Goal: Task Accomplishment & Management: Use online tool/utility

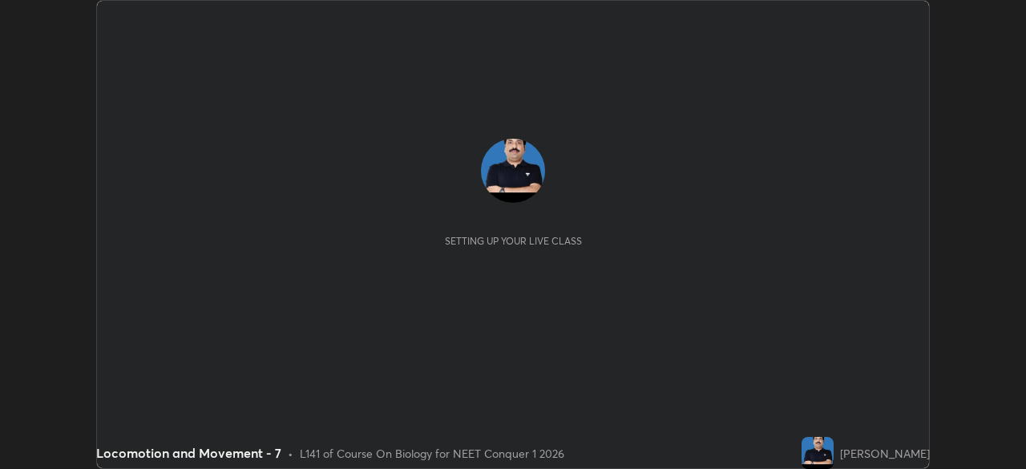
scroll to position [469, 1025]
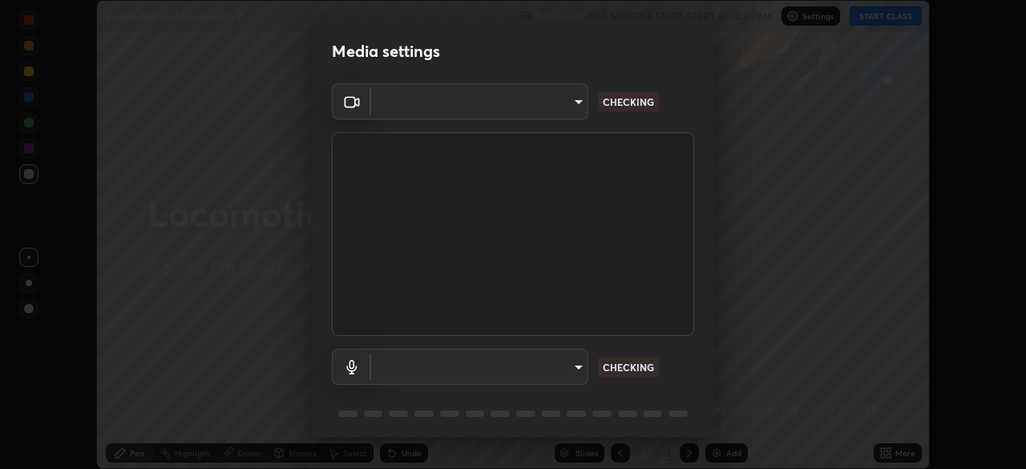
type input "6c2cbd707de14d6f22ad6aa38dcece7be3c4addb00b53b9d4bb55d2e14cdbb5a"
click at [467, 369] on body "Erase all Locomotion and Movement - 7 Recording WAS SCHEDULED TO START AT 12:30…" at bounding box center [513, 234] width 1026 height 469
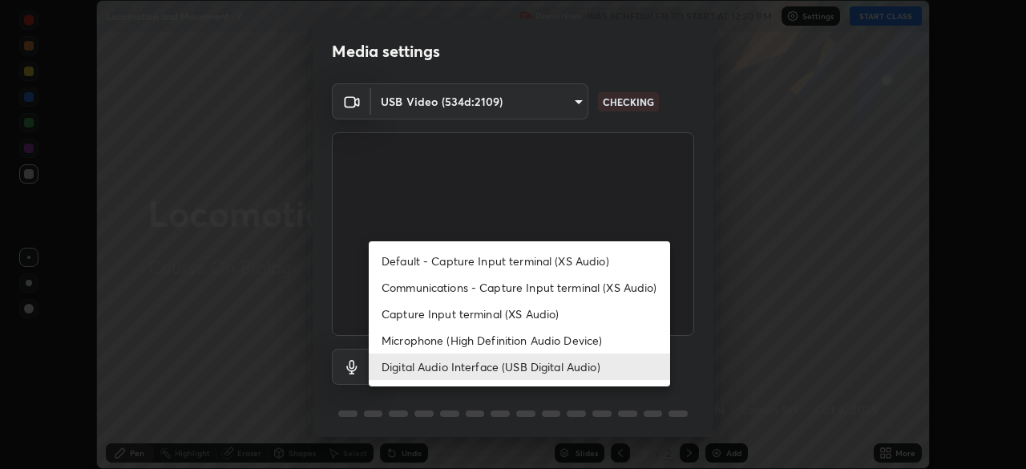
click at [439, 341] on li "Microphone (High Definition Audio Device)" at bounding box center [519, 340] width 301 height 26
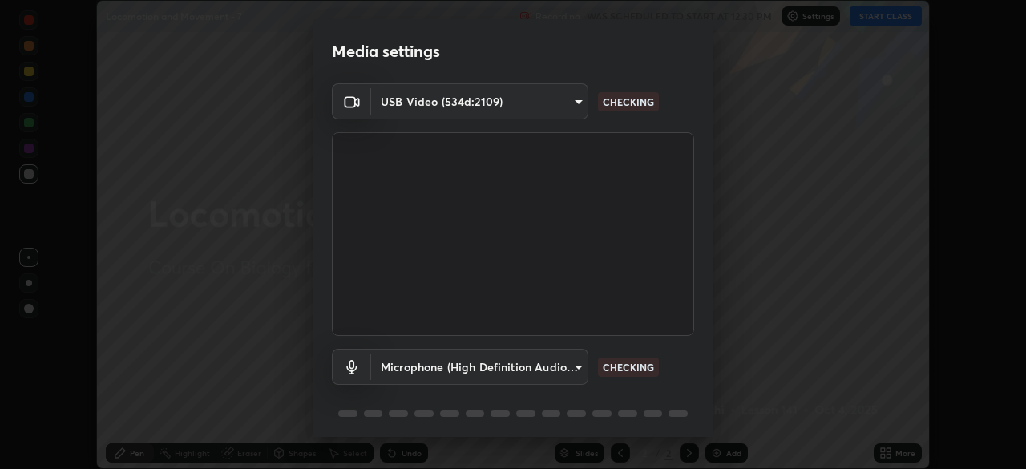
click at [436, 364] on li "Digital Audio Interface (USB Digital Audio)" at bounding box center [482, 366] width 226 height 15
type input "c108463416e0f654911d3f2d5d8dc70540b561df972e8d28c90434f423b2e045"
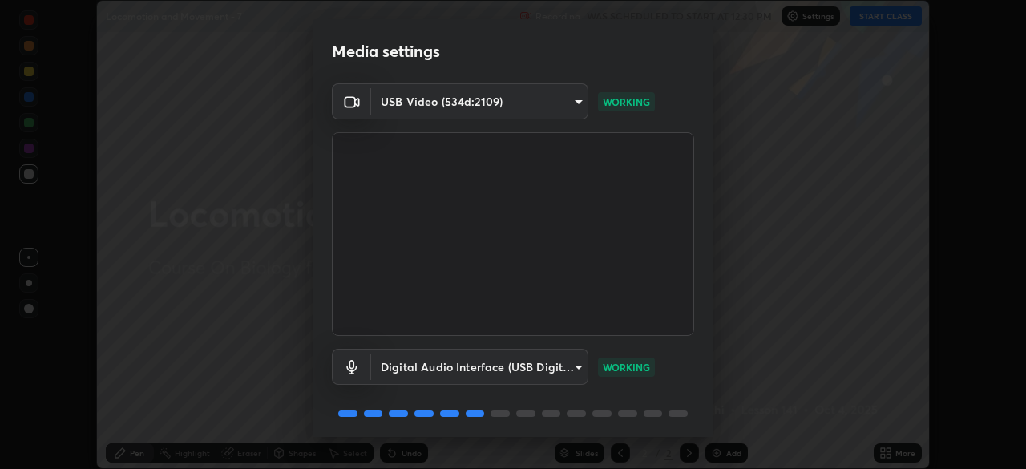
scroll to position [57, 0]
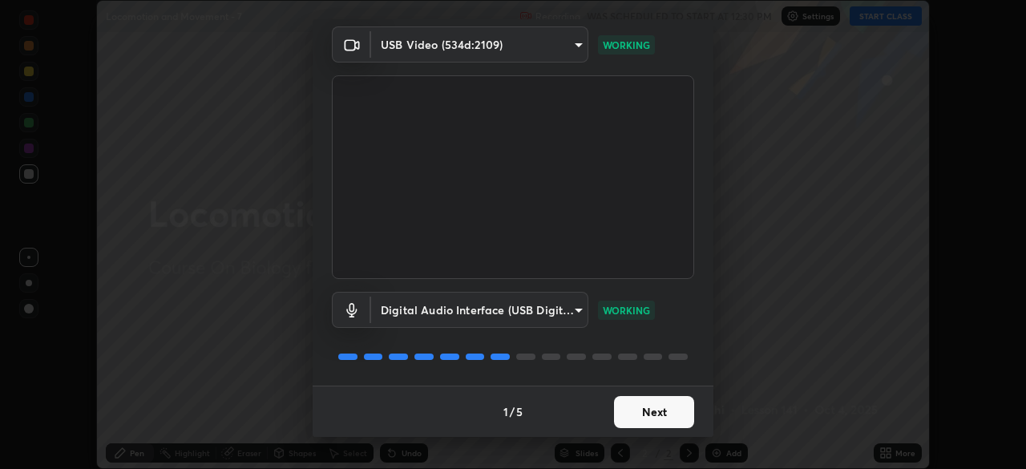
click at [654, 413] on button "Next" at bounding box center [654, 412] width 80 height 32
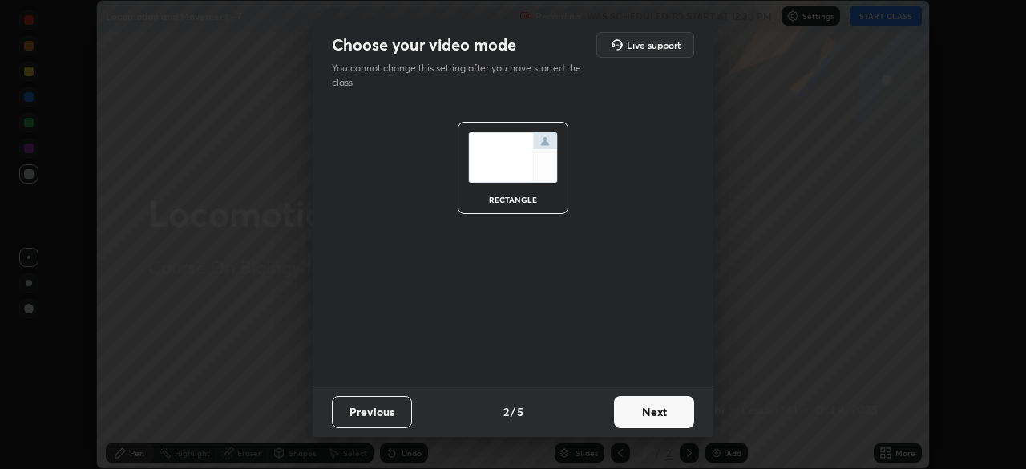
click at [664, 413] on button "Next" at bounding box center [654, 412] width 80 height 32
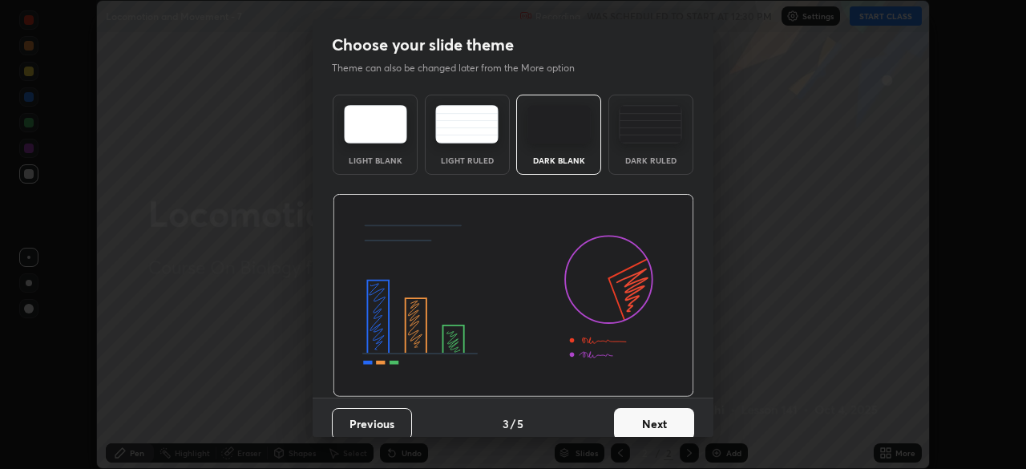
click at [665, 422] on button "Next" at bounding box center [654, 424] width 80 height 32
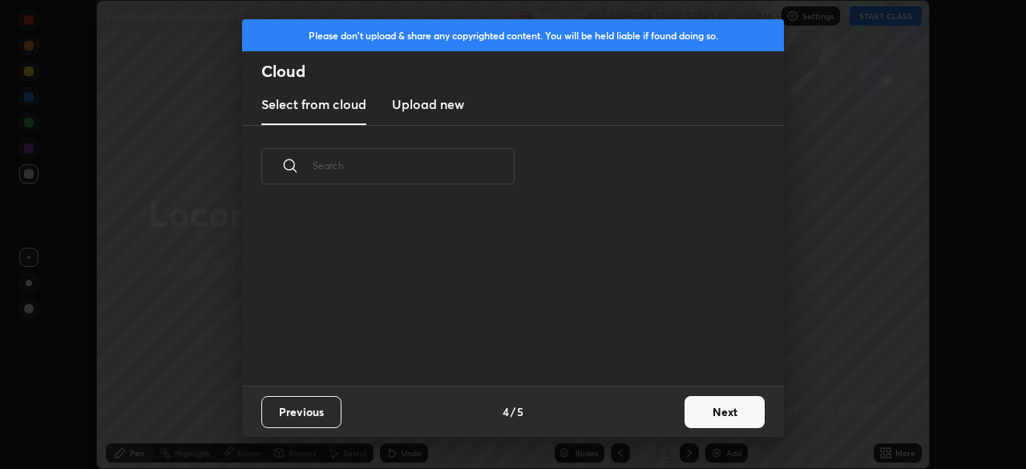
scroll to position [6, 9]
click at [709, 414] on button "Next" at bounding box center [725, 412] width 80 height 32
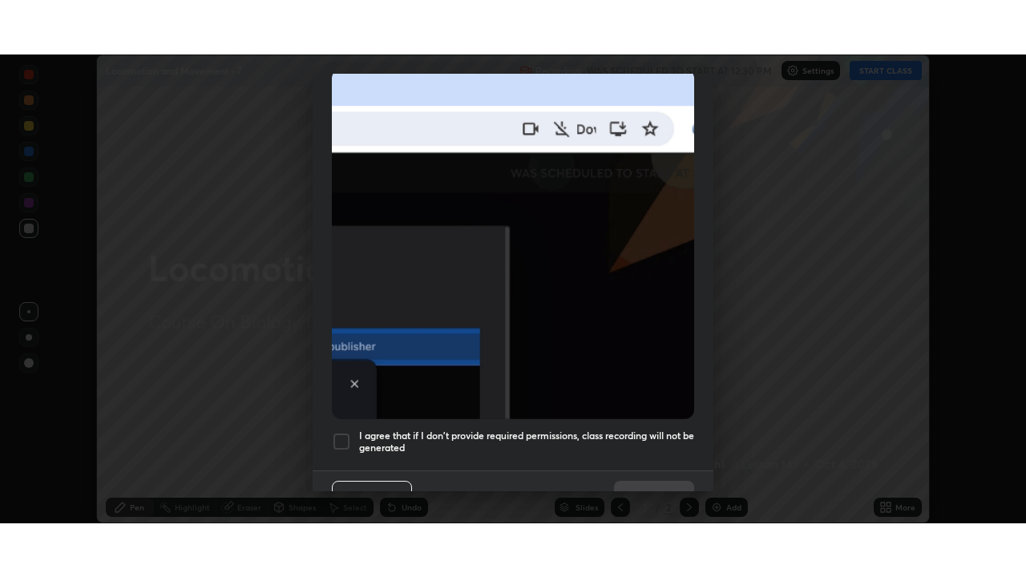
scroll to position [384, 0]
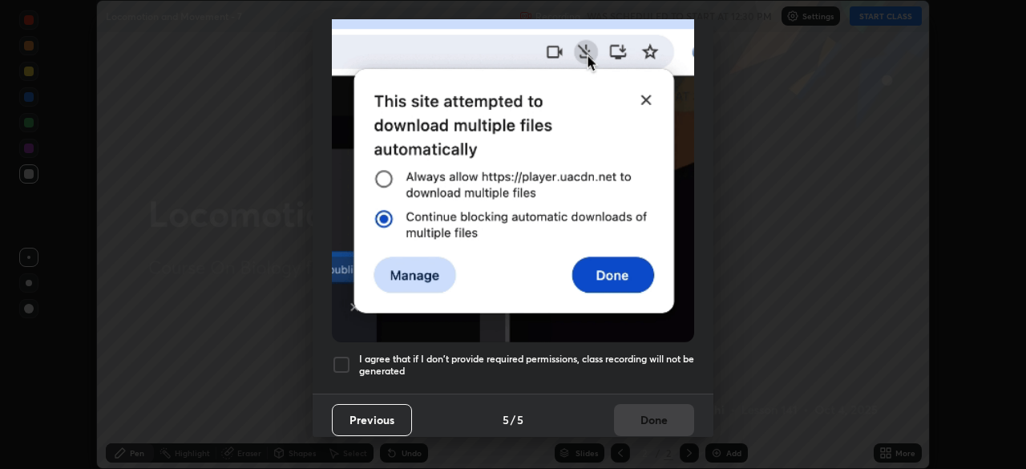
click at [637, 366] on h5 "I agree that if I don't provide required permissions, class recording will not …" at bounding box center [526, 365] width 335 height 25
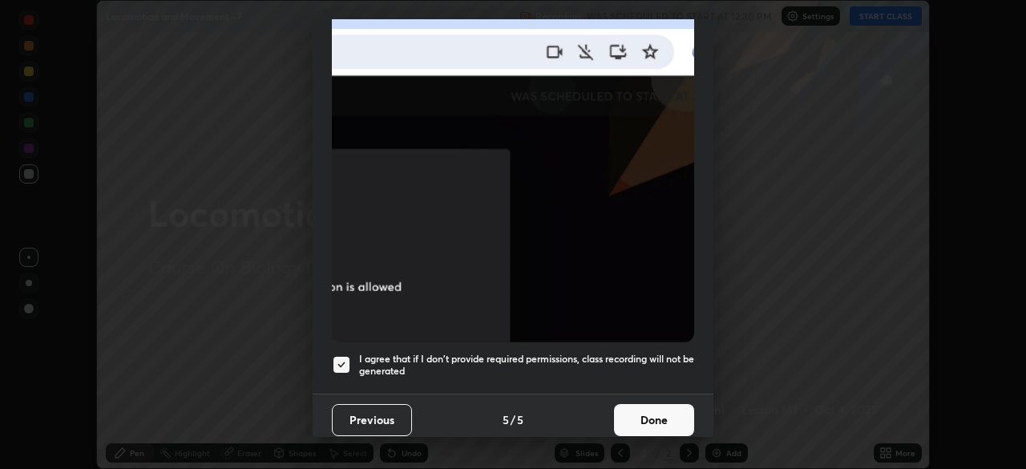
click at [655, 415] on button "Done" at bounding box center [654, 420] width 80 height 32
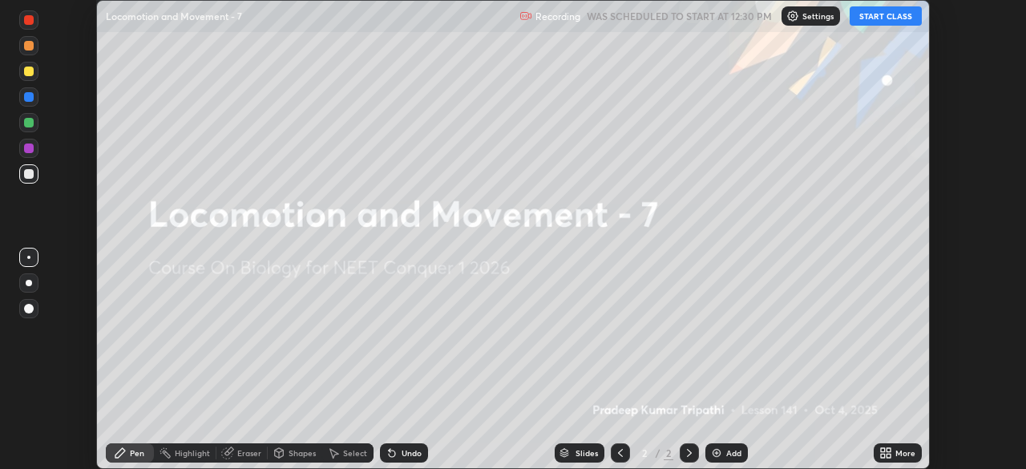
click at [888, 454] on icon at bounding box center [889, 456] width 4 height 4
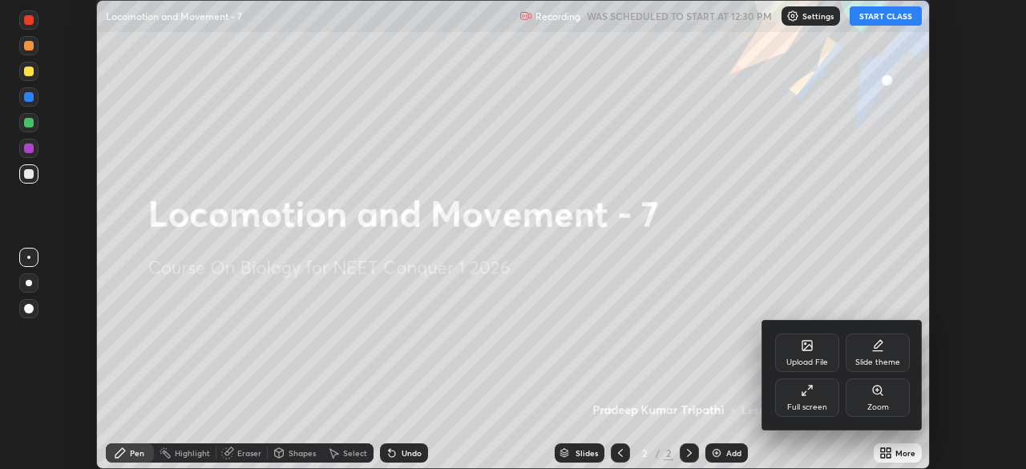
click at [815, 398] on div "Full screen" at bounding box center [807, 397] width 64 height 38
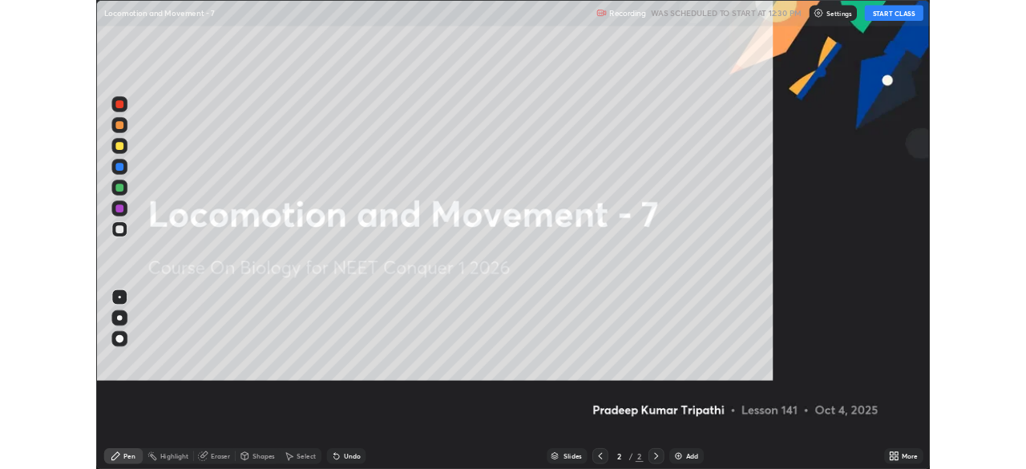
scroll to position [577, 1026]
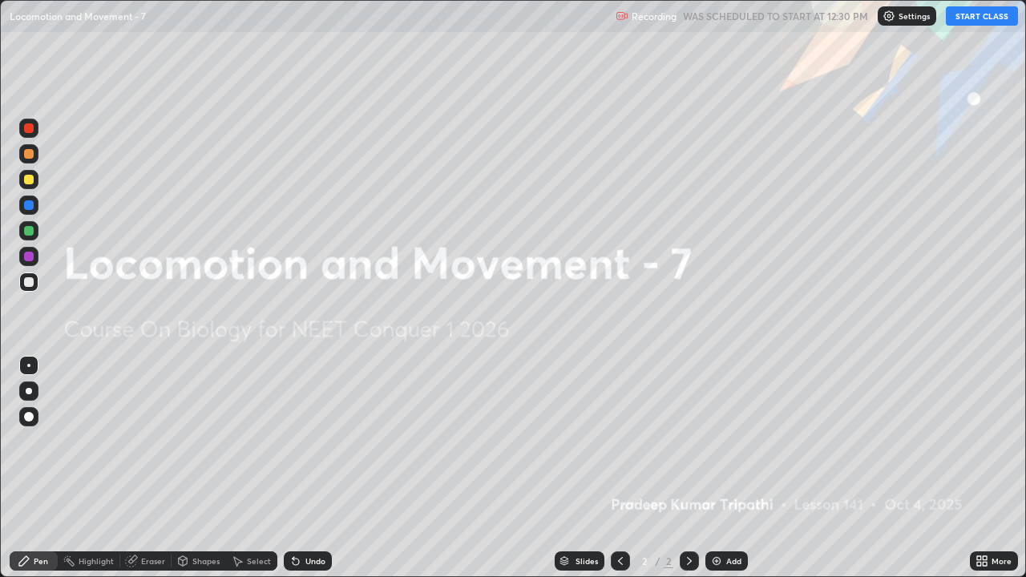
click at [972, 18] on button "START CLASS" at bounding box center [982, 15] width 72 height 19
click at [717, 468] on img at bounding box center [716, 561] width 13 height 13
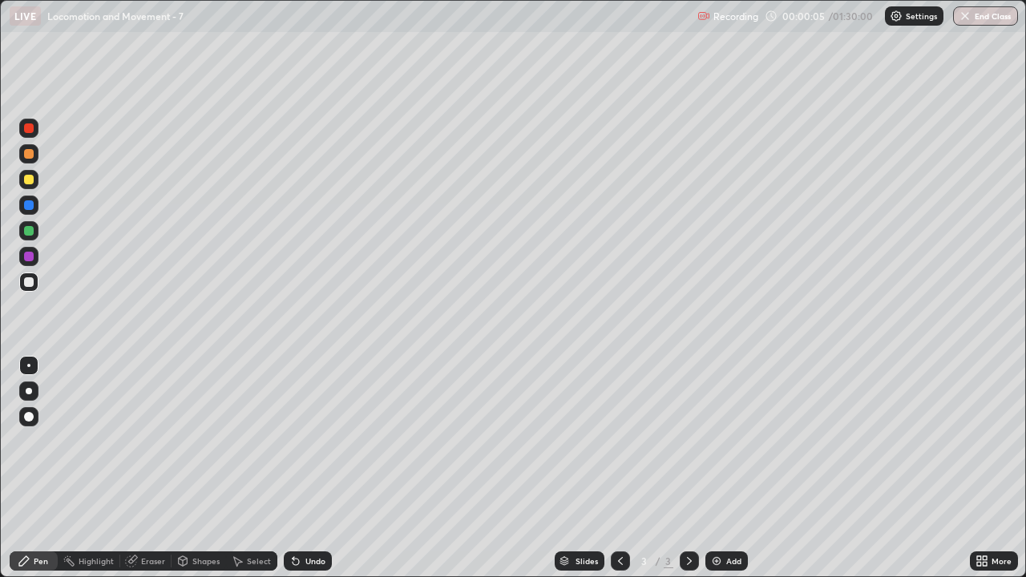
click at [32, 154] on div at bounding box center [29, 154] width 10 height 10
click at [30, 395] on div at bounding box center [28, 391] width 19 height 19
click at [28, 180] on div at bounding box center [29, 180] width 10 height 10
click at [34, 160] on div at bounding box center [28, 153] width 19 height 19
click at [198, 468] on div "Shapes" at bounding box center [205, 561] width 27 height 8
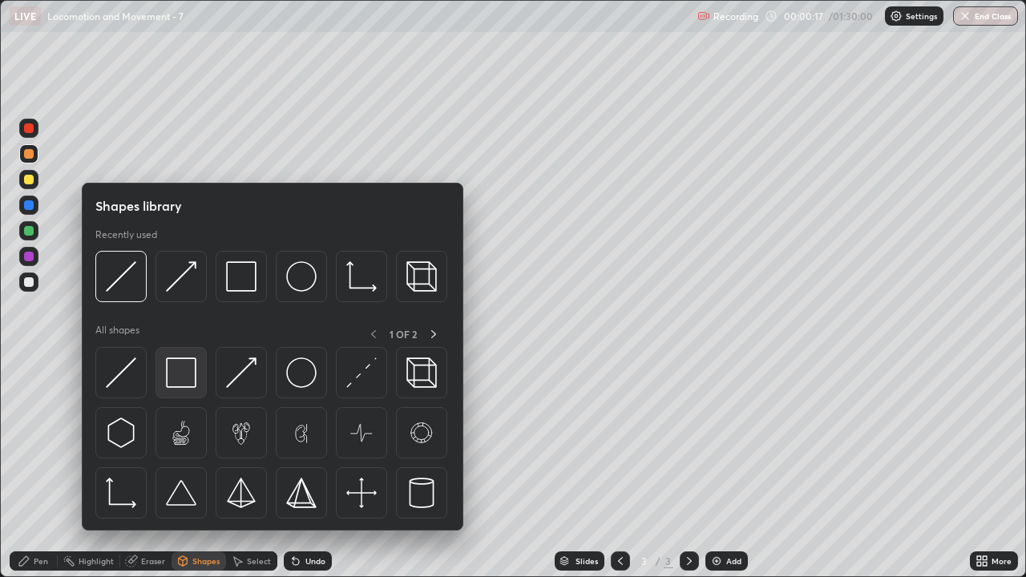
click at [179, 376] on img at bounding box center [181, 373] width 30 height 30
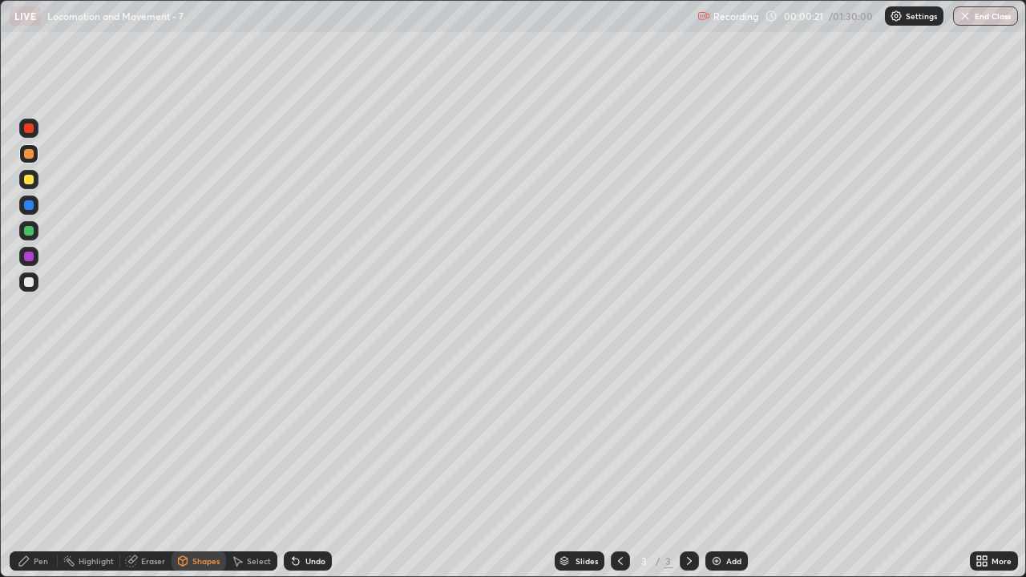
click at [34, 285] on div at bounding box center [28, 282] width 19 height 19
click at [43, 468] on div "Pen" at bounding box center [41, 561] width 14 height 8
click at [205, 468] on div "Shapes" at bounding box center [205, 561] width 27 height 8
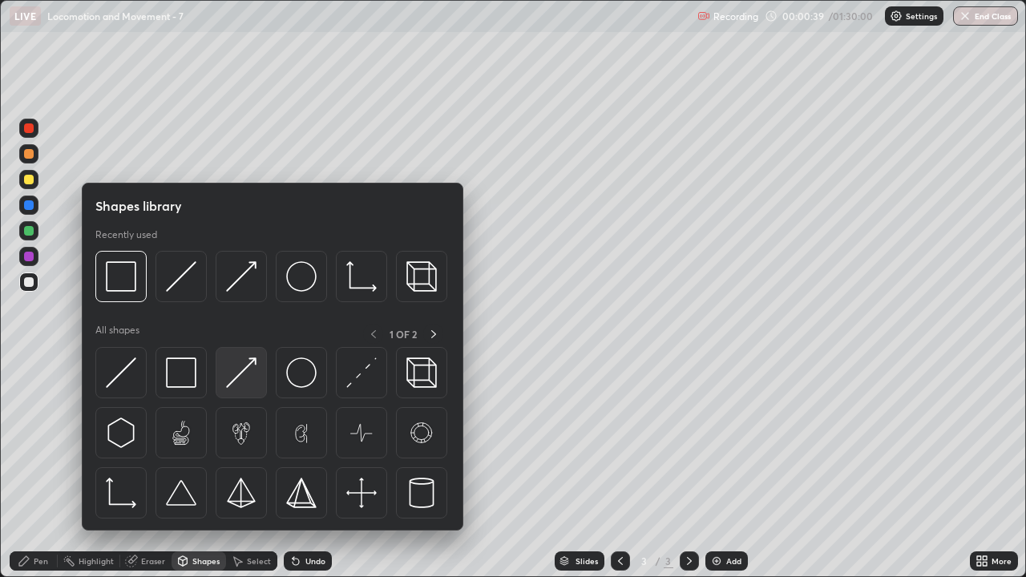
click at [246, 385] on img at bounding box center [241, 373] width 30 height 30
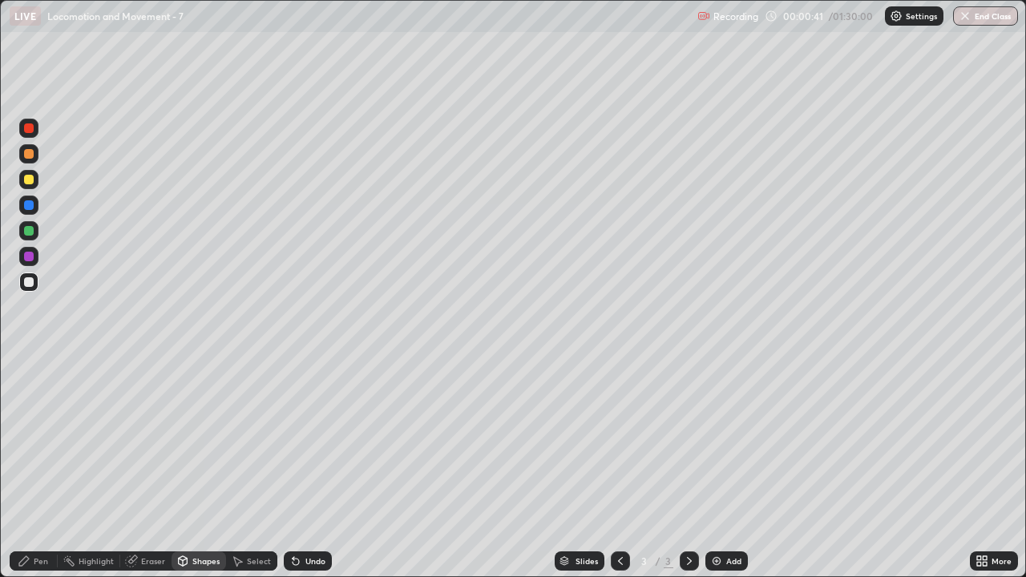
click at [30, 180] on div at bounding box center [29, 180] width 10 height 10
click at [194, 468] on div "Shapes" at bounding box center [205, 561] width 27 height 8
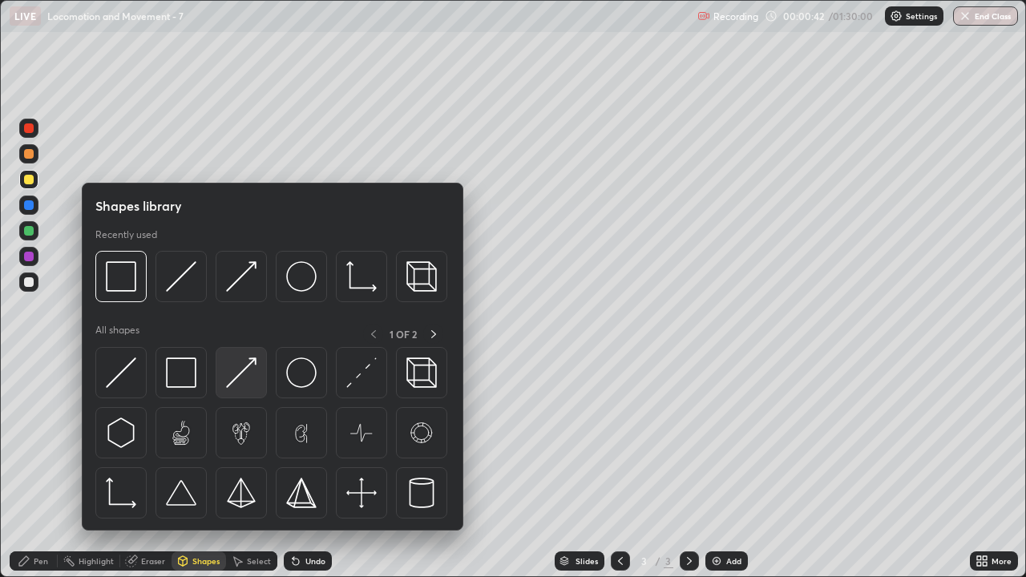
click at [241, 379] on img at bounding box center [241, 373] width 30 height 30
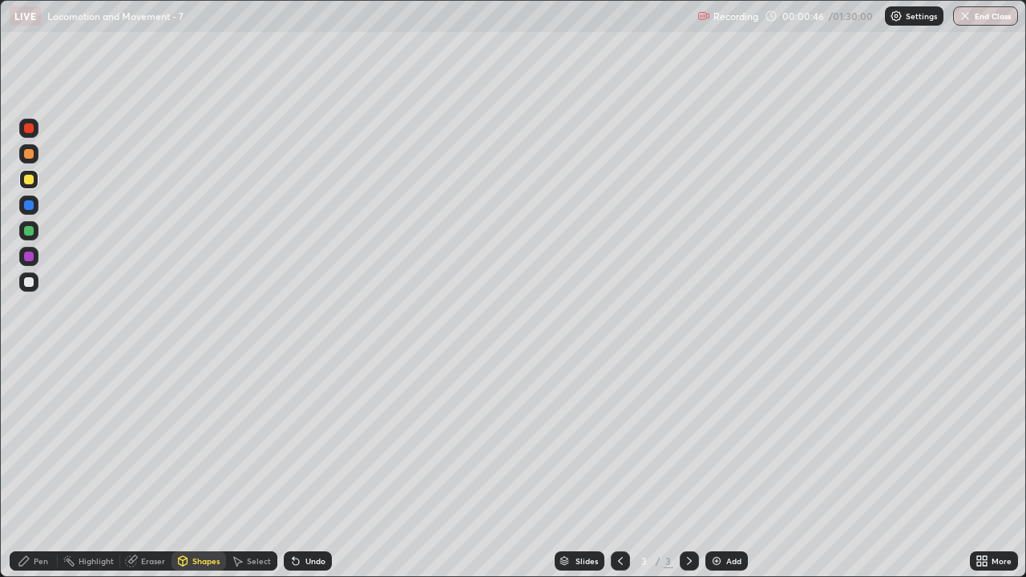
click at [152, 468] on div "Eraser" at bounding box center [153, 561] width 24 height 8
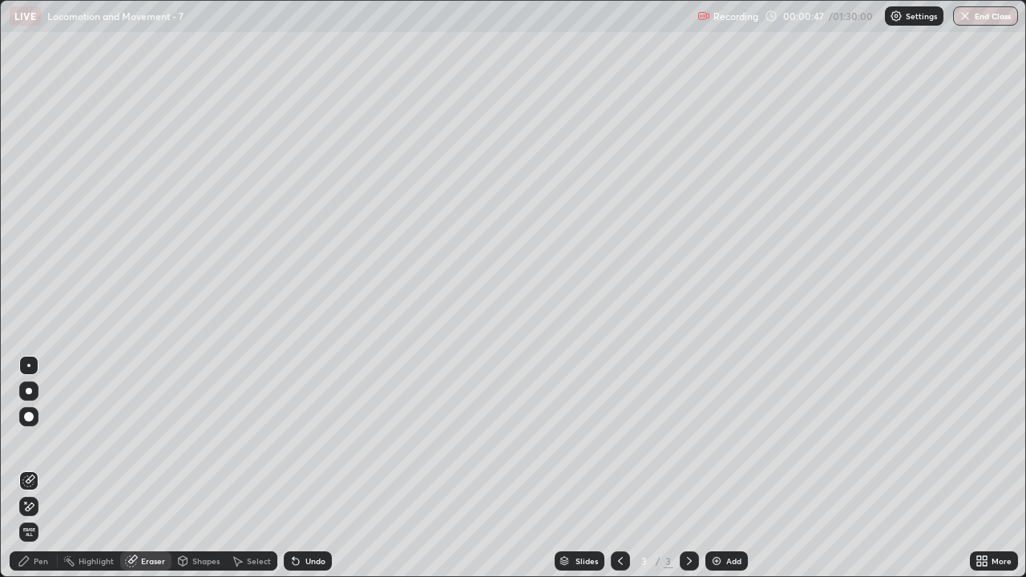
click at [48, 468] on div "Pen" at bounding box center [34, 561] width 48 height 19
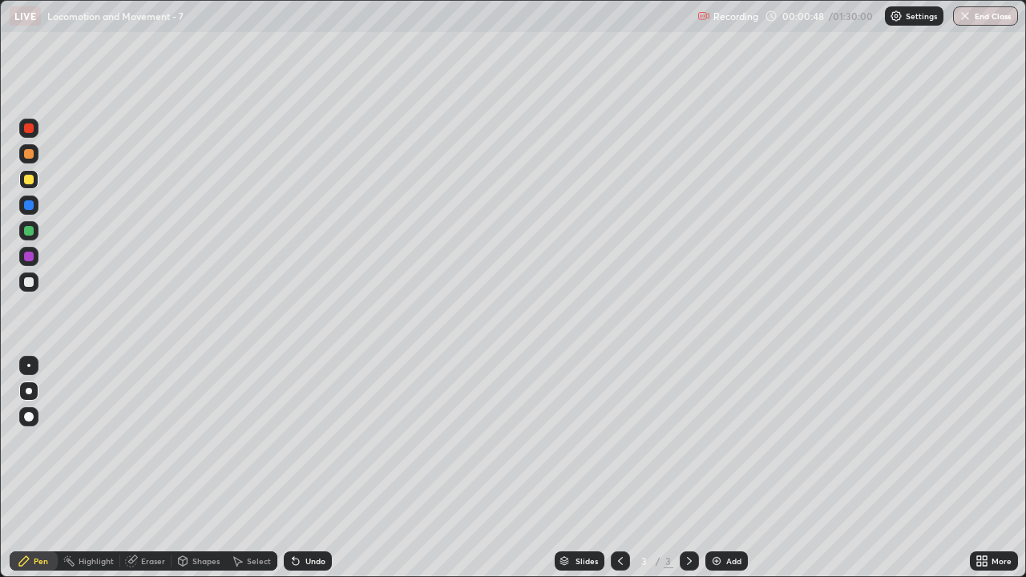
click at [200, 468] on div "Shapes" at bounding box center [205, 561] width 27 height 8
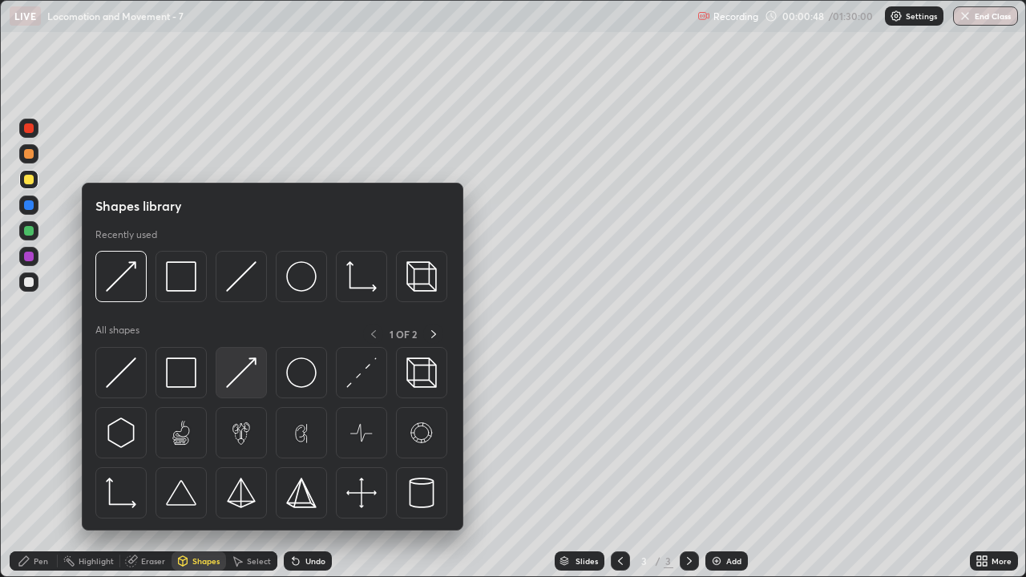
click at [240, 378] on img at bounding box center [241, 373] width 30 height 30
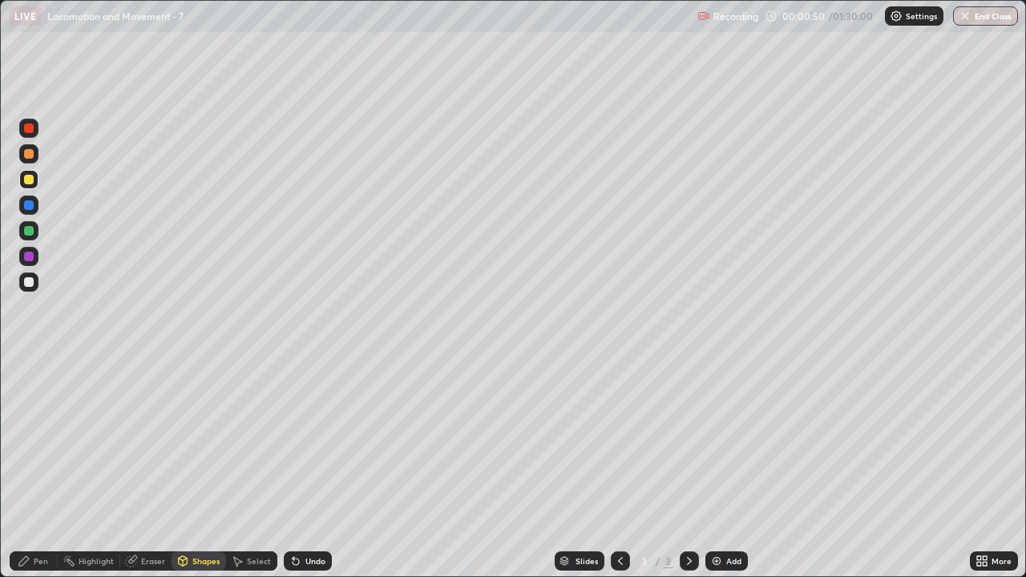
click at [37, 468] on div "Pen" at bounding box center [41, 561] width 14 height 8
click at [32, 282] on div at bounding box center [29, 282] width 10 height 10
click at [199, 468] on div "Shapes" at bounding box center [199, 561] width 55 height 19
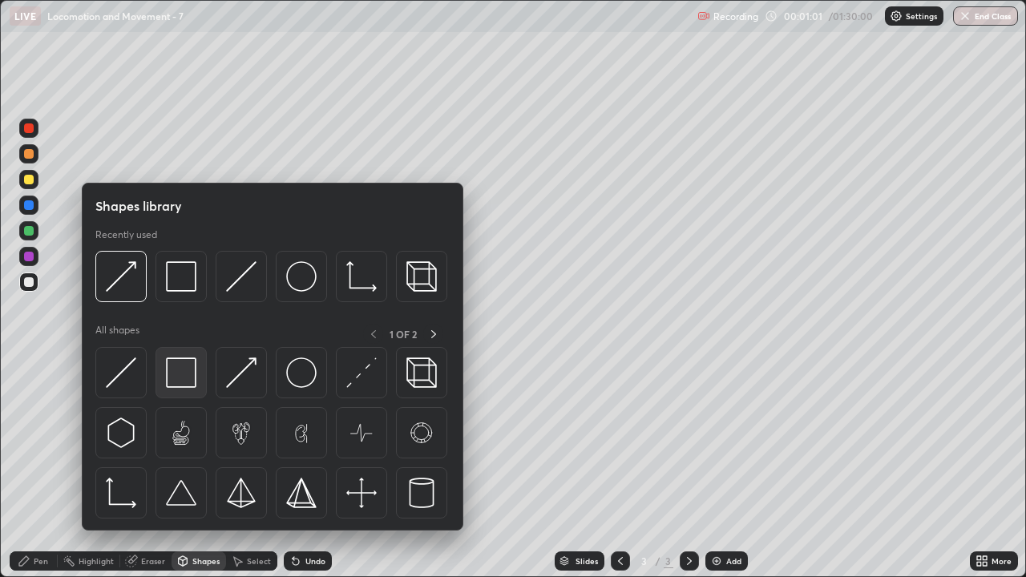
click at [180, 375] on img at bounding box center [181, 373] width 30 height 30
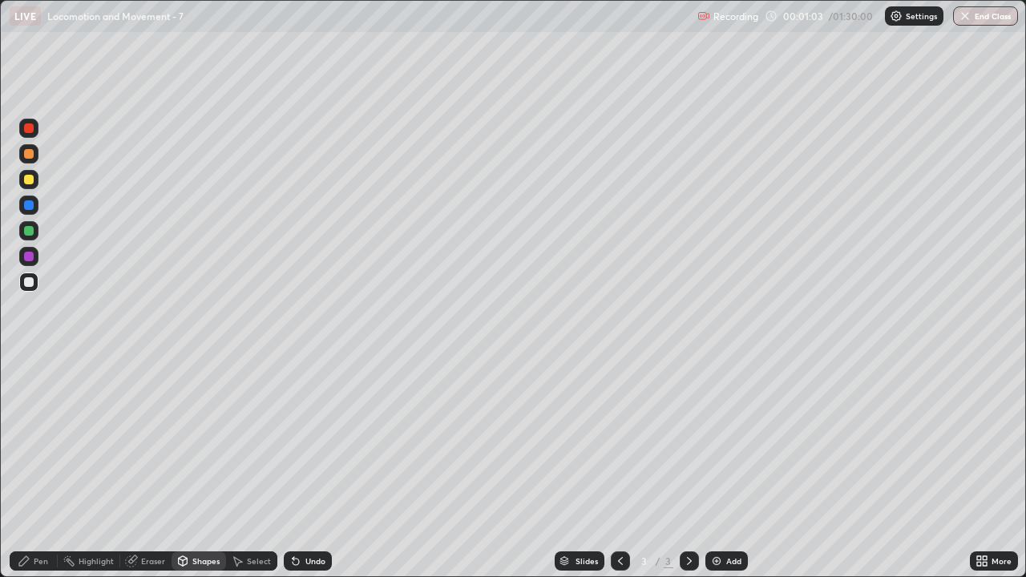
click at [46, 468] on div "Pen" at bounding box center [34, 561] width 48 height 19
click at [152, 468] on div "Eraser" at bounding box center [153, 561] width 24 height 8
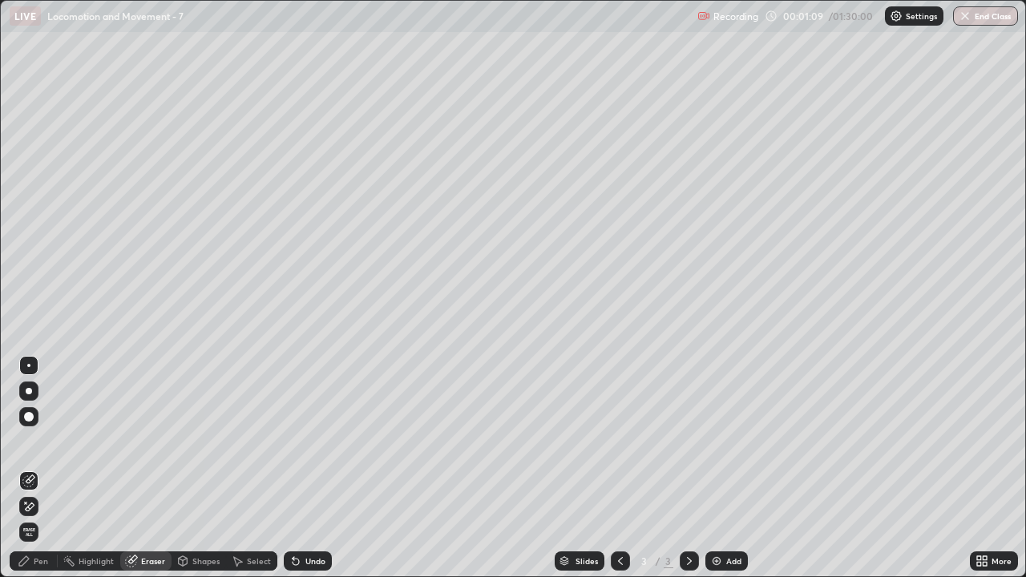
click at [45, 468] on div "Pen" at bounding box center [41, 561] width 14 height 8
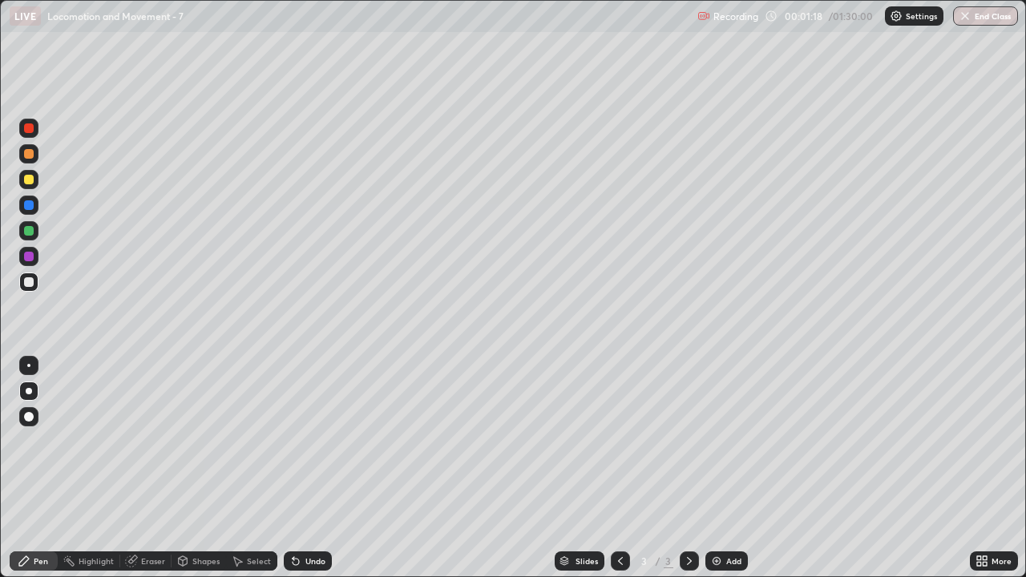
click at [239, 468] on icon at bounding box center [237, 561] width 13 height 13
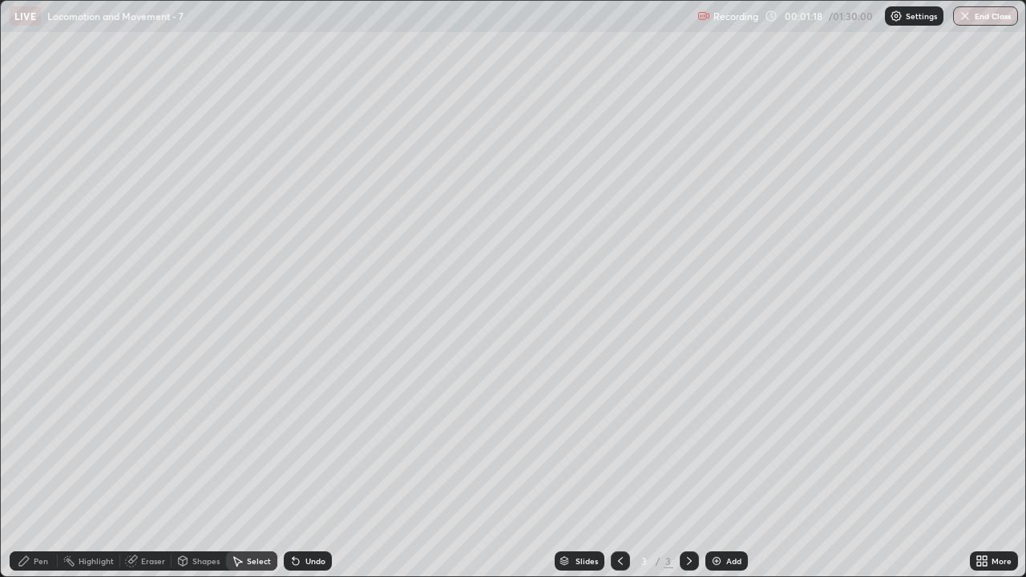
click at [200, 468] on div "Shapes" at bounding box center [205, 561] width 27 height 8
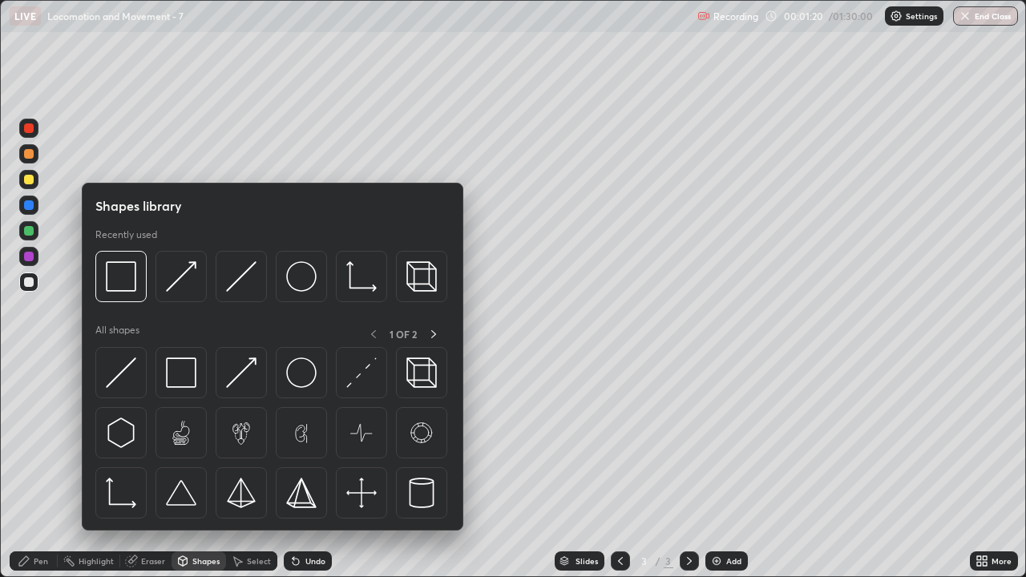
click at [34, 180] on div at bounding box center [28, 179] width 19 height 19
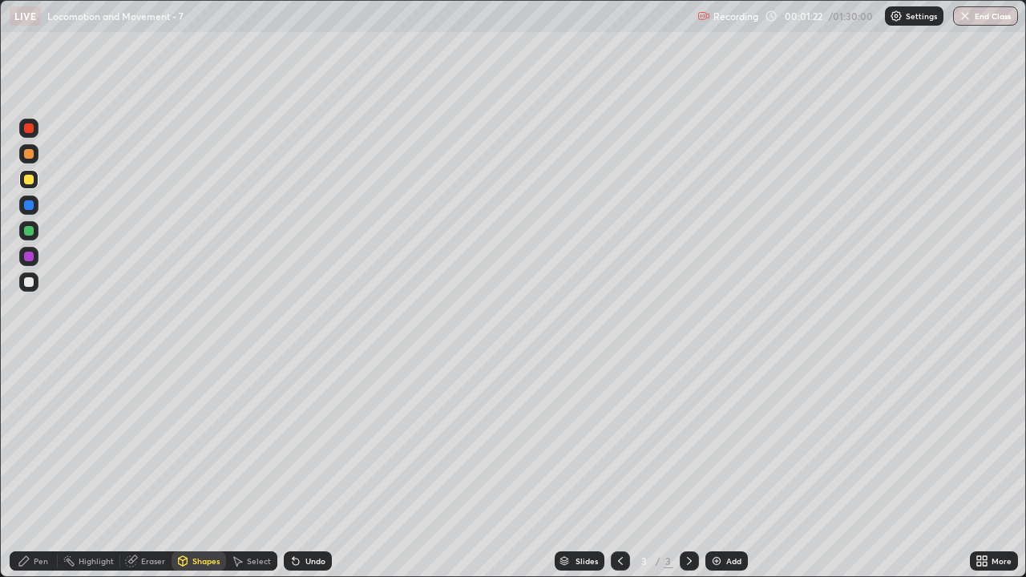
click at [208, 468] on div "Shapes" at bounding box center [205, 561] width 27 height 8
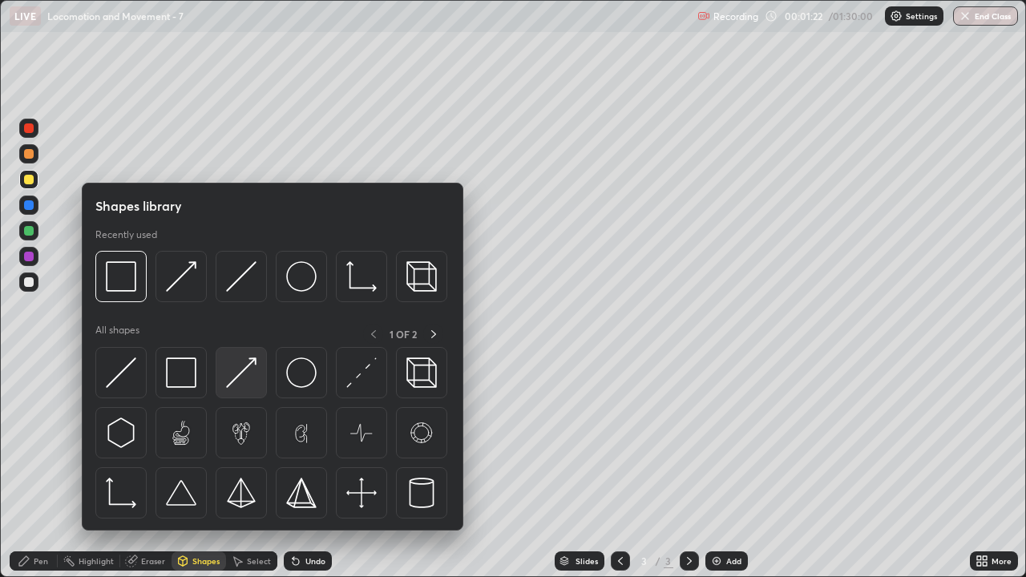
click at [252, 381] on img at bounding box center [241, 373] width 30 height 30
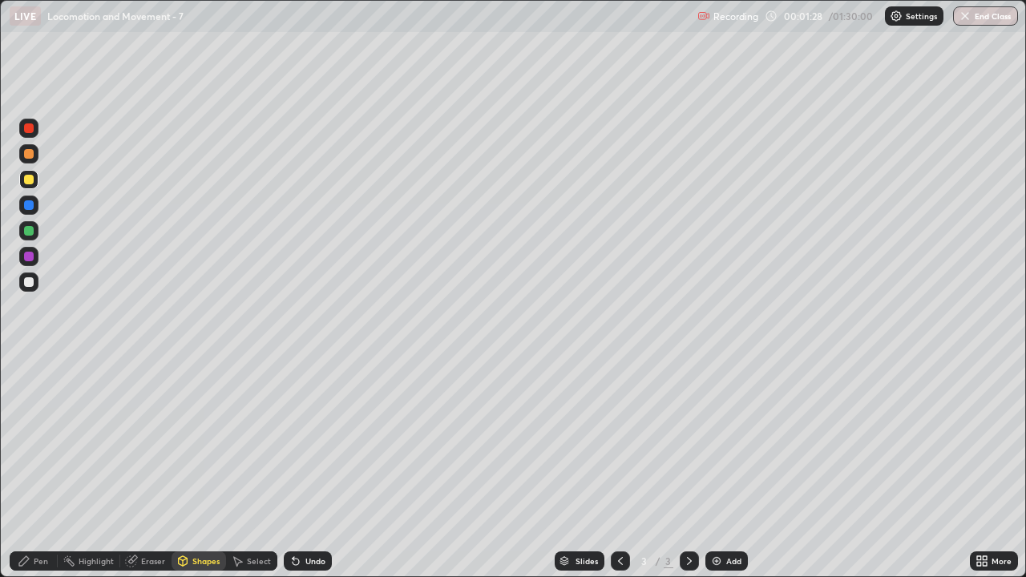
click at [37, 468] on div "Pen" at bounding box center [41, 561] width 14 height 8
click at [41, 468] on div "Pen" at bounding box center [41, 561] width 14 height 8
click at [34, 289] on div at bounding box center [28, 282] width 19 height 19
click at [205, 468] on div "Shapes" at bounding box center [205, 561] width 27 height 8
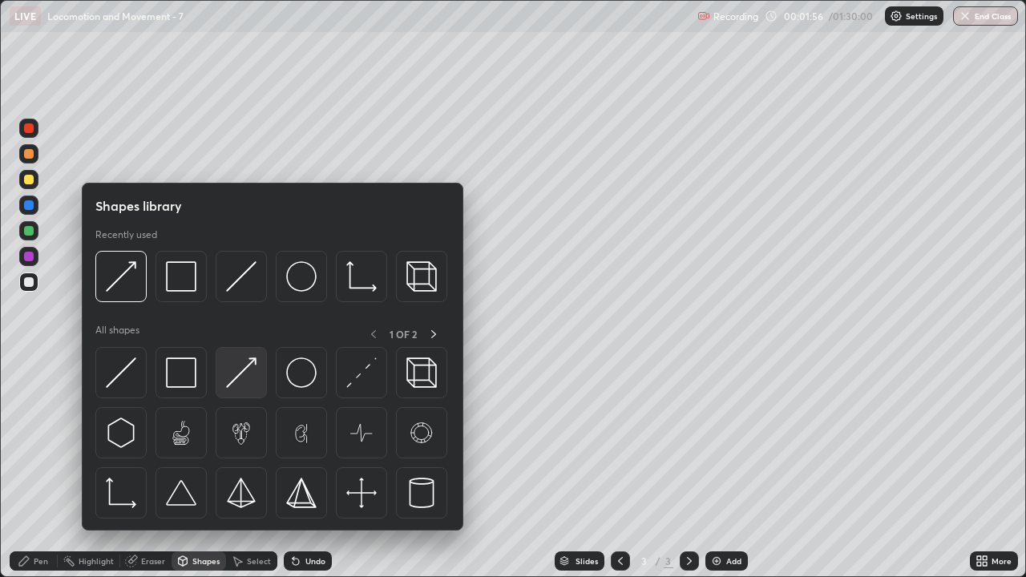
click at [255, 382] on img at bounding box center [241, 373] width 30 height 30
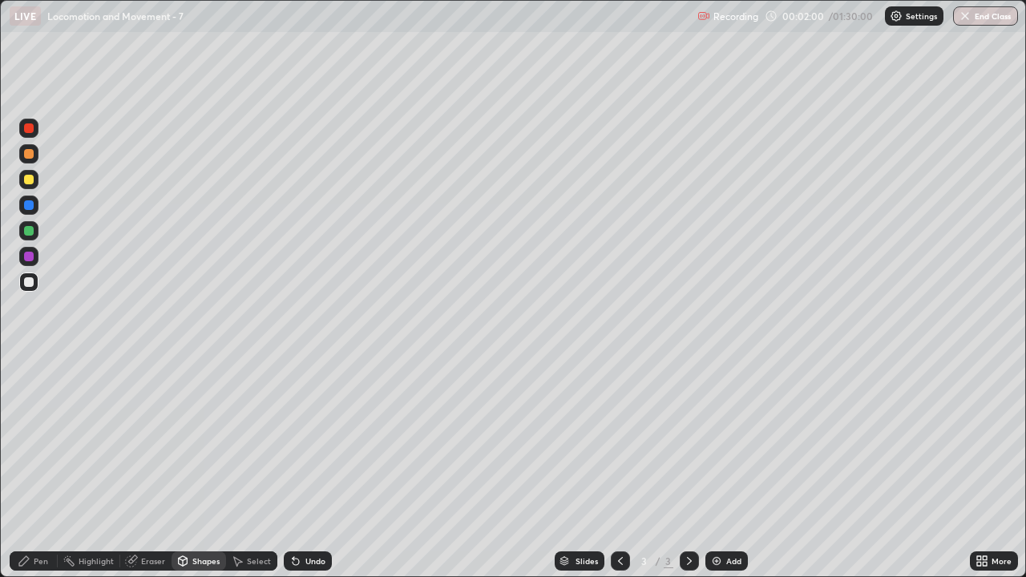
click at [42, 468] on div "Pen" at bounding box center [41, 561] width 14 height 8
click at [157, 468] on div "Eraser" at bounding box center [153, 561] width 24 height 8
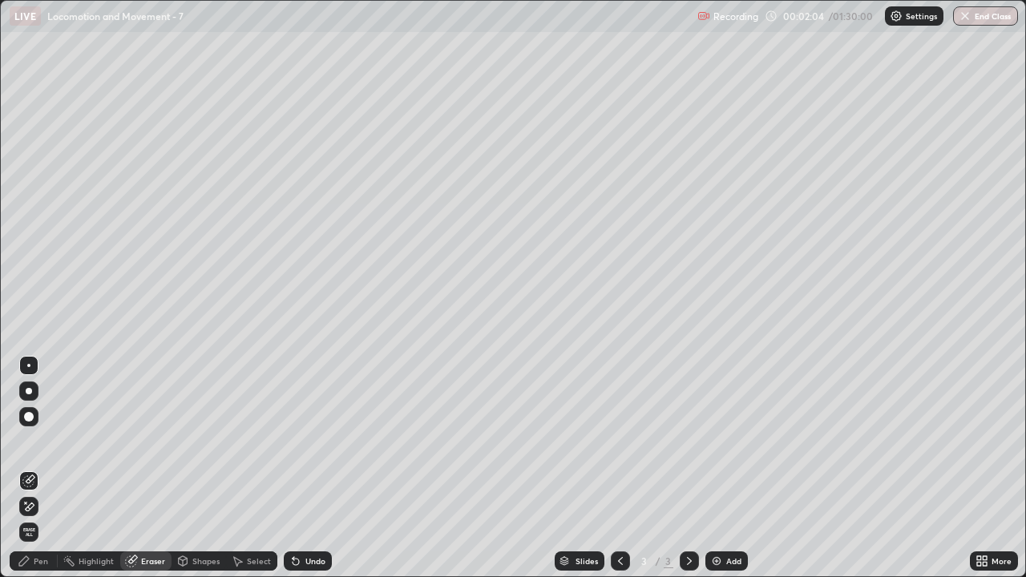
click at [35, 468] on div "Pen" at bounding box center [41, 561] width 14 height 8
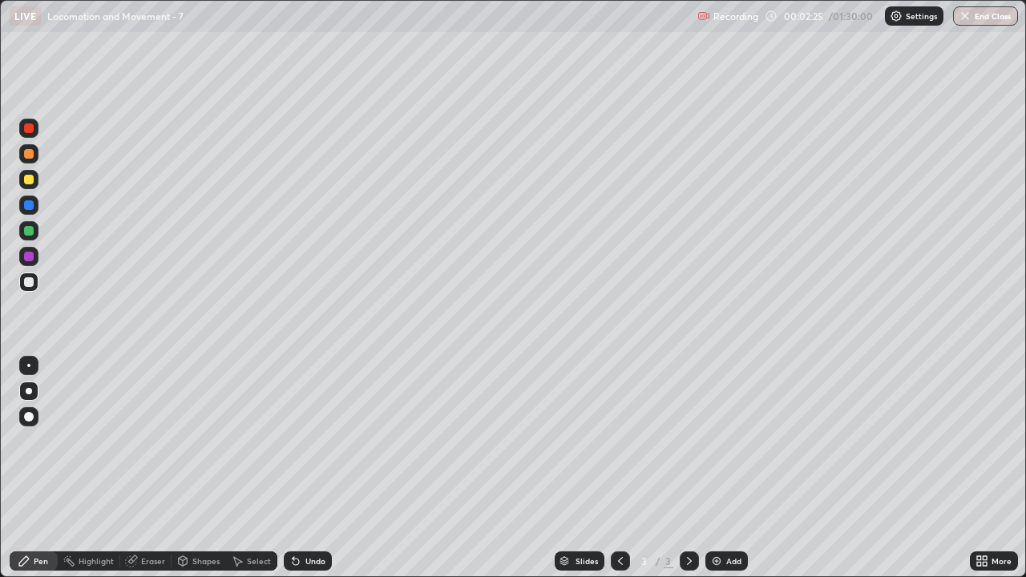
click at [27, 182] on div at bounding box center [29, 180] width 10 height 10
click at [204, 468] on div "Shapes" at bounding box center [205, 561] width 27 height 8
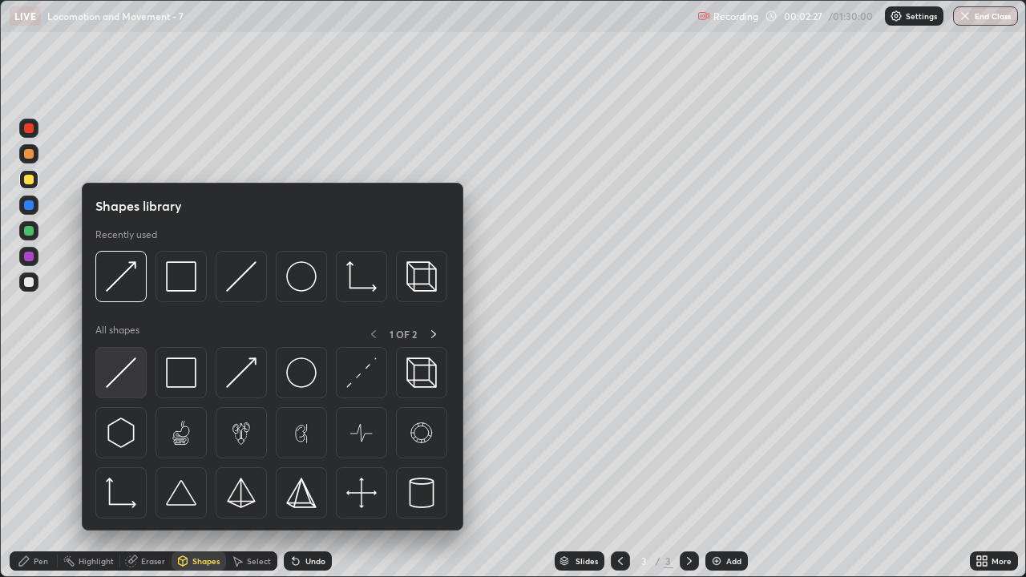
click at [135, 382] on img at bounding box center [121, 373] width 30 height 30
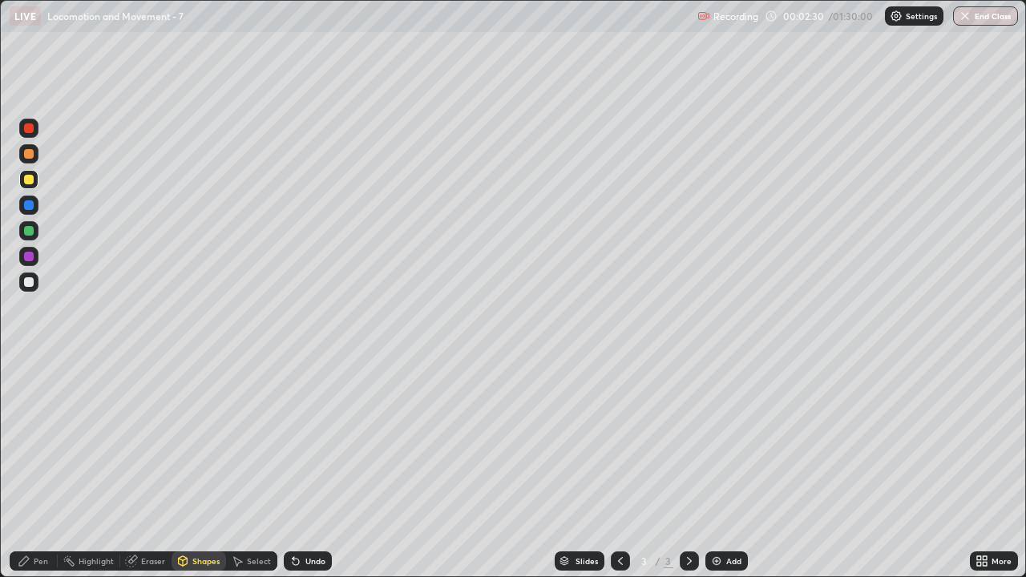
click at [28, 283] on div at bounding box center [29, 282] width 10 height 10
click at [43, 468] on div "Pen" at bounding box center [41, 561] width 14 height 8
click at [29, 181] on div at bounding box center [29, 180] width 10 height 10
click at [198, 468] on div "Shapes" at bounding box center [205, 561] width 27 height 8
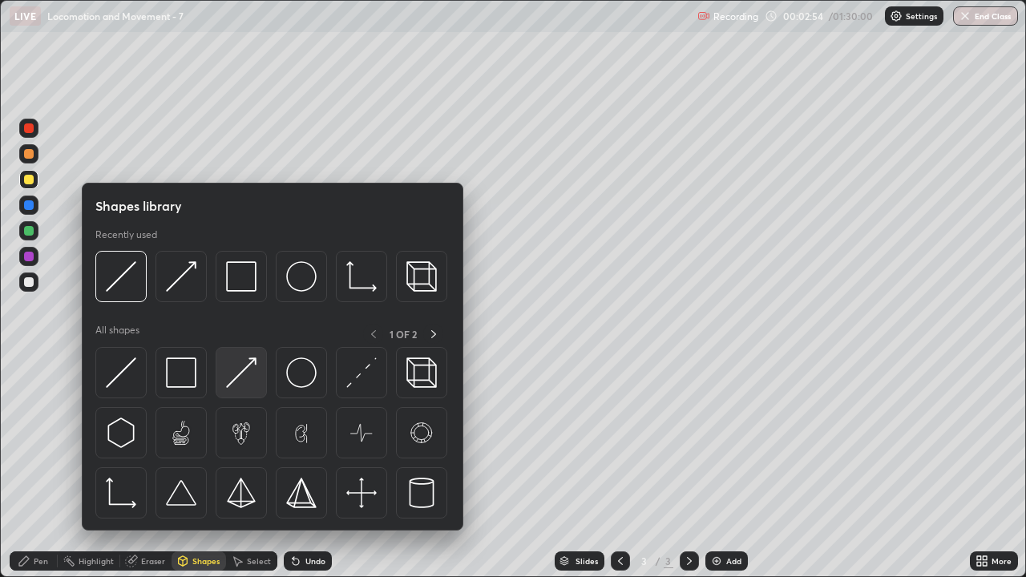
click at [237, 380] on img at bounding box center [241, 373] width 30 height 30
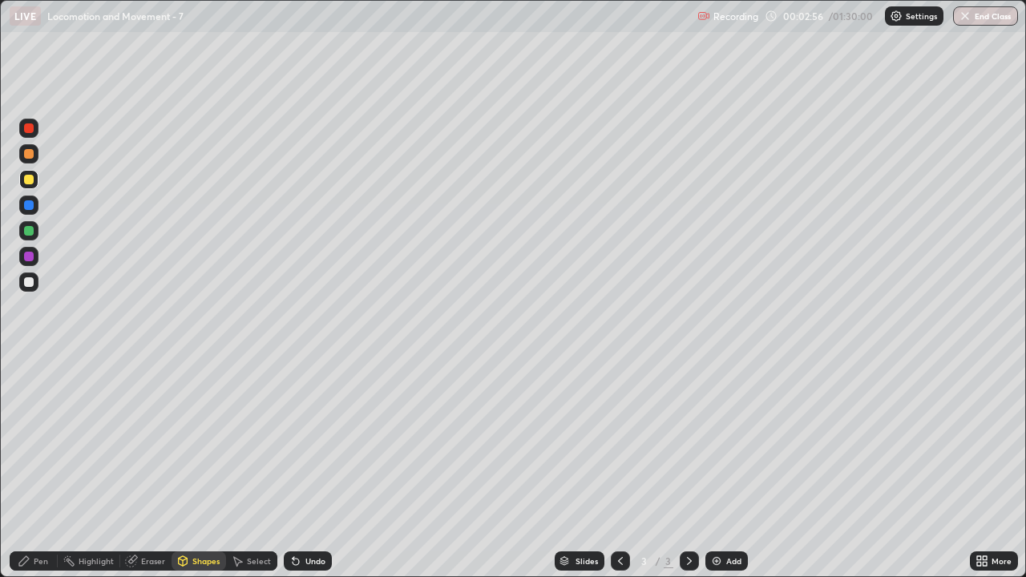
click at [41, 468] on div "Pen" at bounding box center [34, 561] width 48 height 19
click at [138, 468] on div "Eraser" at bounding box center [145, 561] width 51 height 19
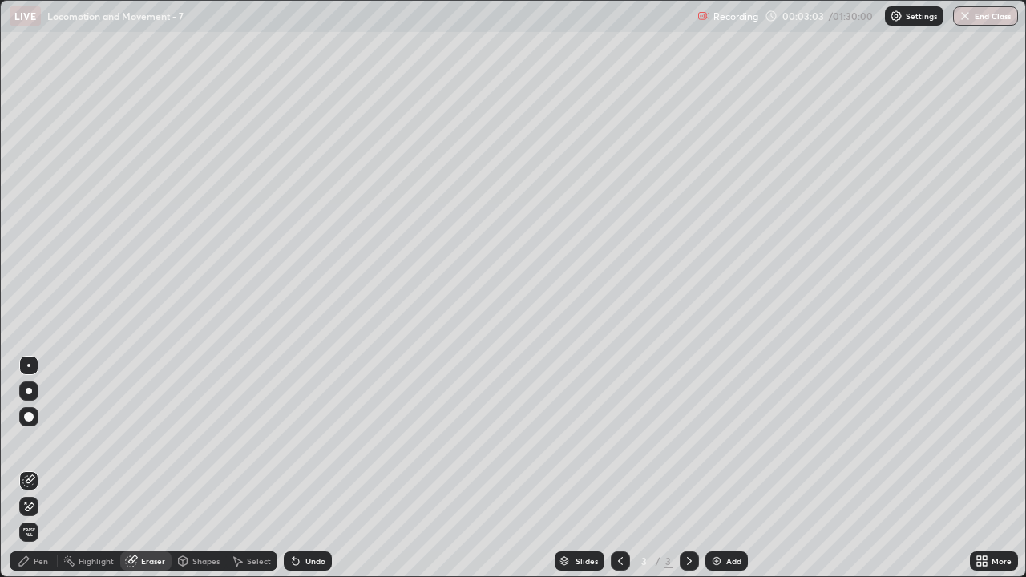
click at [33, 468] on icon at bounding box center [28, 507] width 13 height 14
click at [152, 468] on div "Eraser" at bounding box center [153, 561] width 24 height 8
click at [202, 468] on div "Shapes" at bounding box center [199, 561] width 55 height 19
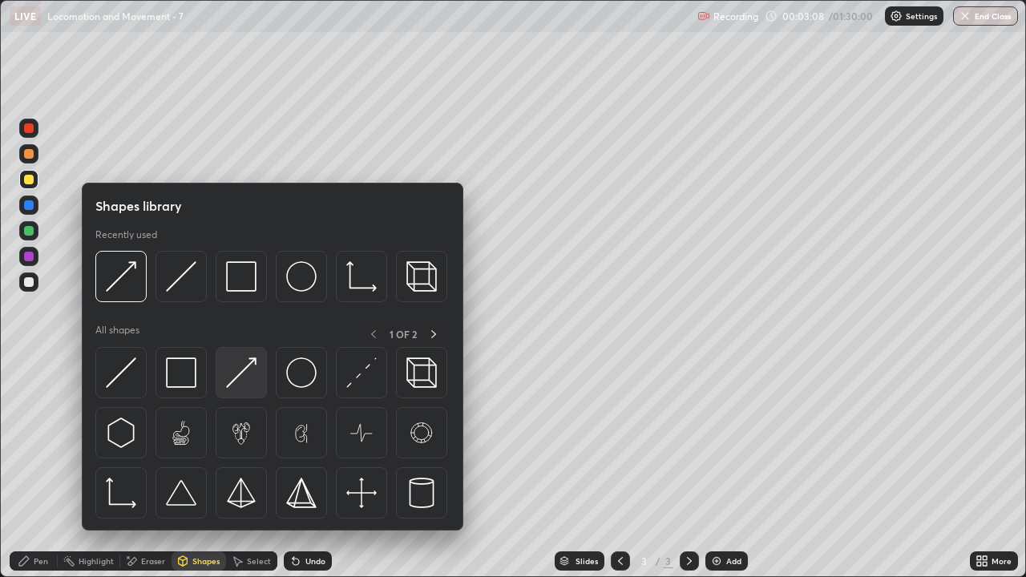
click at [246, 378] on img at bounding box center [241, 373] width 30 height 30
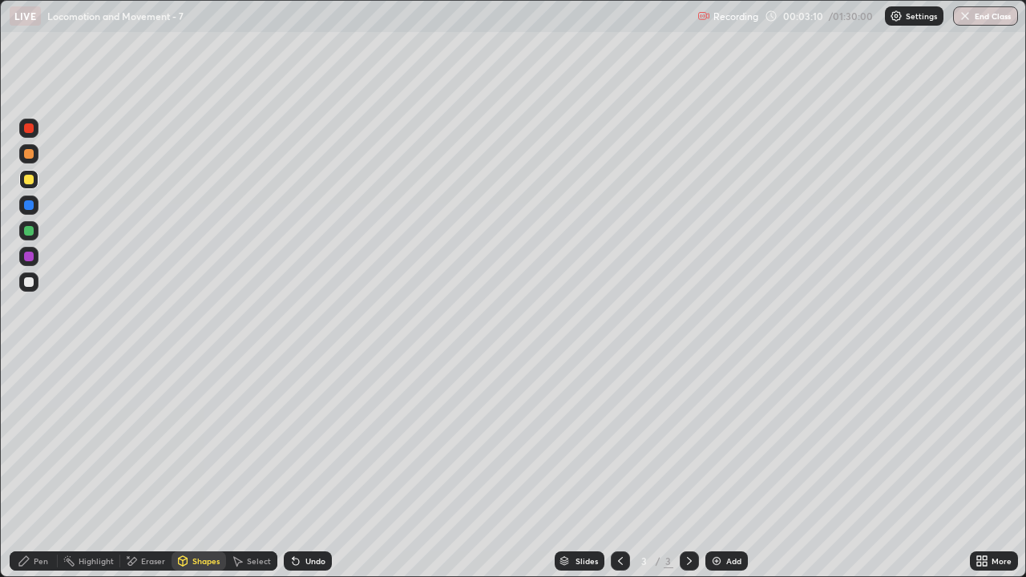
click at [39, 468] on div "Pen" at bounding box center [41, 561] width 14 height 8
click at [45, 468] on div "Pen" at bounding box center [41, 561] width 14 height 8
click at [30, 283] on div at bounding box center [29, 282] width 10 height 10
click at [204, 468] on div "Shapes" at bounding box center [205, 561] width 27 height 8
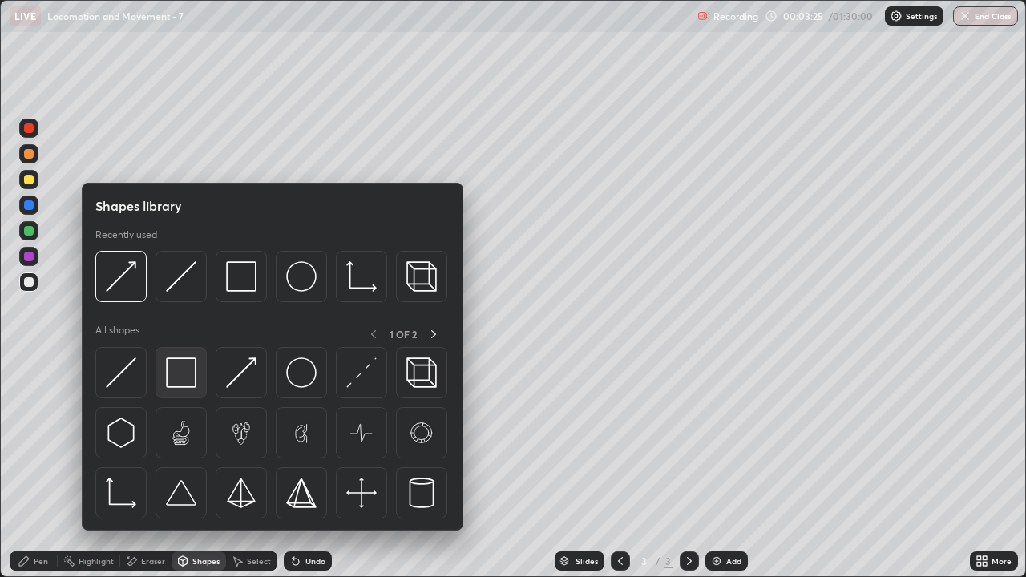
click at [180, 372] on img at bounding box center [181, 373] width 30 height 30
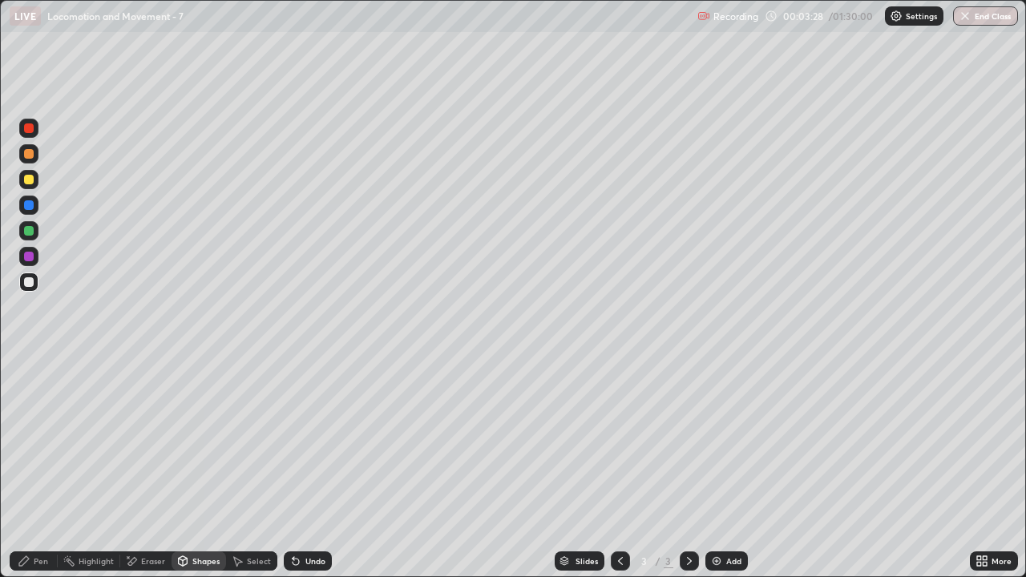
click at [152, 468] on div "Eraser" at bounding box center [153, 561] width 24 height 8
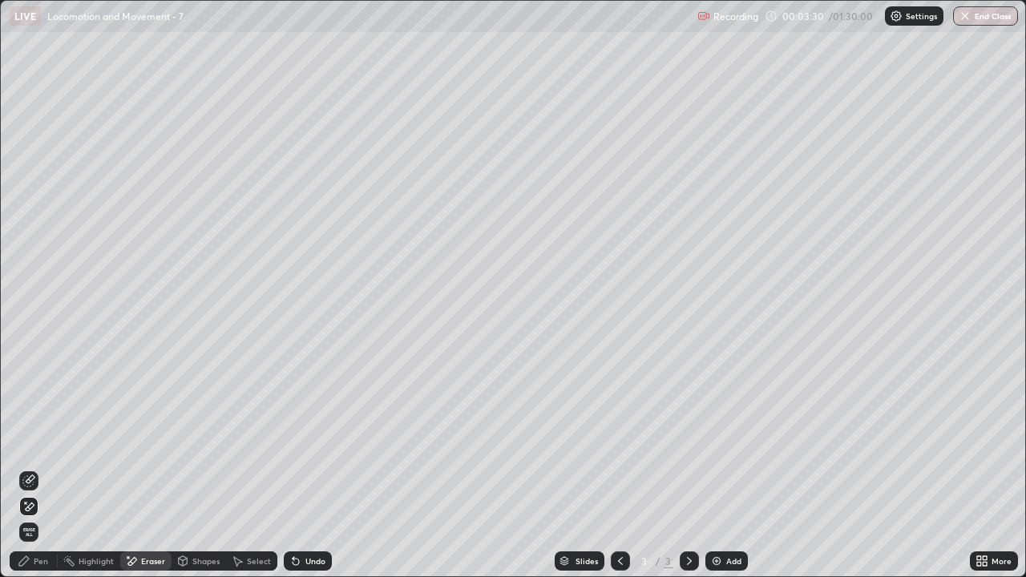
click at [200, 468] on div "Shapes" at bounding box center [205, 561] width 27 height 8
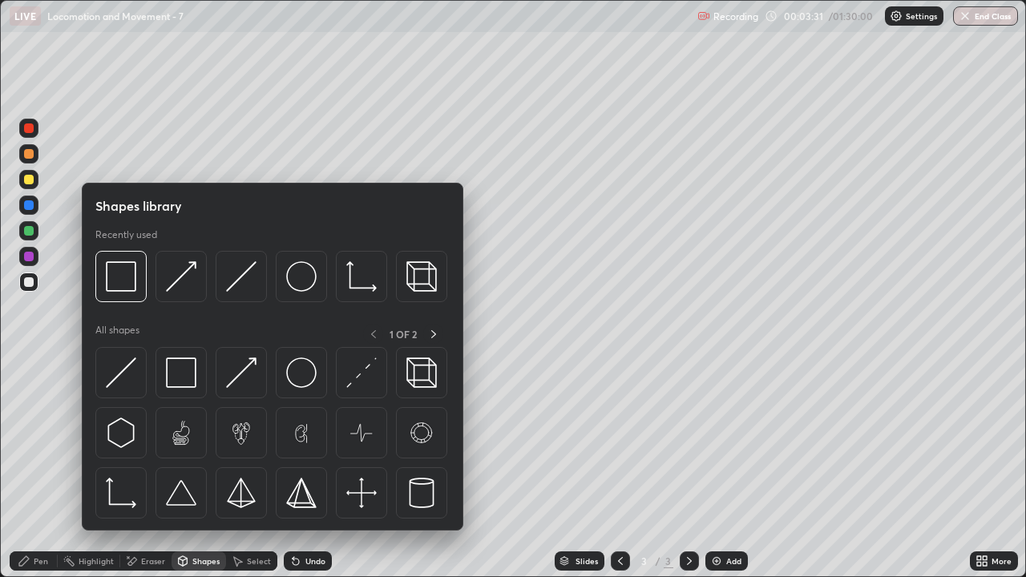
click at [155, 468] on div "Eraser" at bounding box center [153, 561] width 24 height 8
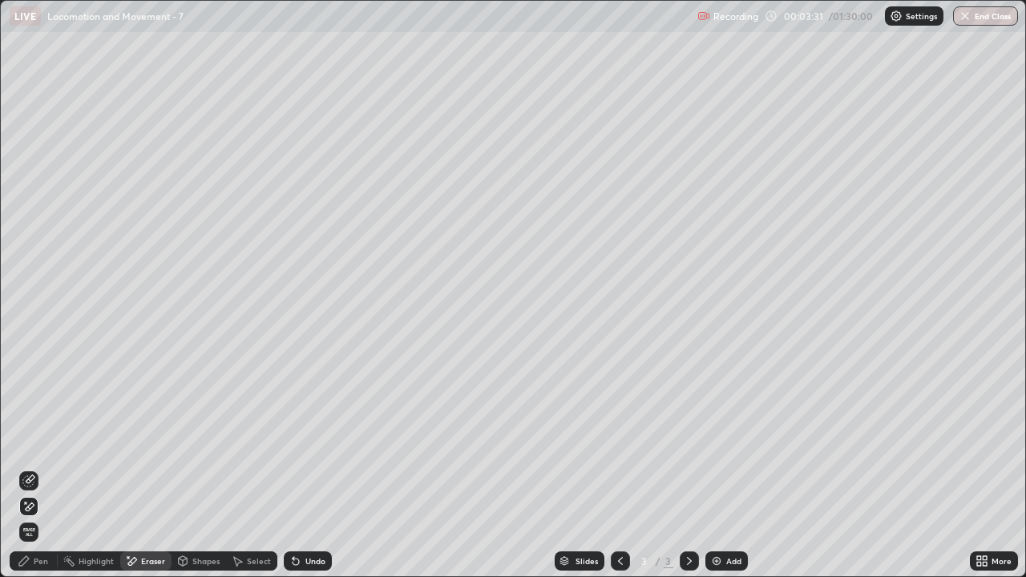
click at [34, 468] on icon at bounding box center [28, 507] width 13 height 14
click at [41, 468] on div "Pen" at bounding box center [41, 561] width 14 height 8
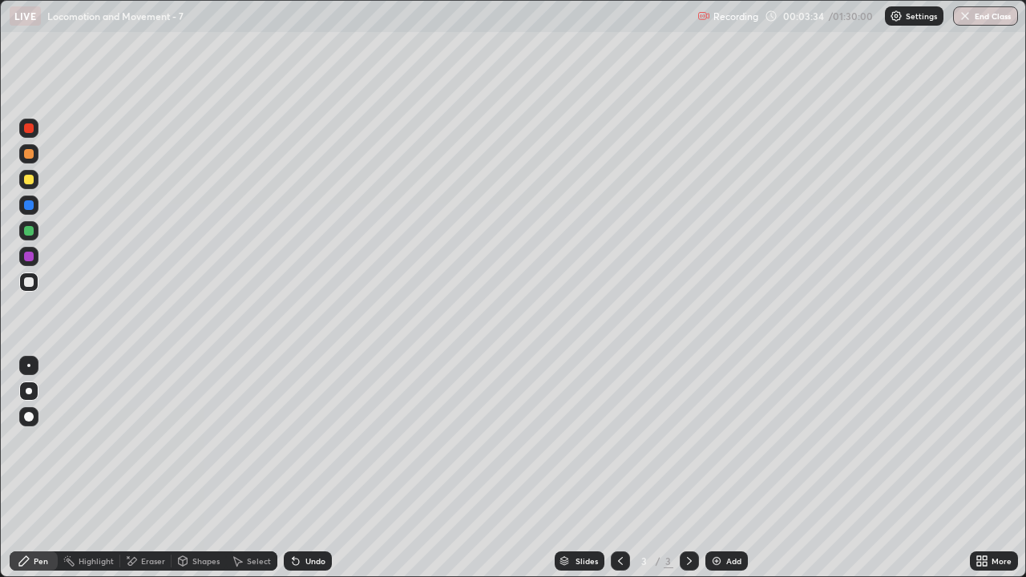
click at [30, 181] on div at bounding box center [29, 180] width 10 height 10
click at [34, 285] on div at bounding box center [28, 282] width 19 height 19
click at [193, 468] on div "Shapes" at bounding box center [199, 561] width 55 height 19
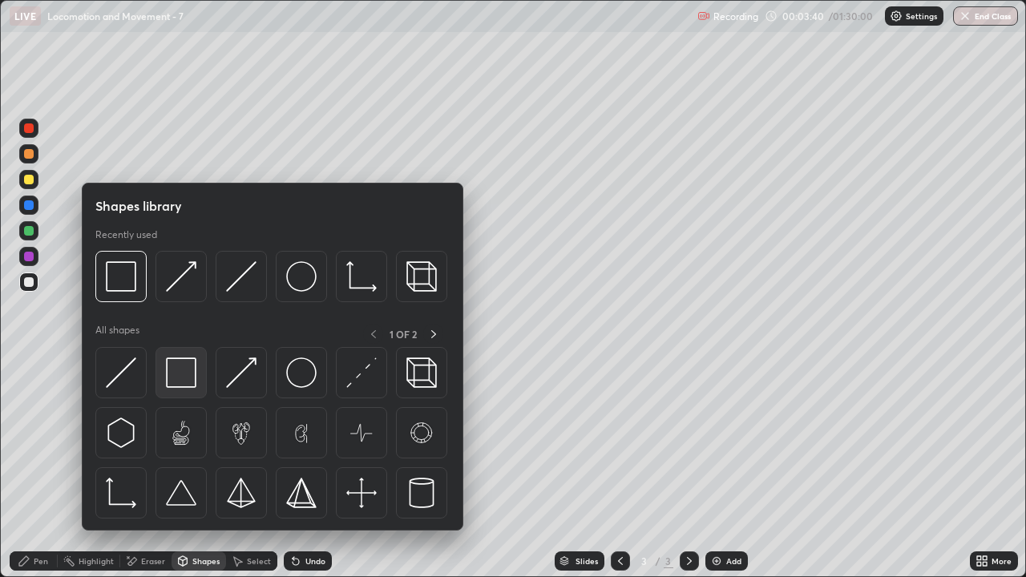
click at [180, 382] on img at bounding box center [181, 373] width 30 height 30
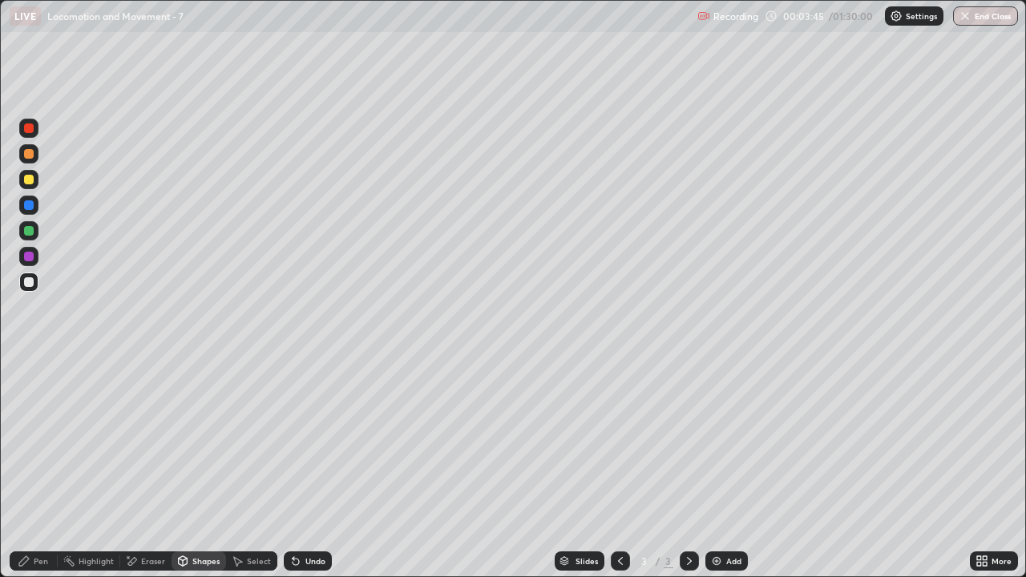
click at [38, 468] on div "Pen" at bounding box center [41, 561] width 14 height 8
click at [200, 468] on div "Shapes" at bounding box center [205, 561] width 27 height 8
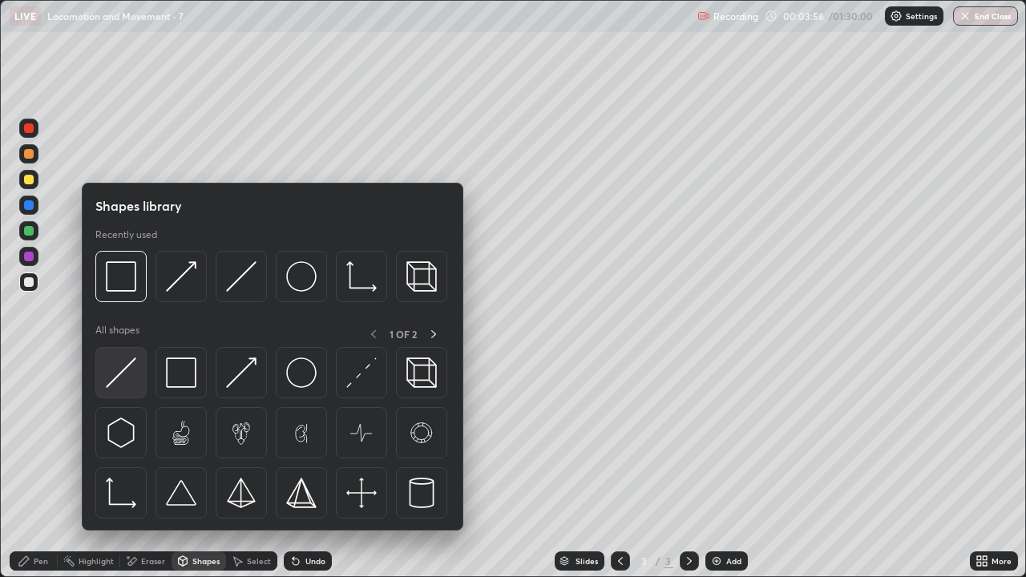
click at [131, 386] on img at bounding box center [121, 373] width 30 height 30
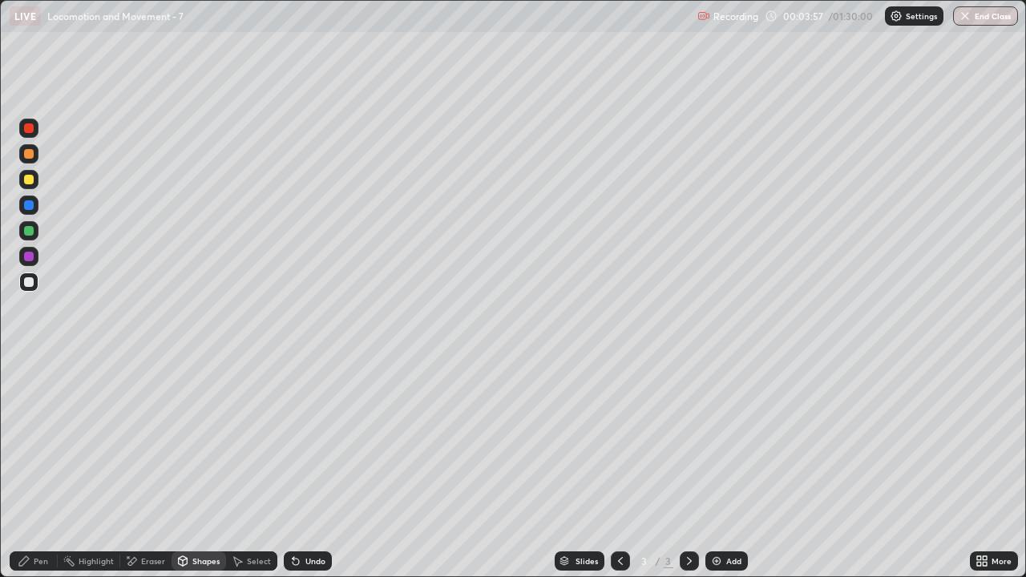
click at [198, 468] on div "Shapes" at bounding box center [199, 561] width 55 height 19
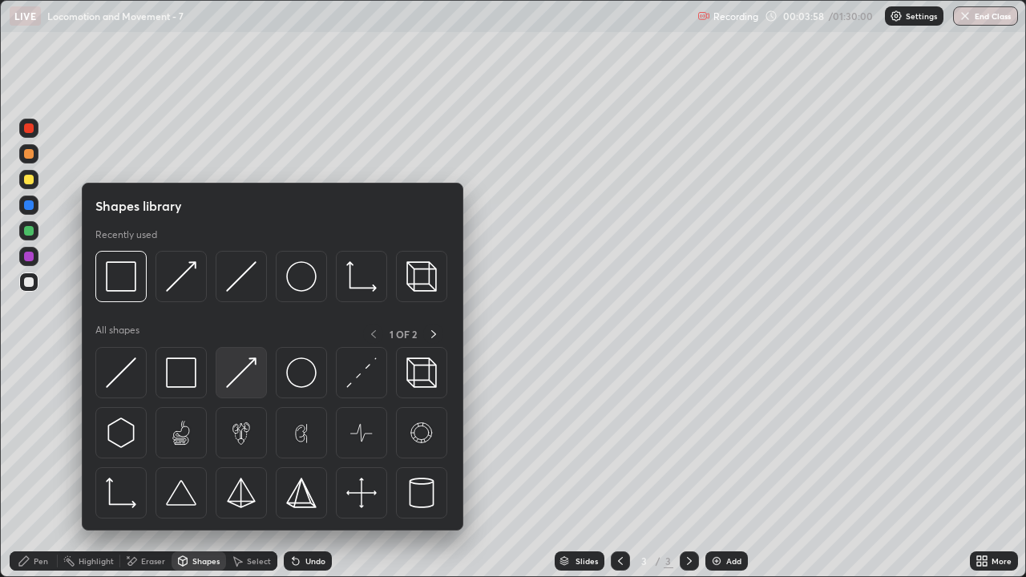
click at [237, 378] on img at bounding box center [241, 373] width 30 height 30
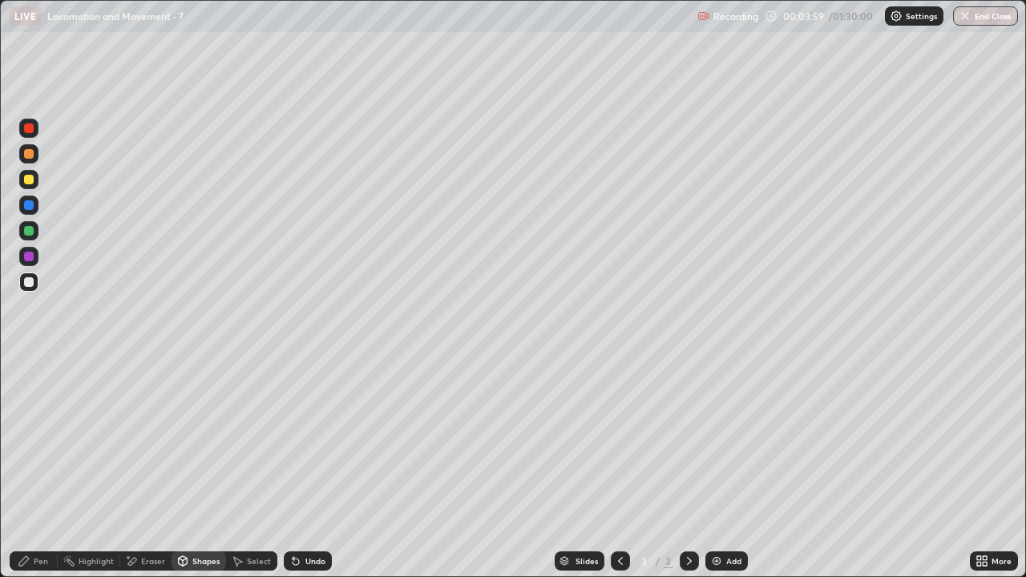
click at [29, 182] on div at bounding box center [29, 180] width 10 height 10
click at [35, 468] on div "Pen" at bounding box center [34, 561] width 48 height 19
click at [40, 468] on div "Pen" at bounding box center [34, 561] width 48 height 19
click at [29, 283] on div at bounding box center [29, 282] width 10 height 10
click at [30, 182] on div at bounding box center [29, 180] width 10 height 10
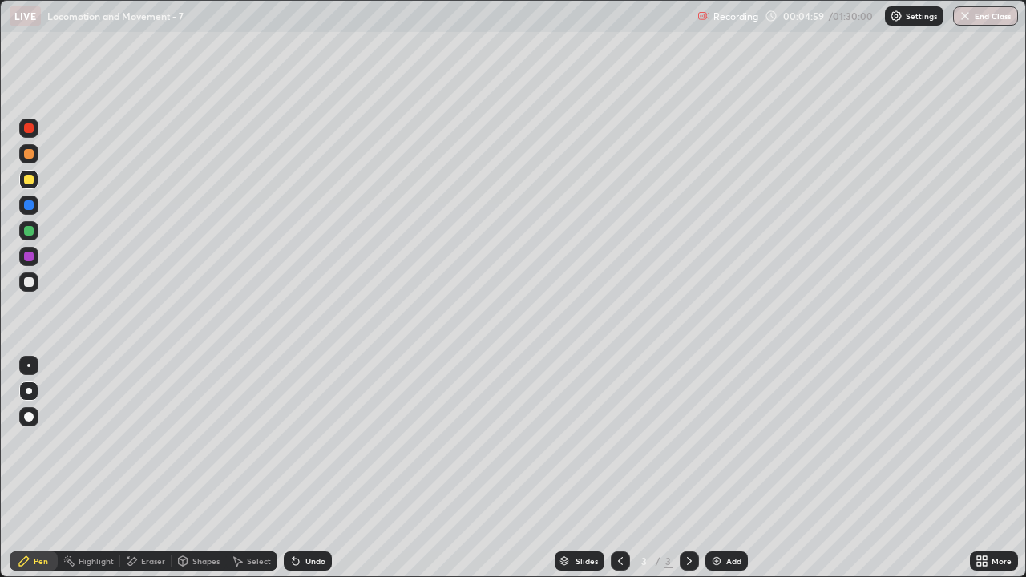
click at [200, 468] on div "Shapes" at bounding box center [205, 561] width 27 height 8
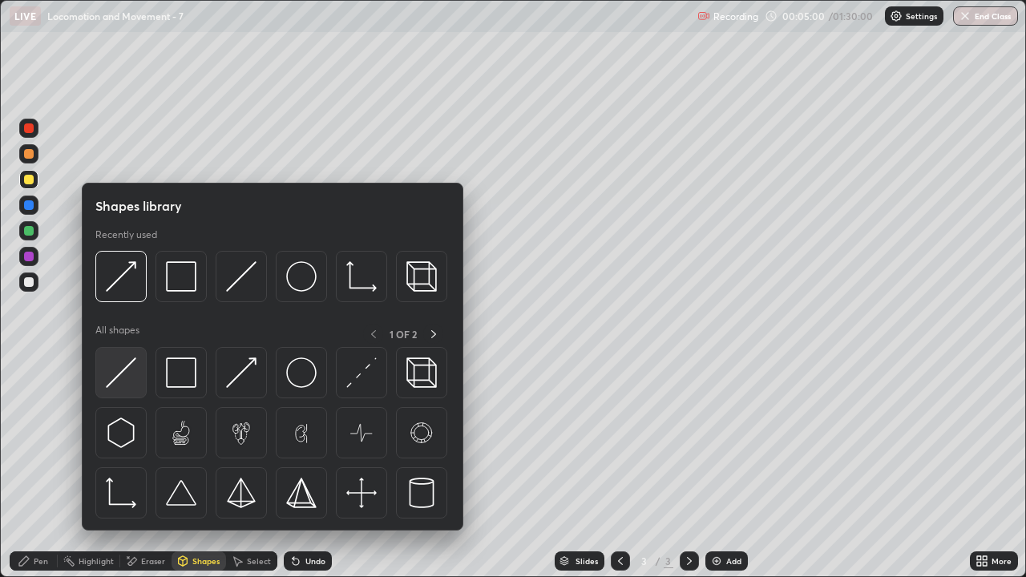
click at [128, 385] on img at bounding box center [121, 373] width 30 height 30
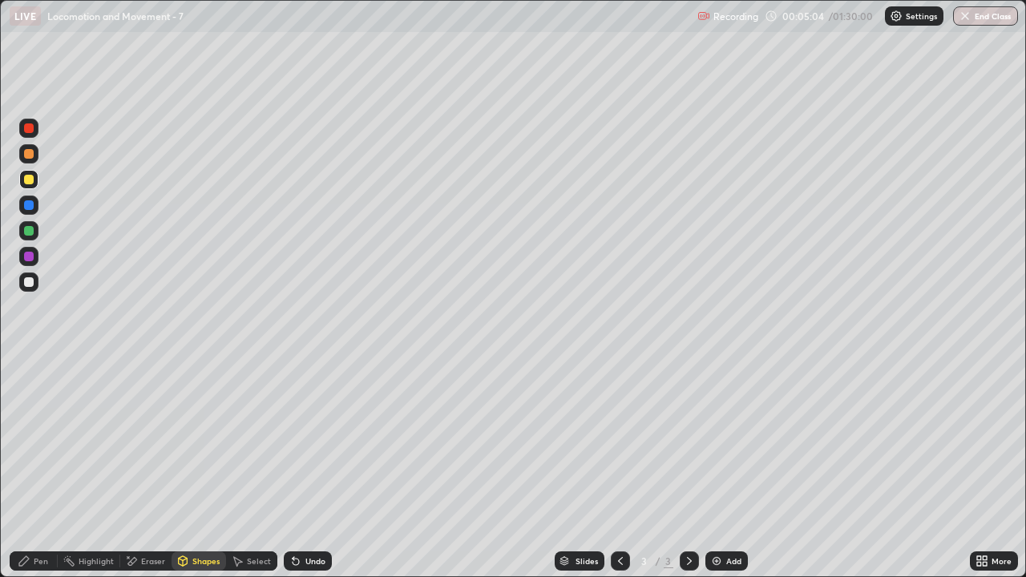
click at [37, 468] on div "Pen" at bounding box center [34, 561] width 48 height 19
click at [38, 468] on div "Pen" at bounding box center [41, 561] width 14 height 8
click at [29, 156] on div at bounding box center [29, 154] width 10 height 10
click at [141, 468] on div "Eraser" at bounding box center [153, 561] width 24 height 8
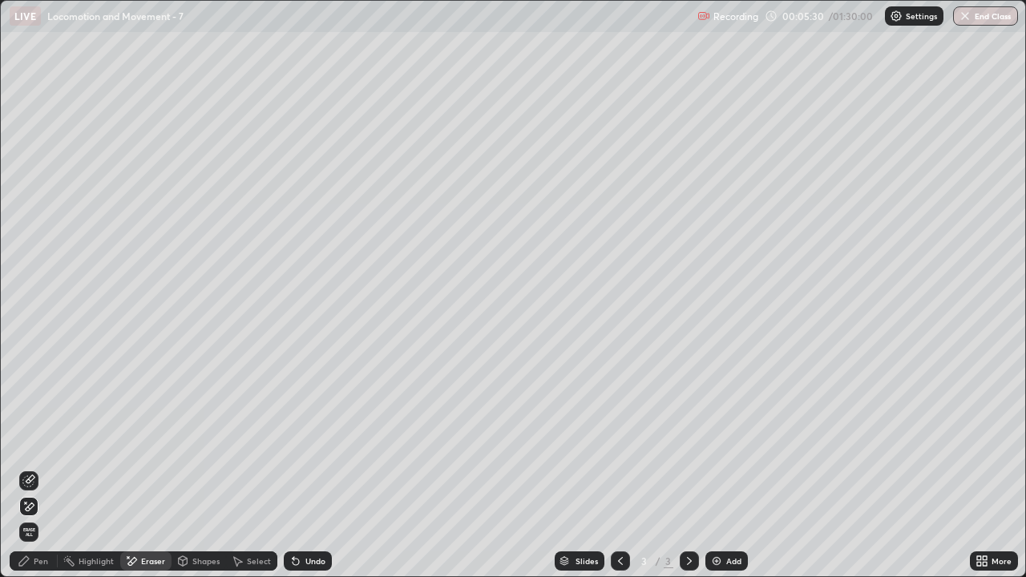
click at [295, 468] on icon at bounding box center [296, 562] width 6 height 6
click at [141, 468] on div "Eraser" at bounding box center [153, 561] width 24 height 8
click at [29, 468] on icon at bounding box center [30, 479] width 9 height 8
click at [47, 468] on div "Pen" at bounding box center [41, 561] width 14 height 8
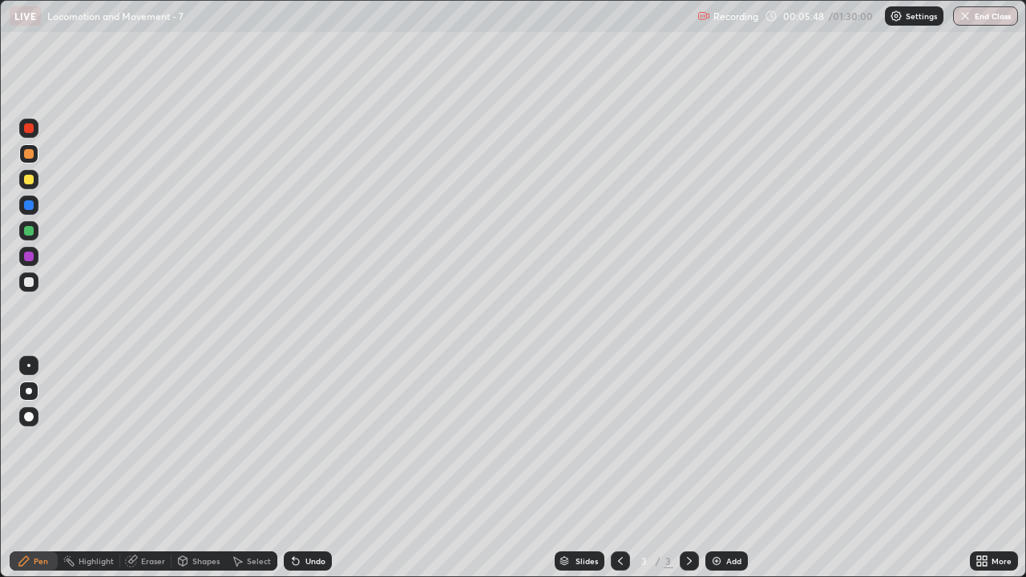
click at [33, 156] on div at bounding box center [29, 154] width 10 height 10
click at [38, 187] on div at bounding box center [28, 180] width 19 height 26
click at [208, 468] on div "Shapes" at bounding box center [205, 561] width 27 height 8
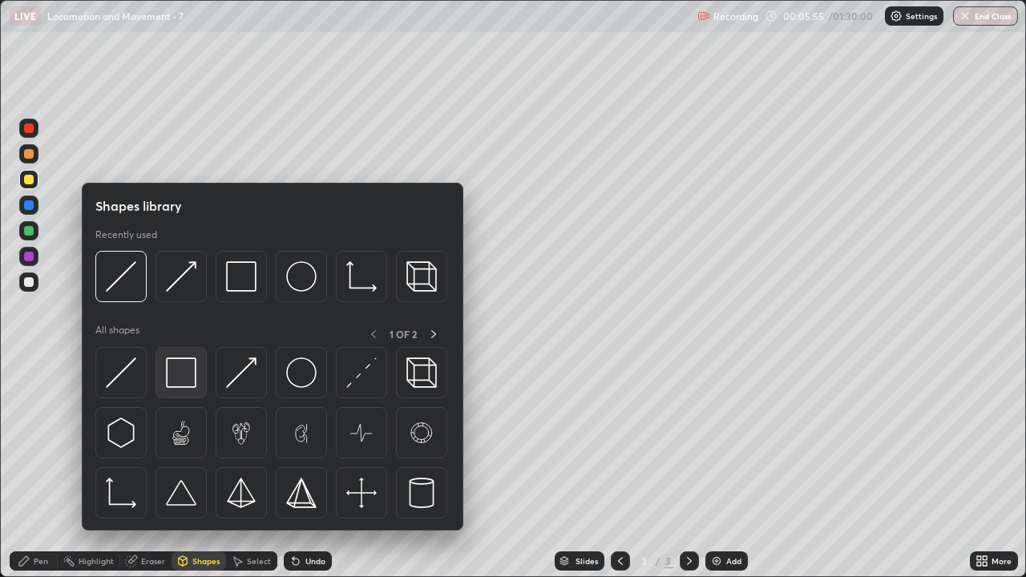
click at [183, 370] on img at bounding box center [181, 373] width 30 height 30
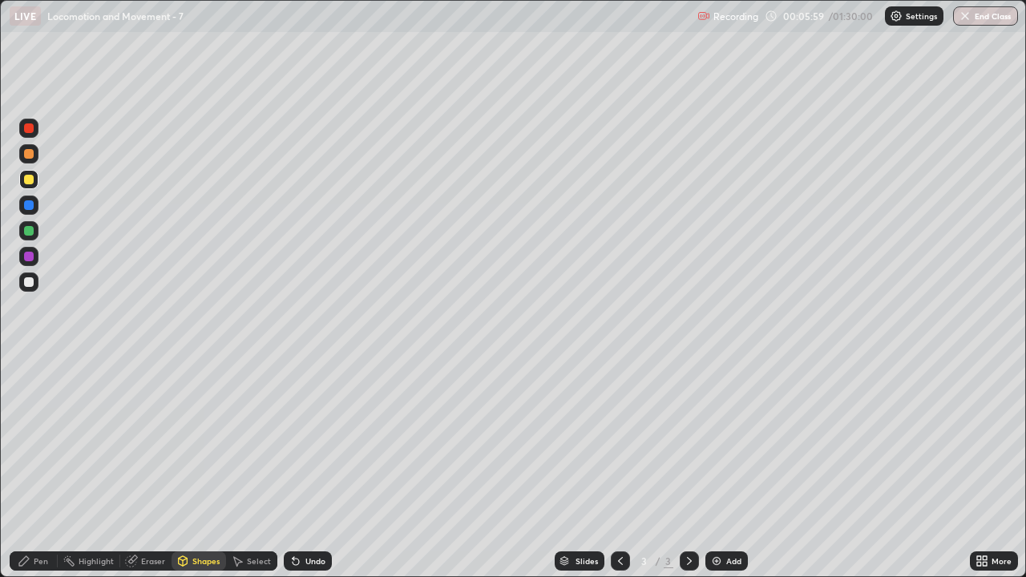
click at [208, 468] on div "Shapes" at bounding box center [205, 561] width 27 height 8
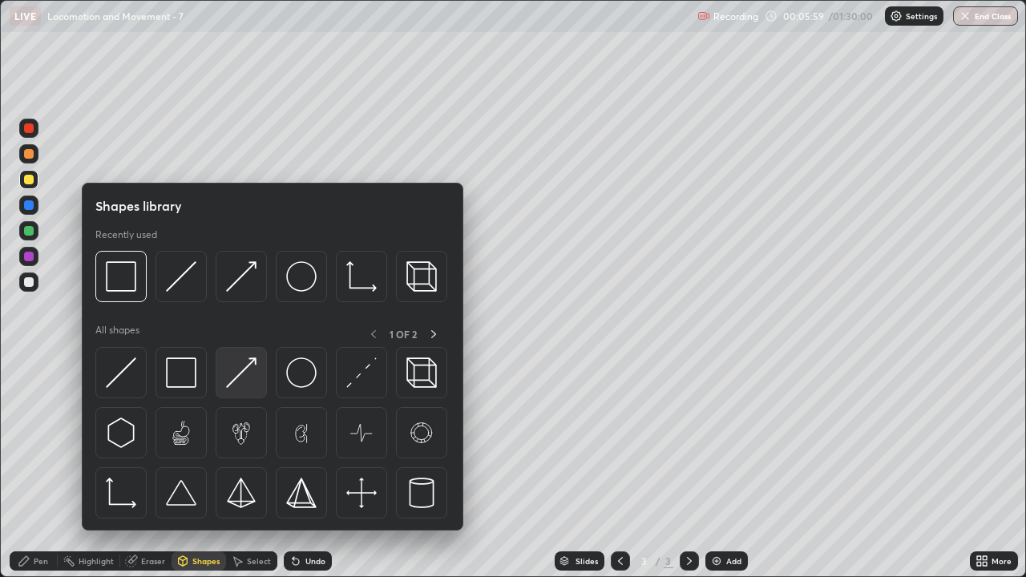
click at [250, 383] on img at bounding box center [241, 373] width 30 height 30
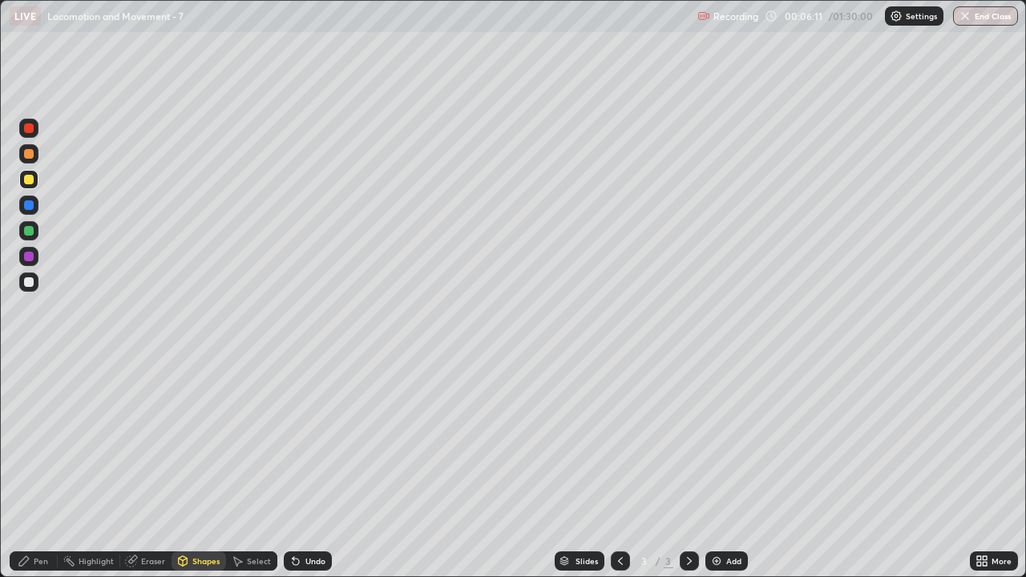
click at [32, 158] on div at bounding box center [28, 153] width 19 height 19
click at [153, 468] on div "Eraser" at bounding box center [153, 561] width 24 height 8
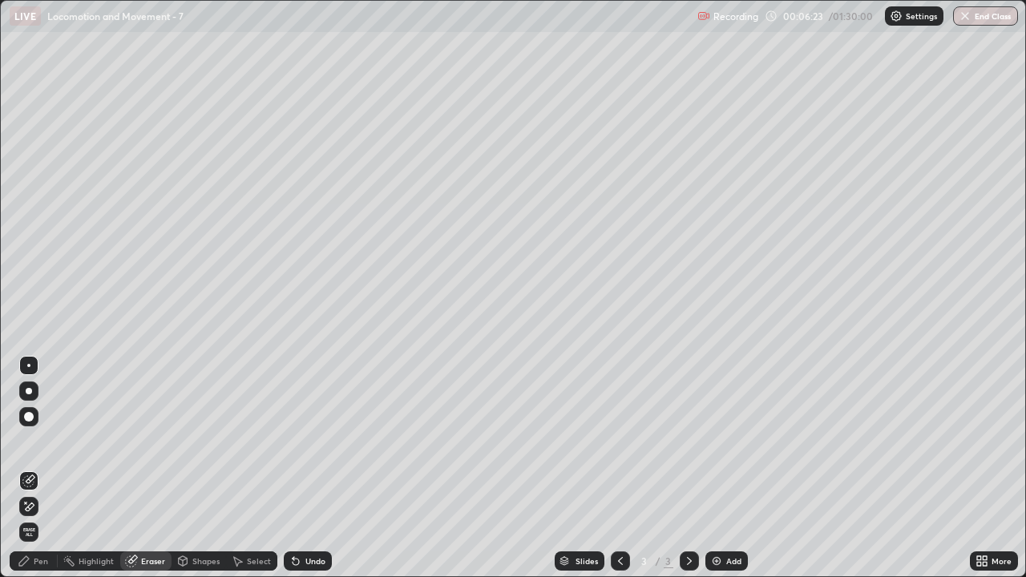
click at [35, 468] on div "Pen" at bounding box center [41, 561] width 14 height 8
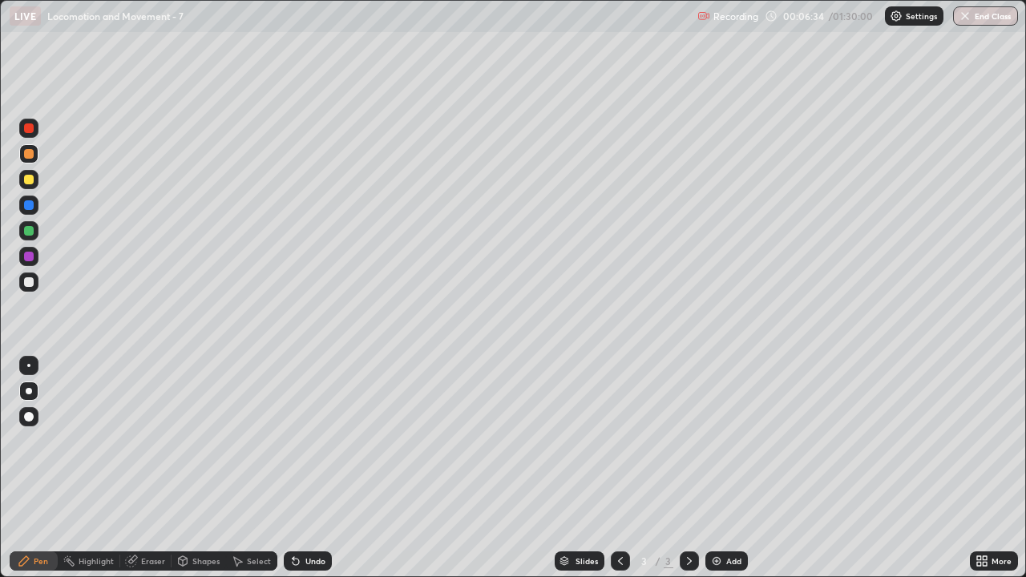
click at [30, 185] on div at bounding box center [28, 179] width 19 height 19
click at [202, 468] on div "Shapes" at bounding box center [205, 561] width 27 height 8
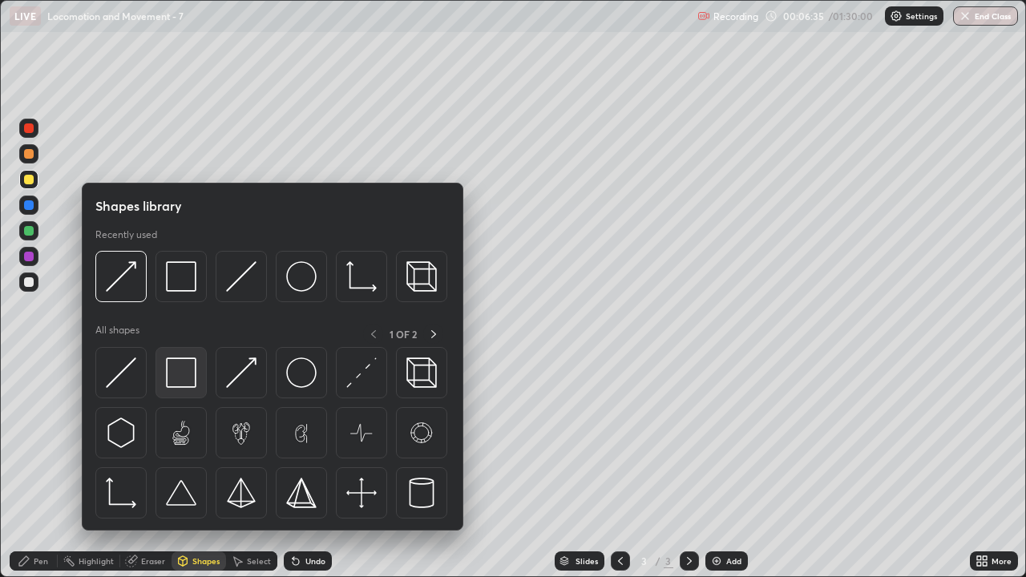
click at [184, 379] on img at bounding box center [181, 373] width 30 height 30
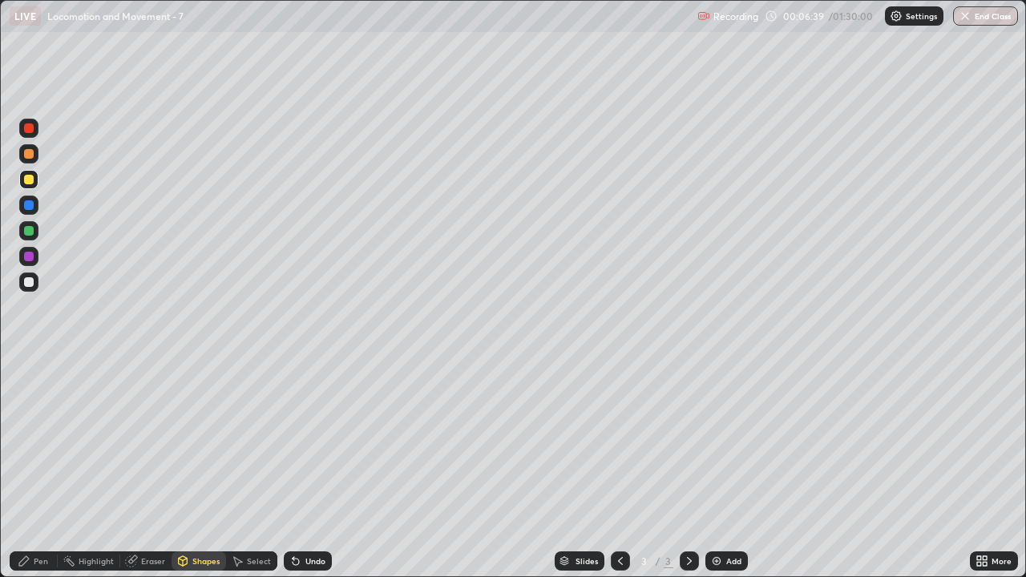
click at [40, 468] on div "Pen" at bounding box center [41, 561] width 14 height 8
click at [30, 282] on div at bounding box center [29, 282] width 10 height 10
click at [29, 155] on div at bounding box center [29, 154] width 10 height 10
click at [39, 468] on div "Pen" at bounding box center [41, 561] width 14 height 8
click at [30, 183] on div at bounding box center [29, 180] width 10 height 10
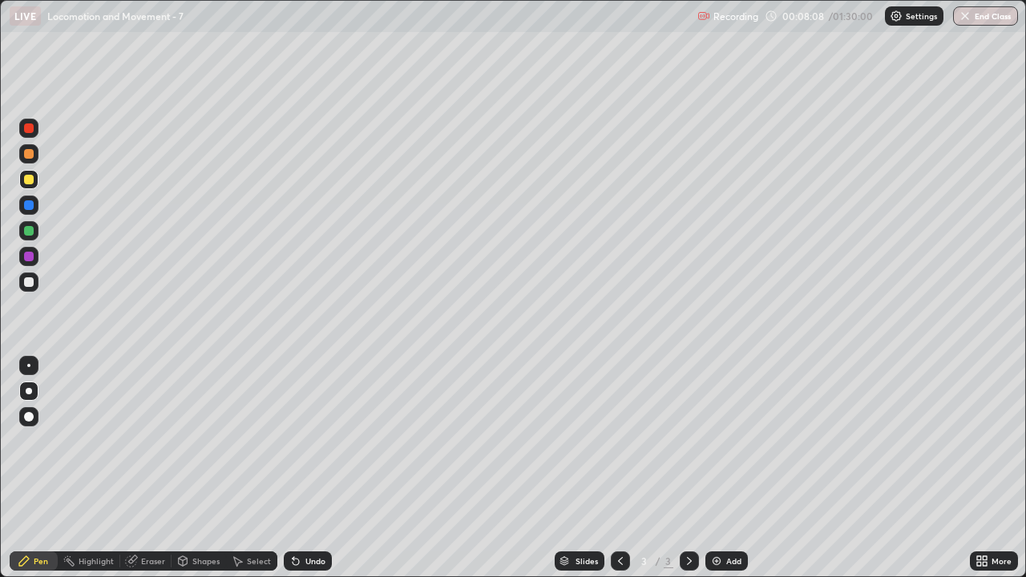
click at [35, 286] on div at bounding box center [28, 282] width 19 height 19
click at [32, 184] on div at bounding box center [29, 180] width 10 height 10
click at [208, 468] on div "Shapes" at bounding box center [205, 561] width 27 height 8
click at [148, 468] on div "Eraser" at bounding box center [153, 561] width 24 height 8
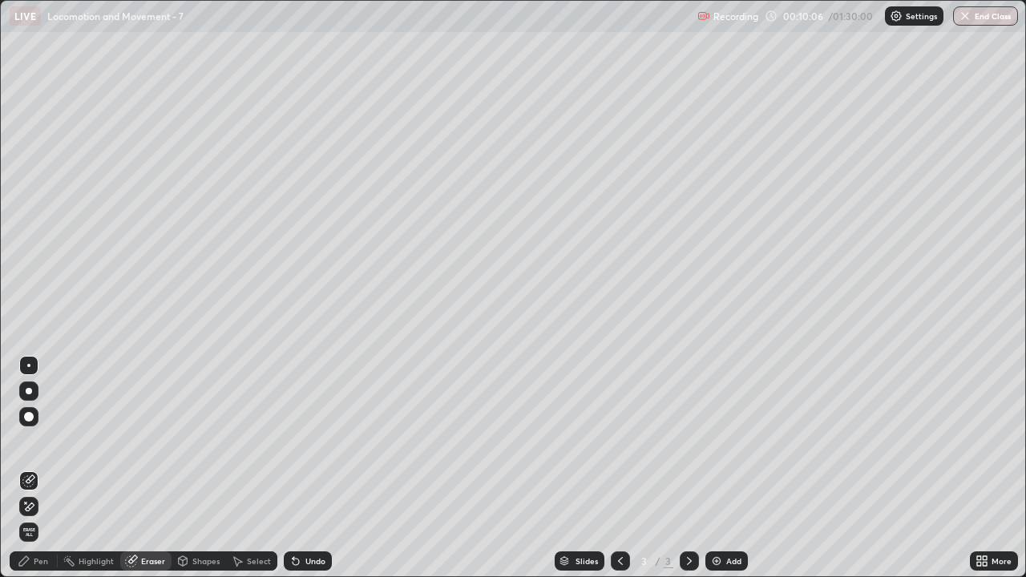
click at [207, 468] on div "Shapes" at bounding box center [205, 561] width 27 height 8
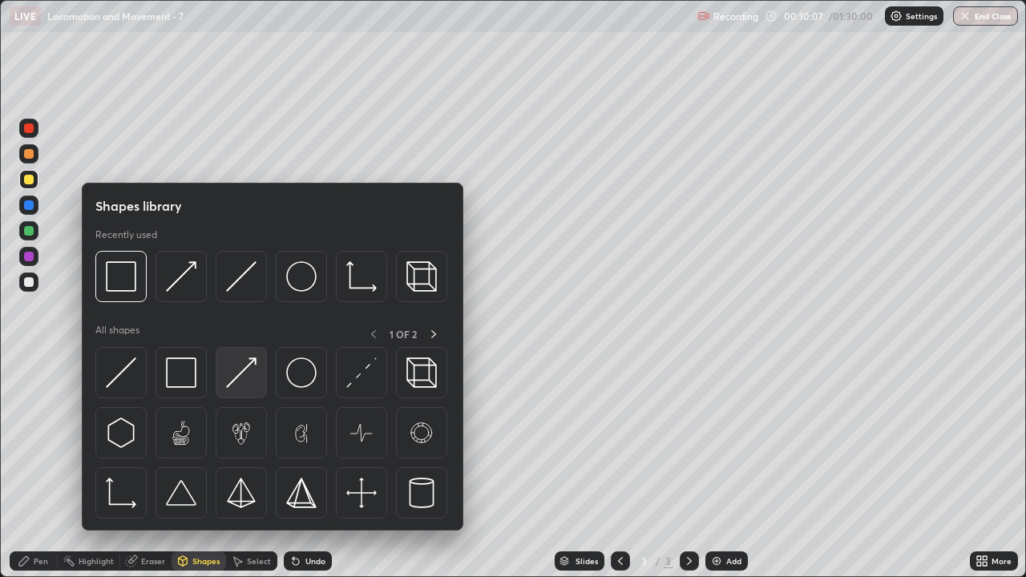
click at [245, 379] on img at bounding box center [241, 373] width 30 height 30
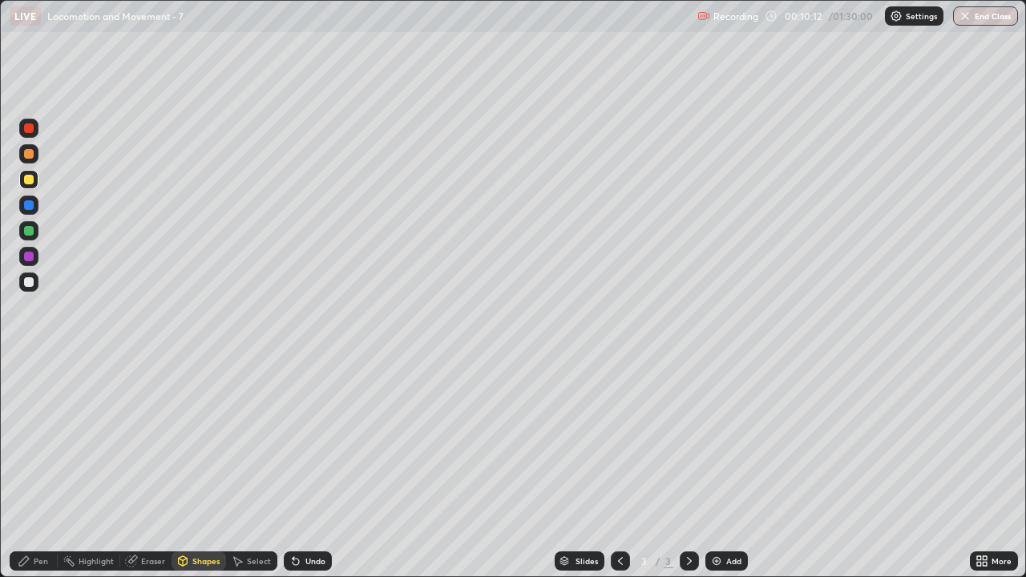
click at [153, 468] on div "Eraser" at bounding box center [153, 561] width 24 height 8
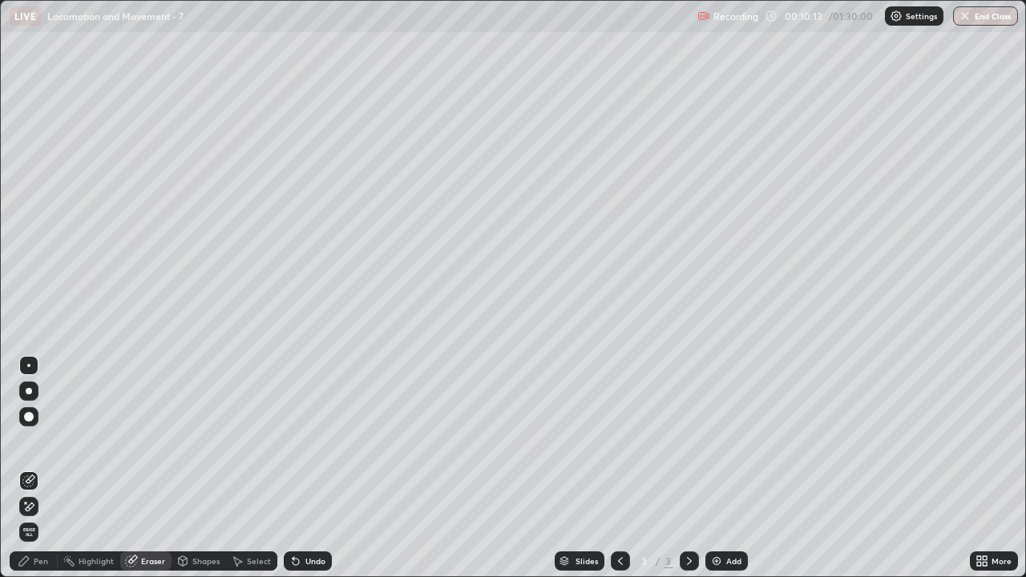
click at [30, 468] on icon at bounding box center [28, 507] width 13 height 14
click at [295, 468] on icon at bounding box center [296, 562] width 6 height 6
click at [293, 468] on icon at bounding box center [294, 558] width 2 height 2
click at [30, 468] on icon at bounding box center [28, 481] width 13 height 13
click at [197, 468] on div "Shapes" at bounding box center [205, 561] width 27 height 8
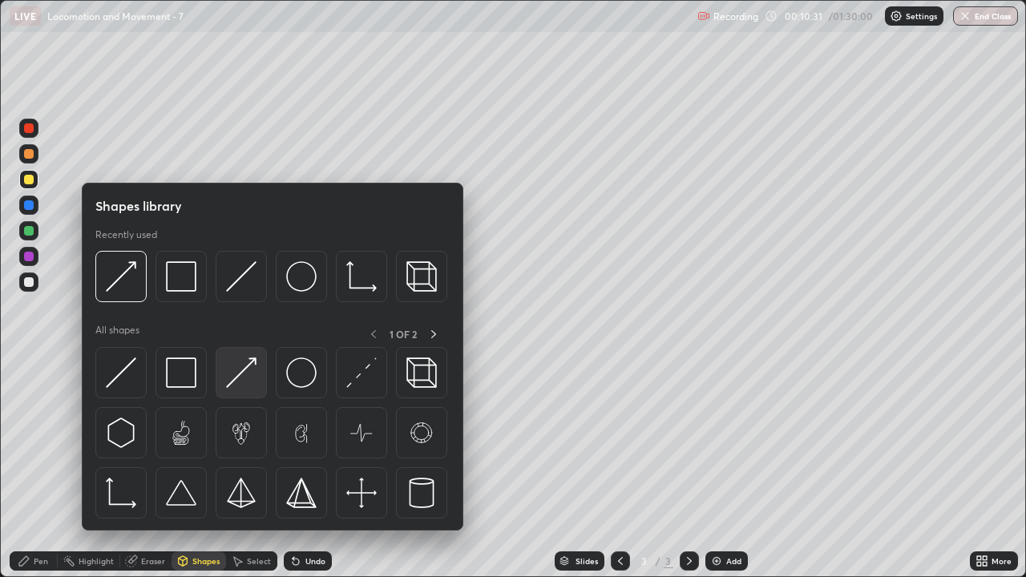
click at [248, 383] on img at bounding box center [241, 373] width 30 height 30
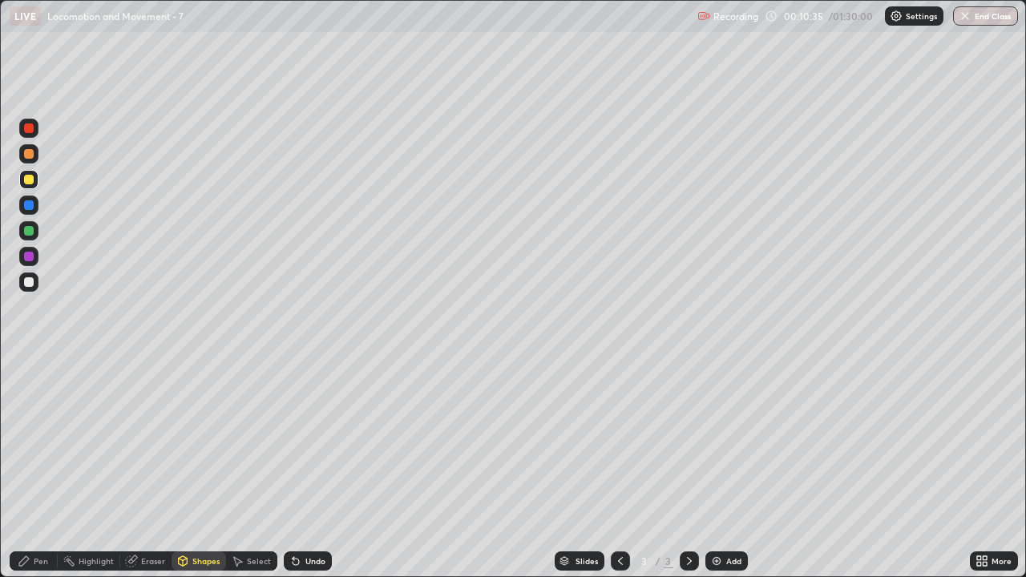
click at [43, 468] on div "Pen" at bounding box center [41, 561] width 14 height 8
click at [31, 289] on div at bounding box center [28, 282] width 19 height 19
click at [29, 258] on div at bounding box center [29, 257] width 10 height 10
click at [28, 160] on div at bounding box center [28, 153] width 19 height 19
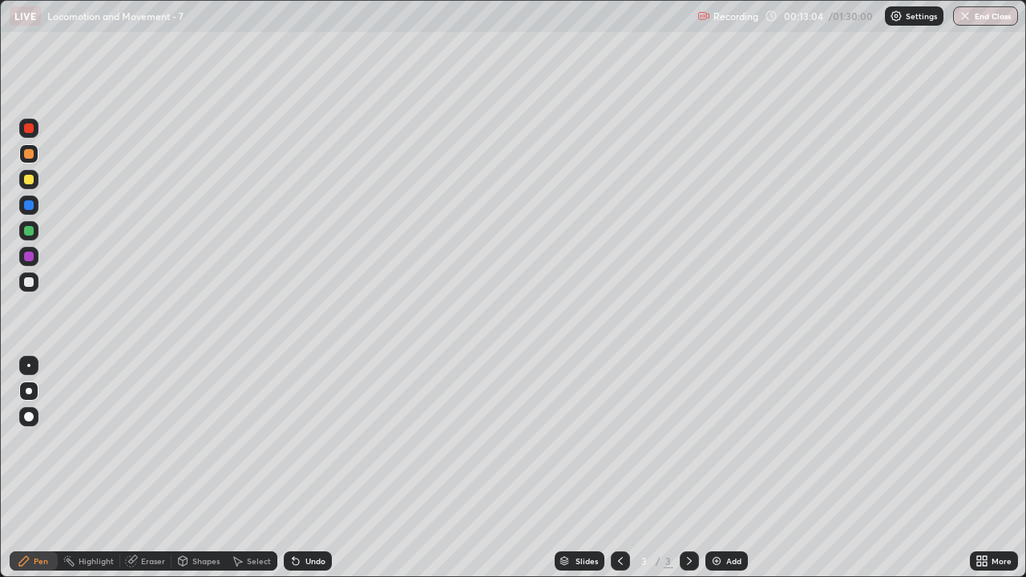
click at [148, 468] on div "Eraser" at bounding box center [145, 561] width 51 height 19
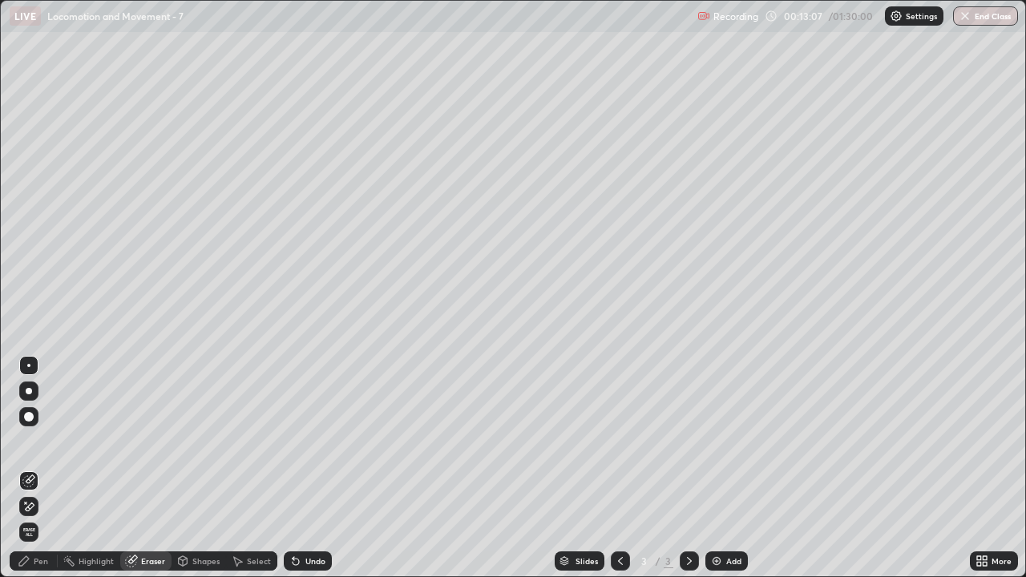
click at [41, 468] on div "Pen" at bounding box center [41, 561] width 14 height 8
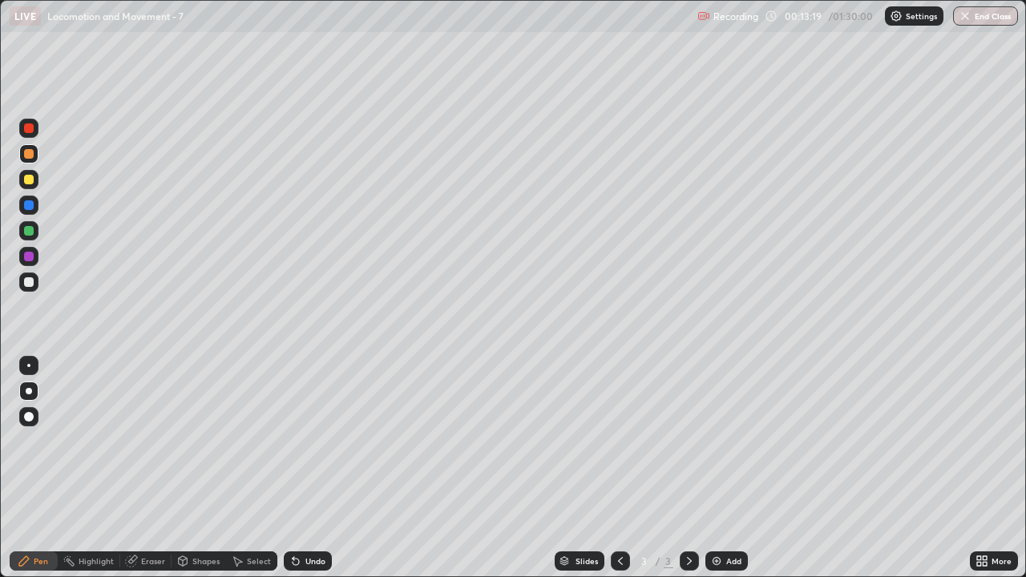
click at [27, 283] on div at bounding box center [29, 282] width 10 height 10
click at [47, 468] on div "Pen" at bounding box center [41, 561] width 14 height 8
click at [32, 280] on div at bounding box center [29, 282] width 10 height 10
click at [31, 184] on div at bounding box center [29, 180] width 10 height 10
click at [31, 157] on div at bounding box center [29, 154] width 10 height 10
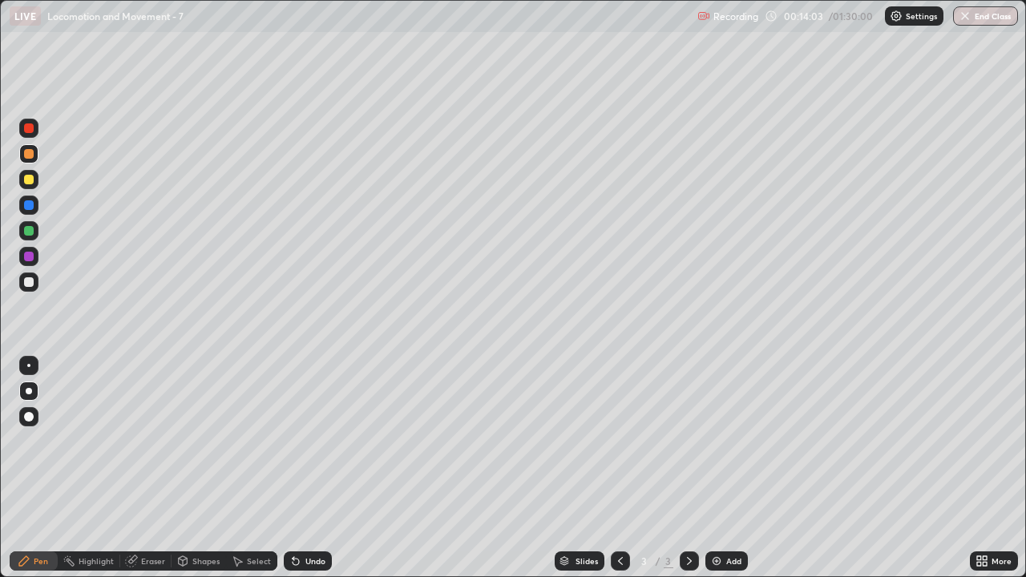
click at [35, 182] on div at bounding box center [28, 179] width 19 height 19
click at [206, 468] on div "Shapes" at bounding box center [205, 561] width 27 height 8
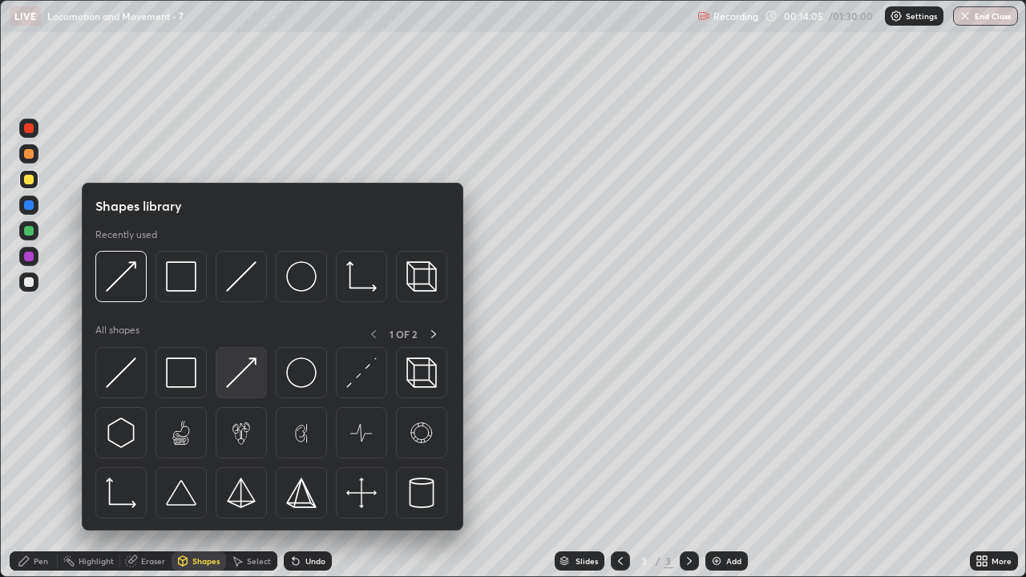
click at [251, 382] on img at bounding box center [241, 373] width 30 height 30
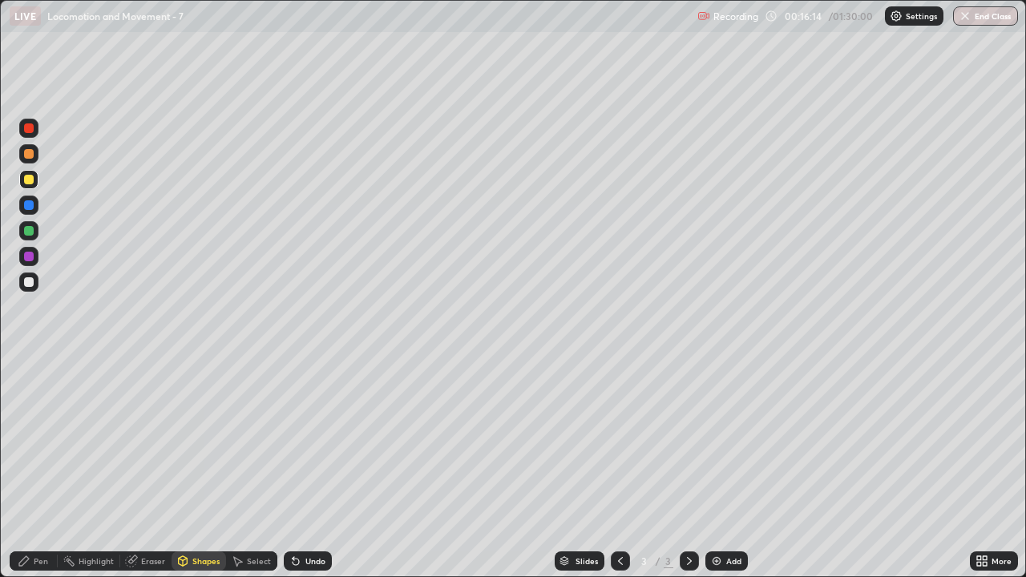
click at [694, 468] on div at bounding box center [689, 561] width 19 height 19
click at [718, 468] on img at bounding box center [716, 561] width 13 height 13
click at [618, 468] on icon at bounding box center [620, 561] width 5 height 8
click at [689, 468] on icon at bounding box center [689, 561] width 13 height 13
click at [31, 157] on div at bounding box center [29, 154] width 10 height 10
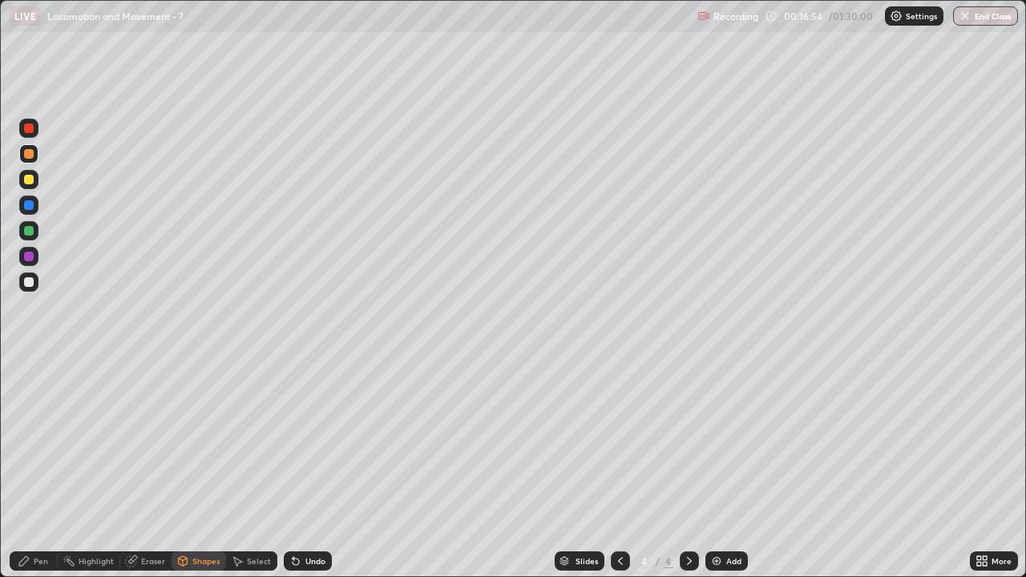
click at [47, 468] on div "Pen" at bounding box center [41, 561] width 14 height 8
click at [30, 182] on div at bounding box center [29, 180] width 10 height 10
click at [196, 468] on div "Shapes" at bounding box center [205, 561] width 27 height 8
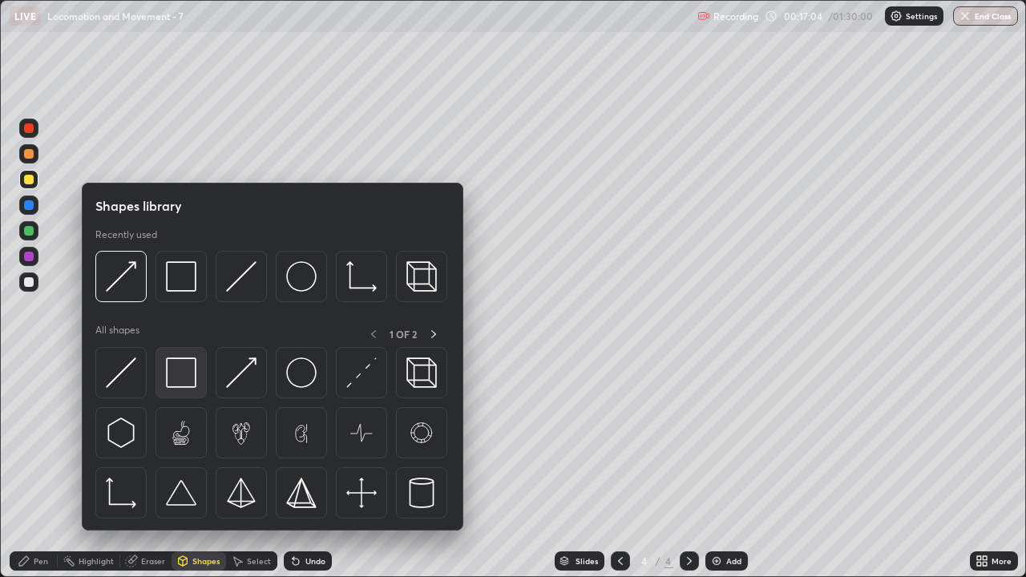
click at [183, 376] on img at bounding box center [181, 373] width 30 height 30
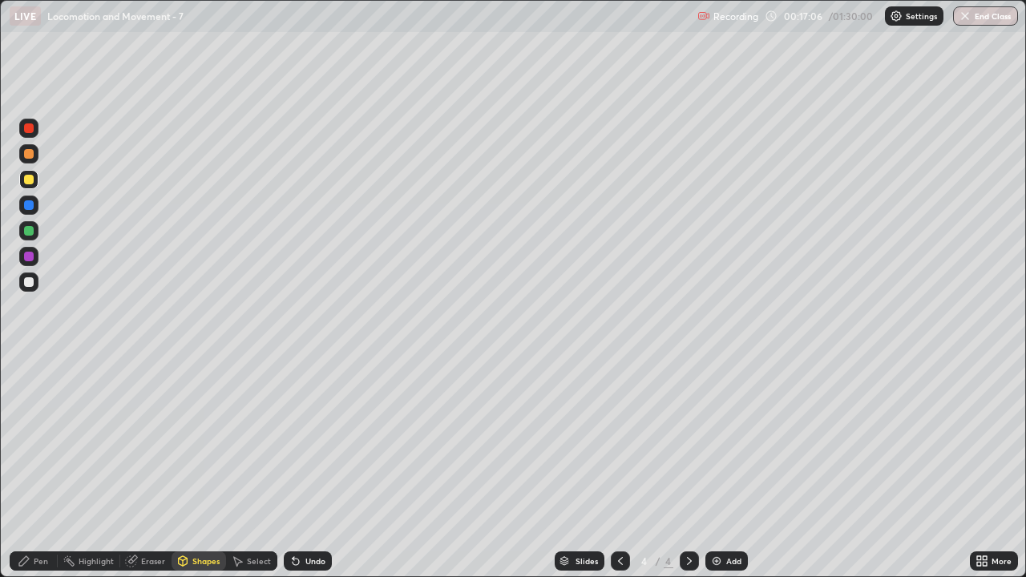
click at [196, 468] on div "Shapes" at bounding box center [205, 561] width 27 height 8
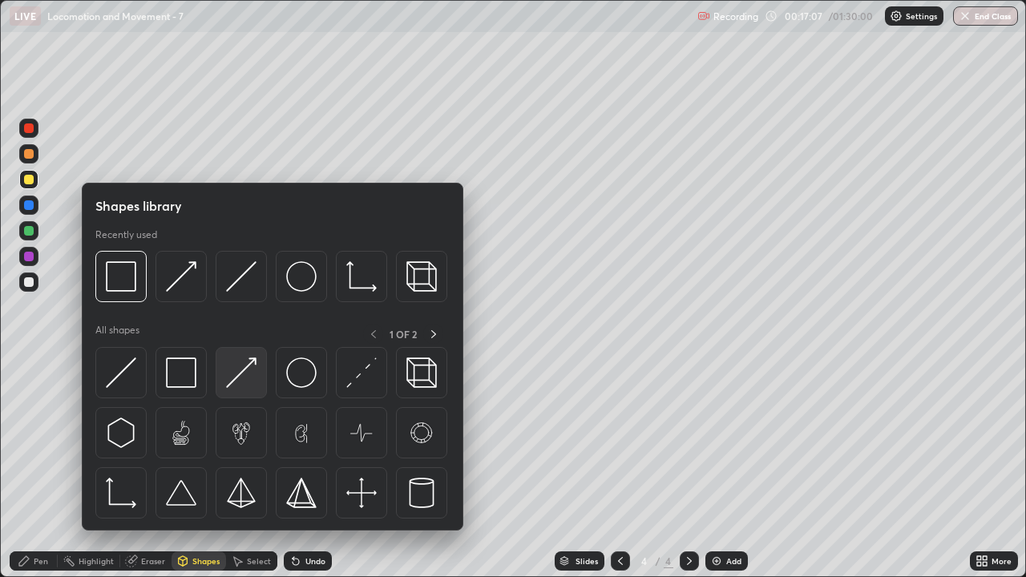
click at [247, 381] on img at bounding box center [241, 373] width 30 height 30
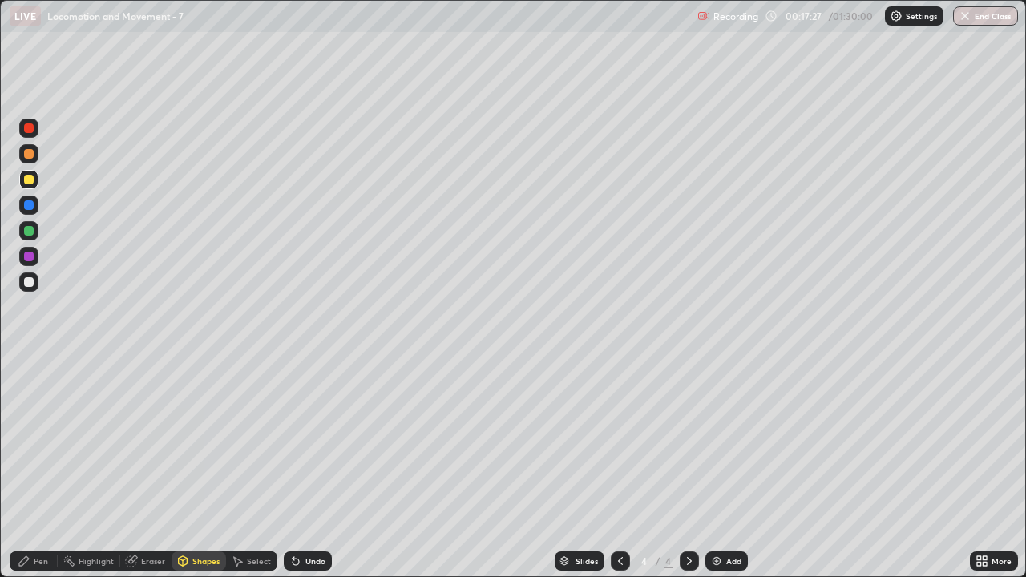
click at [30, 283] on div at bounding box center [29, 282] width 10 height 10
click at [144, 468] on div "Eraser" at bounding box center [145, 561] width 51 height 19
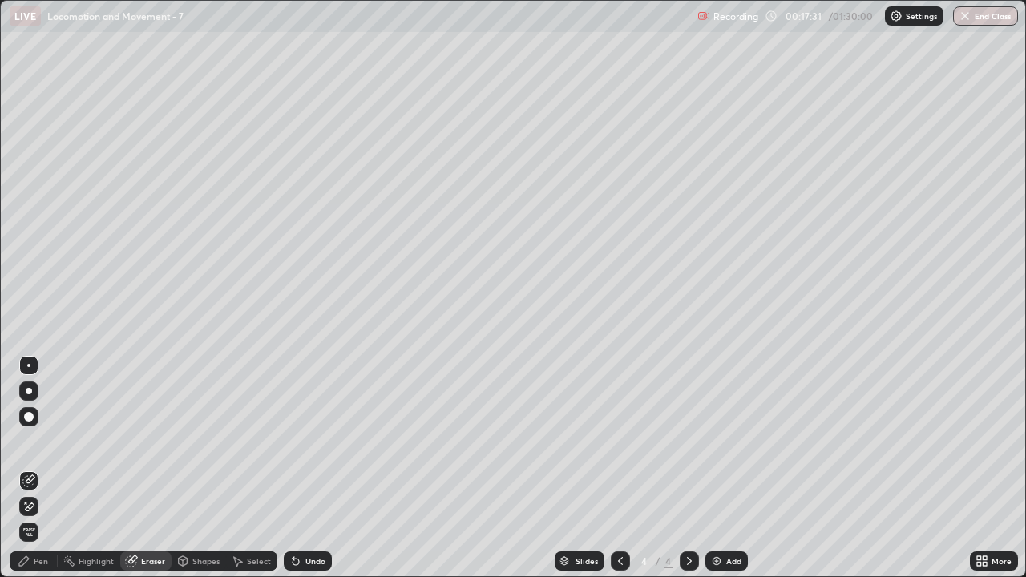
click at [44, 468] on div "Pen" at bounding box center [41, 561] width 14 height 8
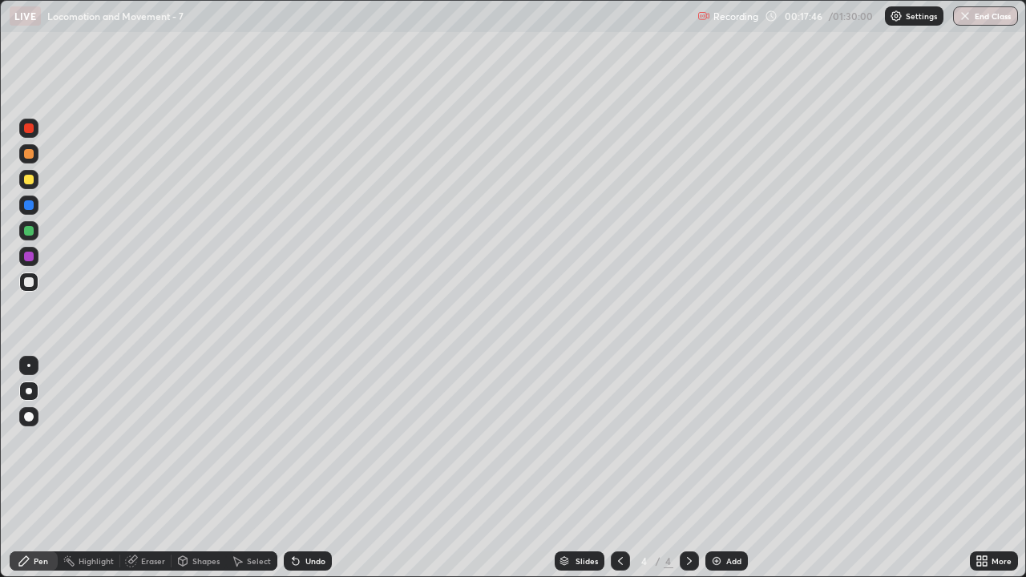
click at [29, 180] on div at bounding box center [29, 180] width 10 height 10
click at [45, 468] on div "Pen" at bounding box center [41, 561] width 14 height 8
click at [29, 285] on div at bounding box center [29, 282] width 10 height 10
click at [193, 468] on div "Shapes" at bounding box center [205, 561] width 27 height 8
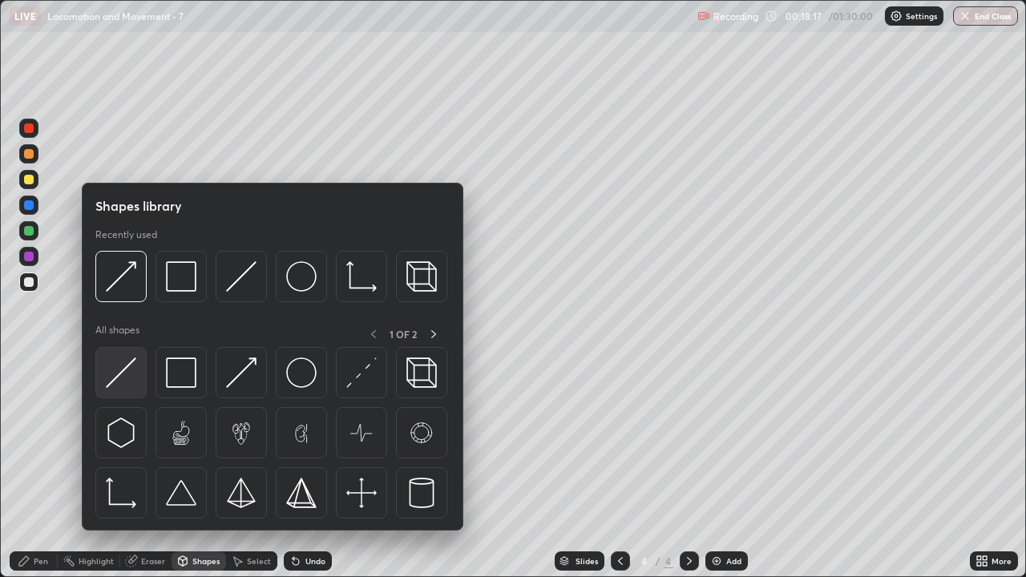
click at [127, 384] on img at bounding box center [121, 373] width 30 height 30
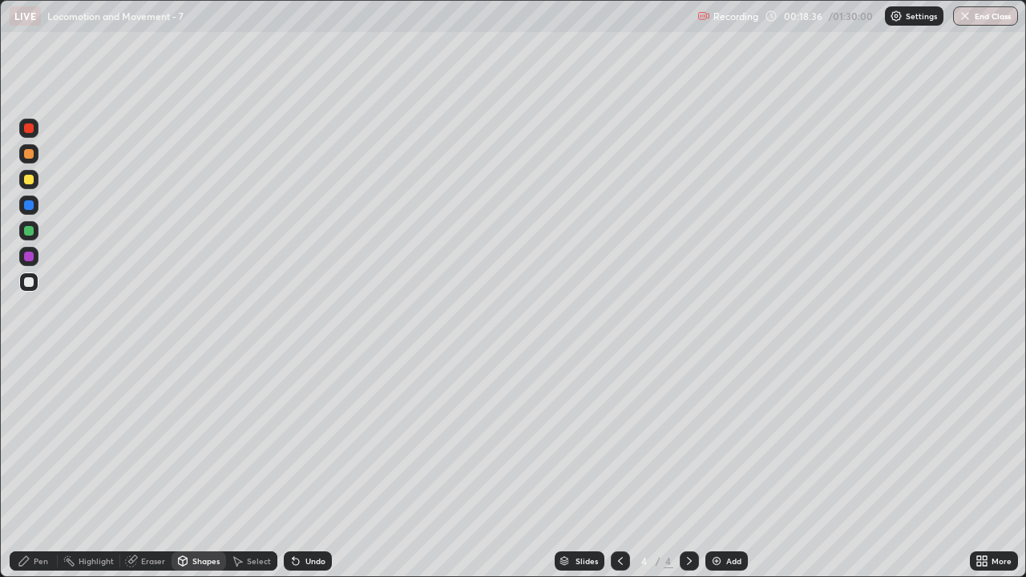
click at [201, 468] on div "Shapes" at bounding box center [205, 561] width 27 height 8
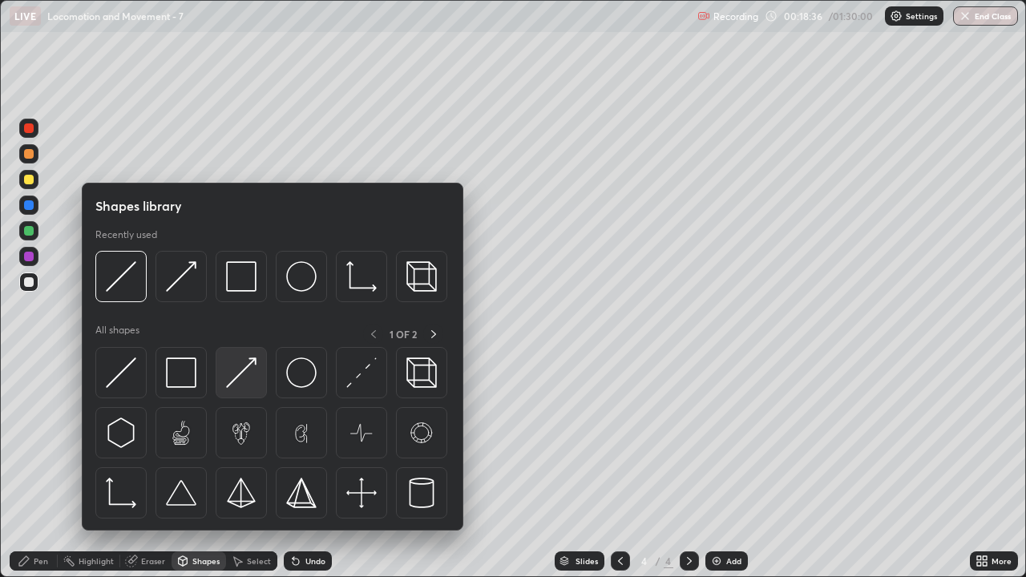
click at [245, 382] on img at bounding box center [241, 373] width 30 height 30
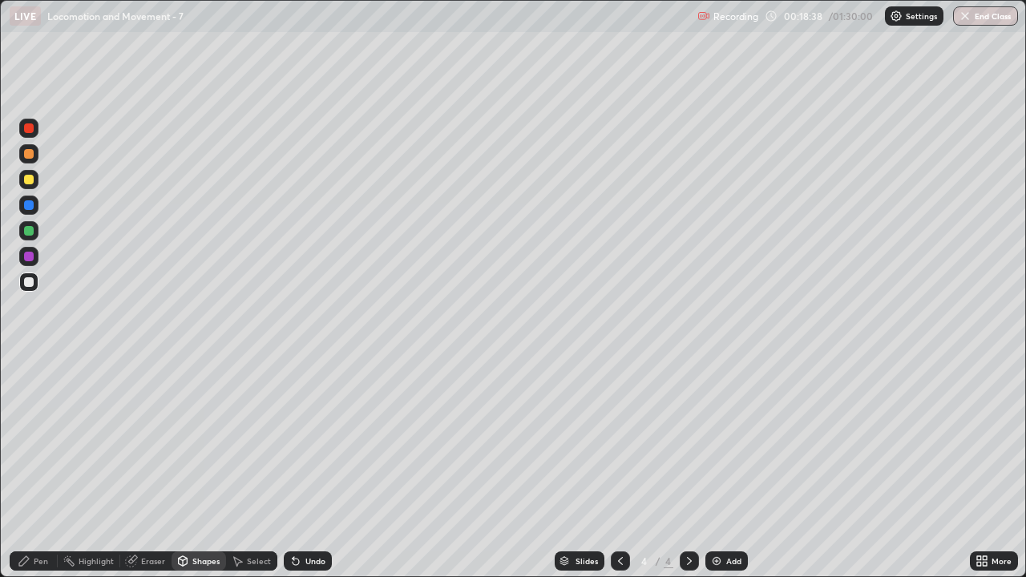
click at [45, 468] on div "Pen" at bounding box center [41, 561] width 14 height 8
click at [155, 468] on div "Eraser" at bounding box center [153, 561] width 24 height 8
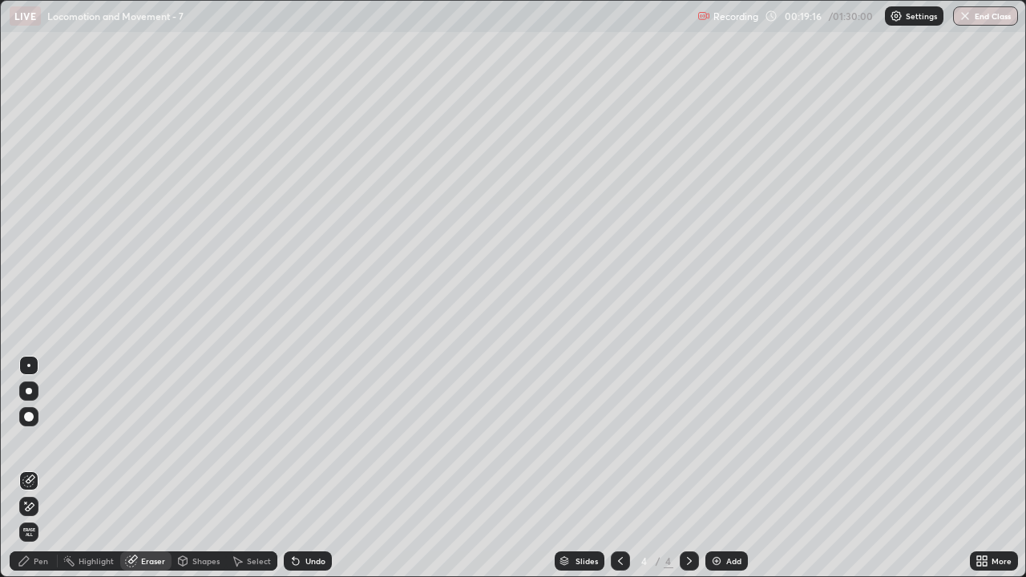
click at [203, 468] on div "Shapes" at bounding box center [205, 561] width 27 height 8
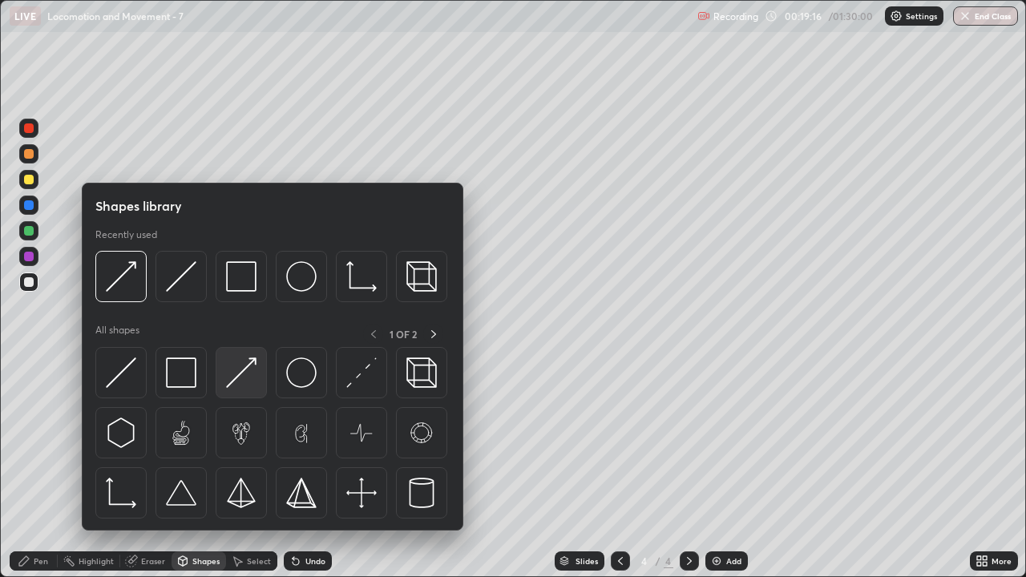
click at [252, 378] on img at bounding box center [241, 373] width 30 height 30
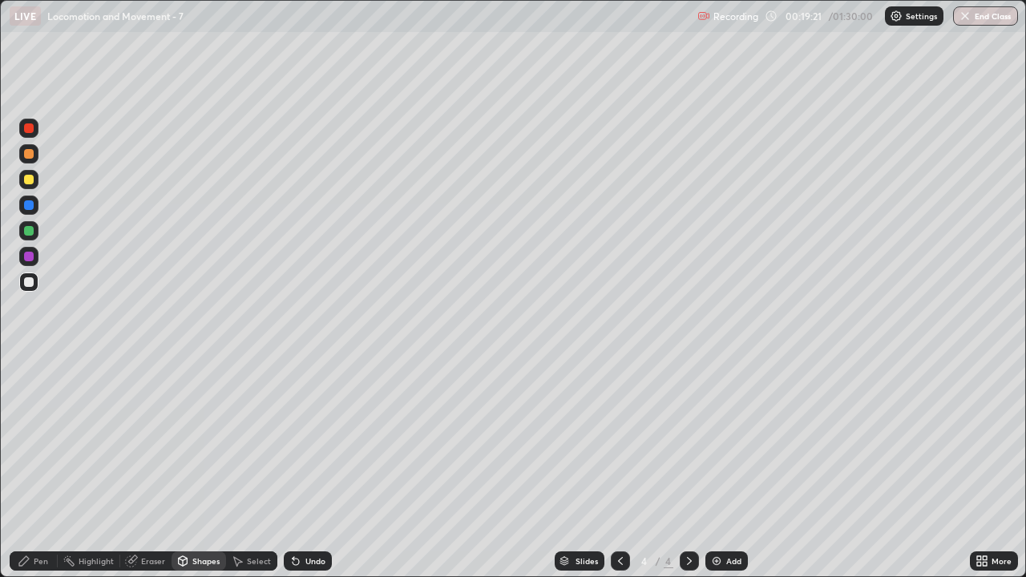
click at [39, 468] on div "Pen" at bounding box center [41, 561] width 14 height 8
click at [30, 180] on div at bounding box center [29, 180] width 10 height 10
click at [196, 468] on div "Shapes" at bounding box center [205, 561] width 27 height 8
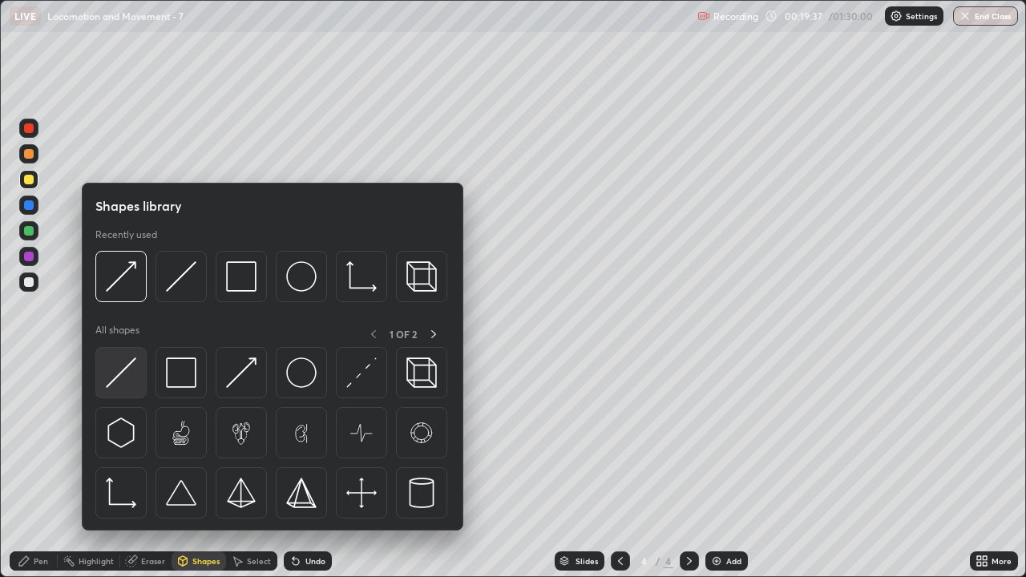
click at [131, 384] on img at bounding box center [121, 373] width 30 height 30
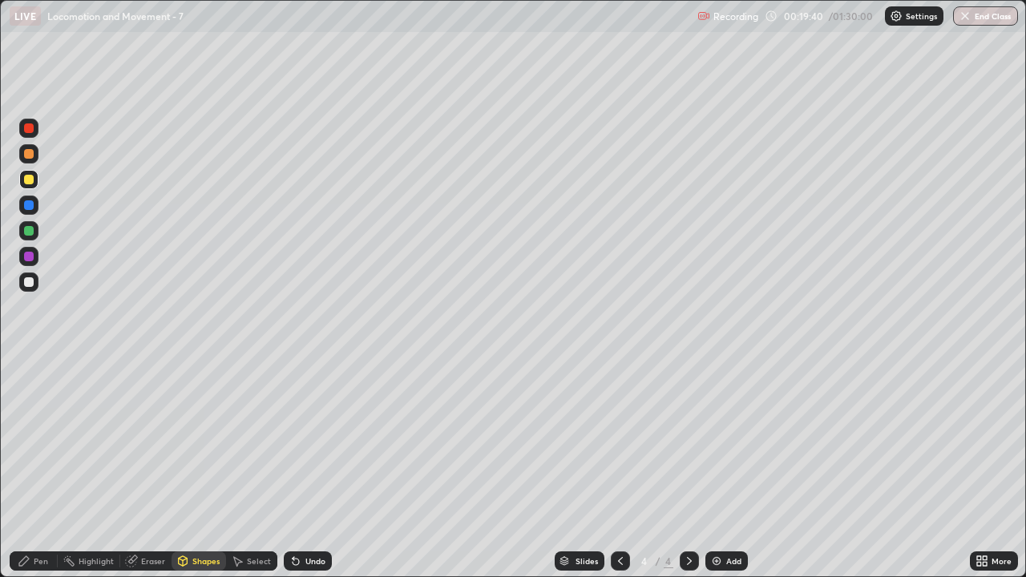
click at [42, 468] on div "Pen" at bounding box center [41, 561] width 14 height 8
click at [31, 281] on div at bounding box center [29, 282] width 10 height 10
click at [147, 468] on div "Eraser" at bounding box center [153, 561] width 24 height 8
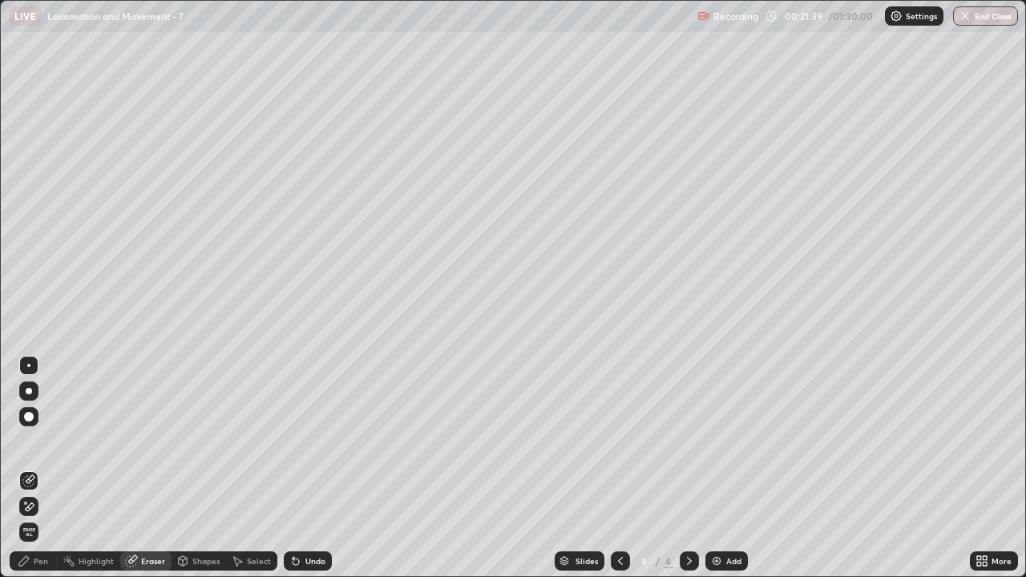
click at [43, 468] on div "Pen" at bounding box center [41, 561] width 14 height 8
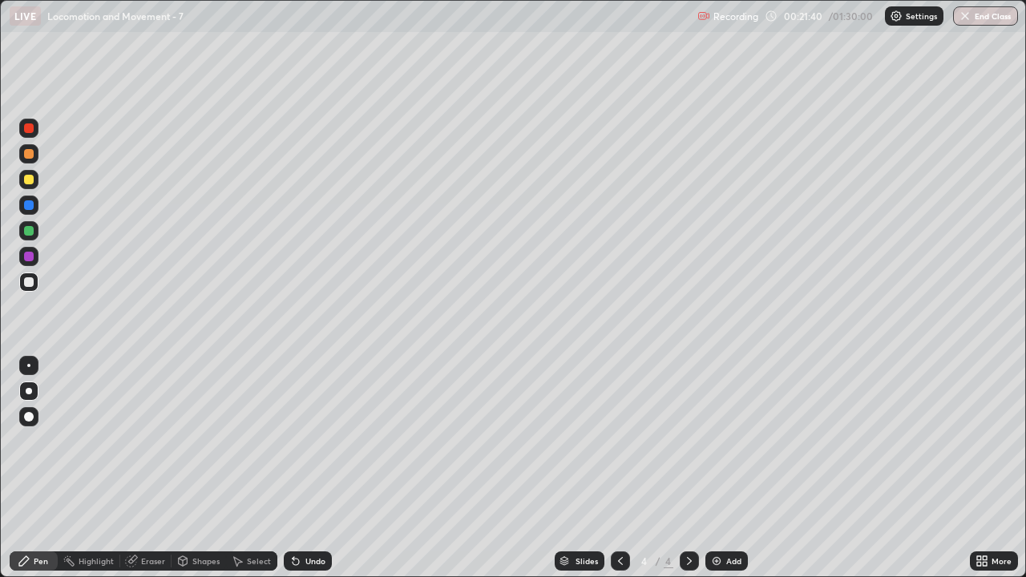
click at [30, 156] on div at bounding box center [29, 154] width 10 height 10
click at [29, 180] on div at bounding box center [29, 180] width 10 height 10
click at [202, 468] on div "Shapes" at bounding box center [205, 561] width 27 height 8
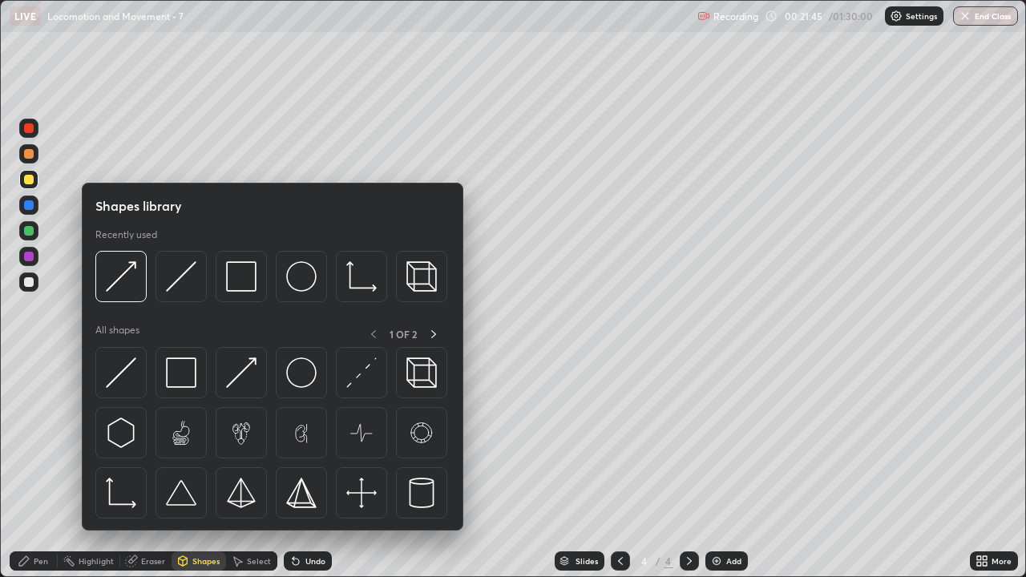
click at [42, 468] on div "Pen" at bounding box center [41, 561] width 14 height 8
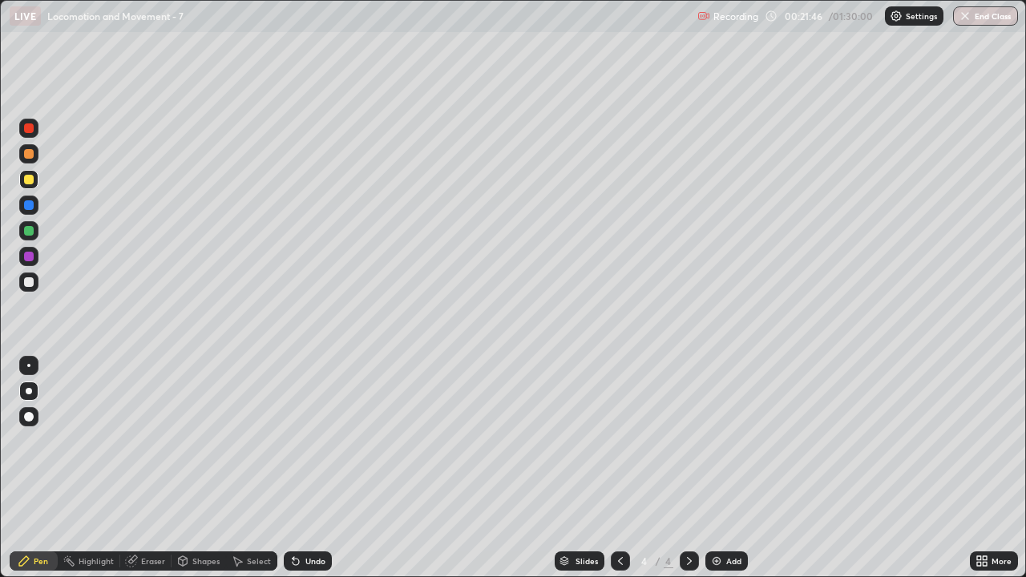
click at [32, 281] on div at bounding box center [29, 282] width 10 height 10
click at [207, 468] on div "Shapes" at bounding box center [205, 561] width 27 height 8
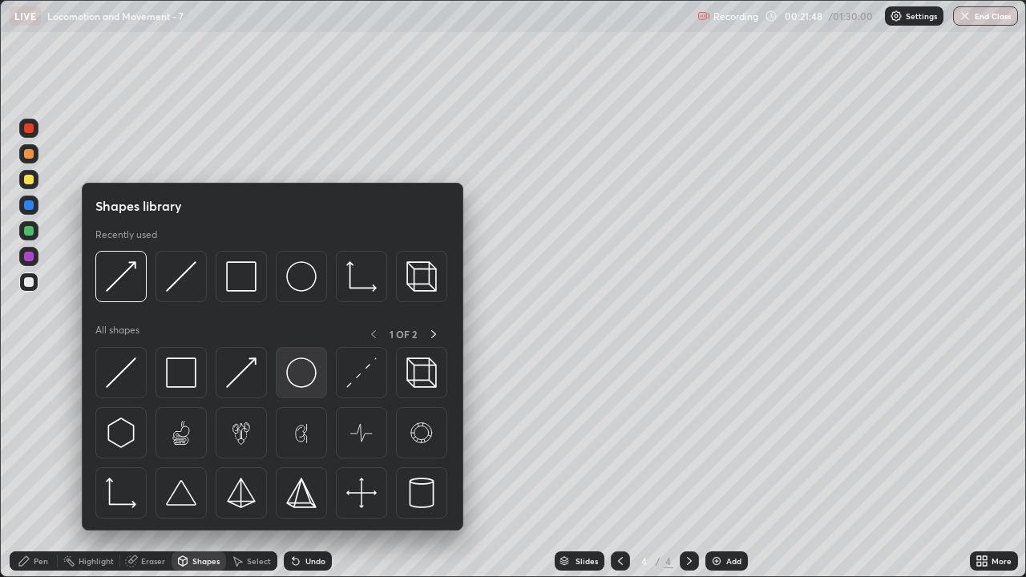
click at [306, 378] on img at bounding box center [301, 373] width 30 height 30
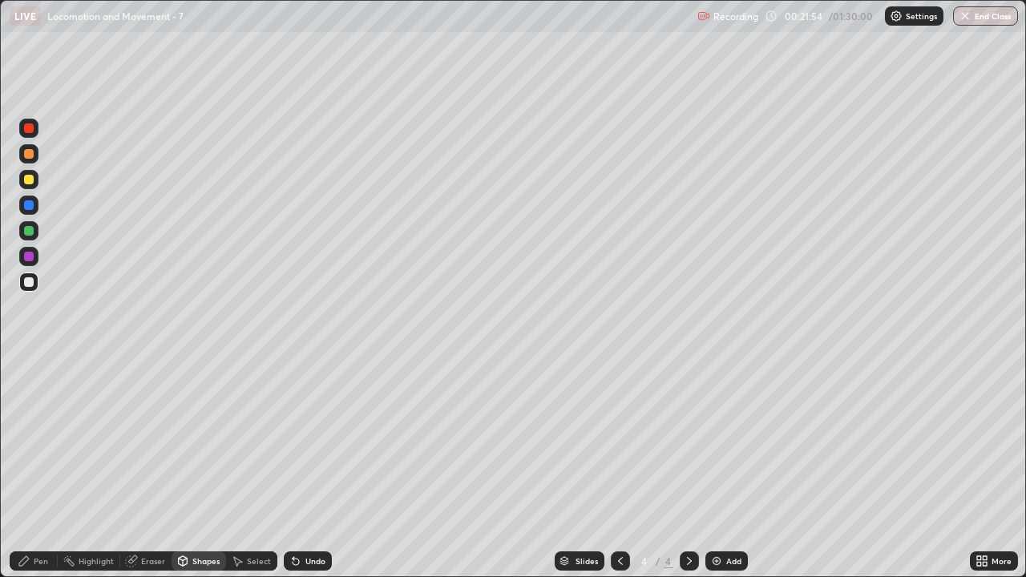
click at [39, 468] on div "Pen" at bounding box center [41, 561] width 14 height 8
click at [29, 180] on div at bounding box center [29, 180] width 10 height 10
click at [32, 157] on div at bounding box center [29, 154] width 10 height 10
click at [40, 468] on div "Pen" at bounding box center [41, 561] width 14 height 8
click at [207, 468] on div "Shapes" at bounding box center [205, 561] width 27 height 8
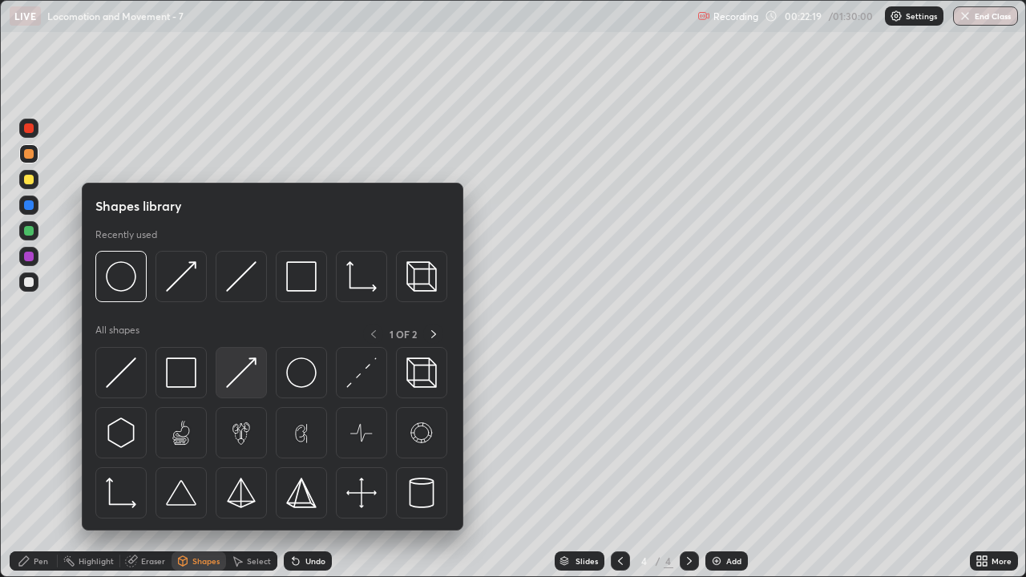
click at [251, 378] on img at bounding box center [241, 373] width 30 height 30
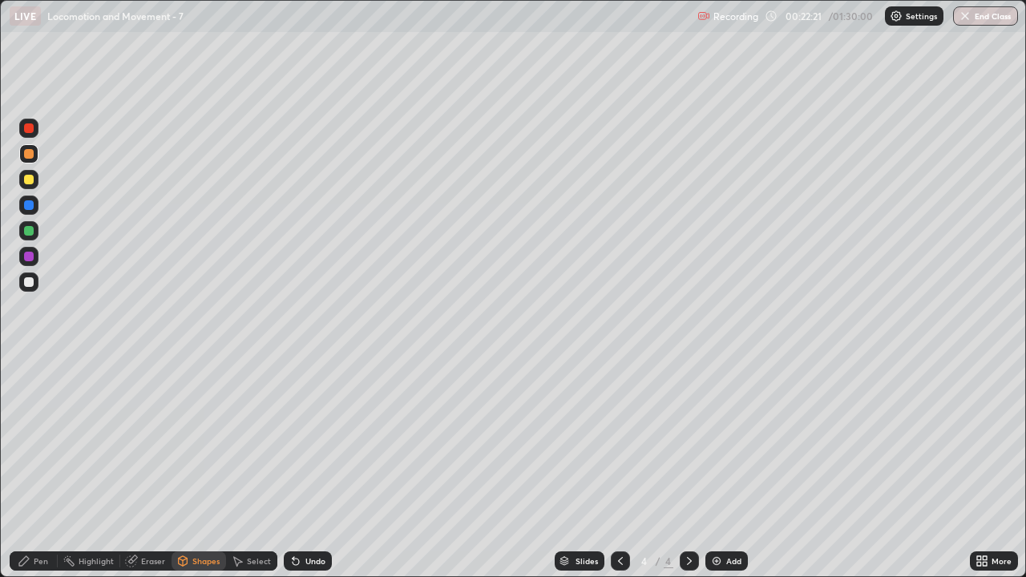
click at [43, 468] on div "Pen" at bounding box center [41, 561] width 14 height 8
click at [42, 468] on div "Pen" at bounding box center [41, 561] width 14 height 8
click at [32, 258] on div at bounding box center [29, 257] width 10 height 10
click at [35, 289] on div at bounding box center [28, 282] width 19 height 19
click at [153, 468] on div "Eraser" at bounding box center [153, 561] width 24 height 8
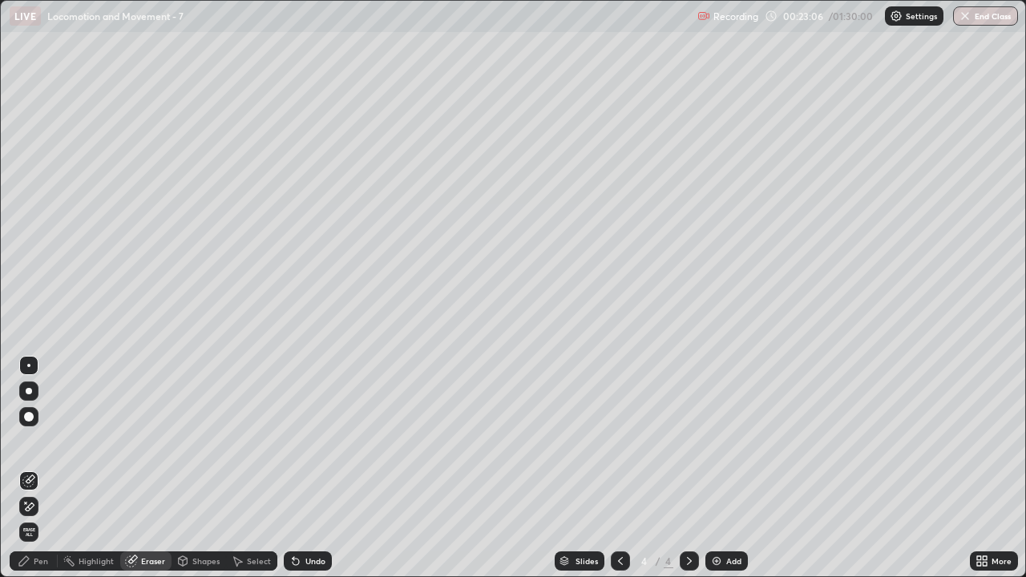
click at [41, 468] on div "Pen" at bounding box center [41, 561] width 14 height 8
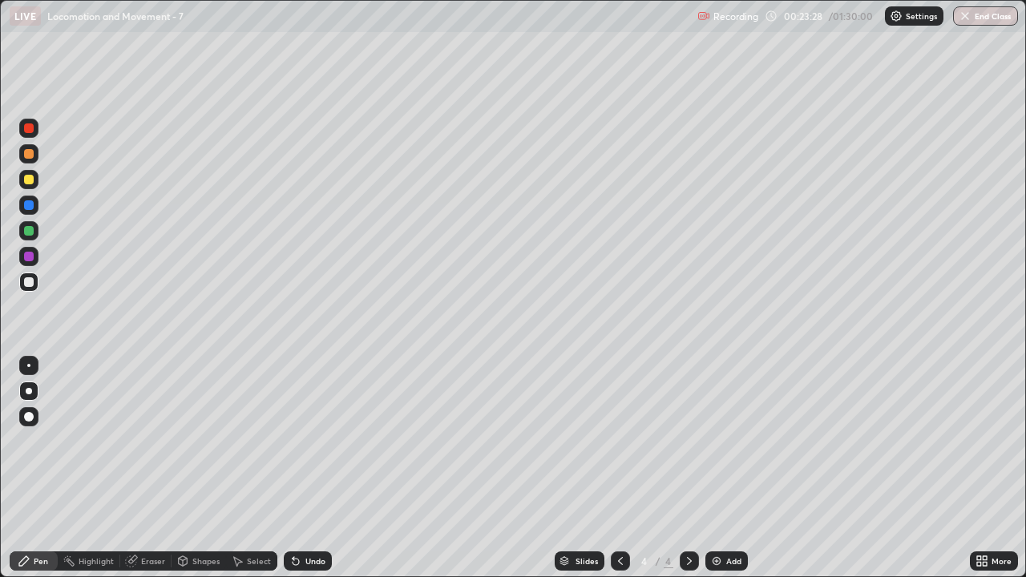
click at [30, 184] on div at bounding box center [29, 180] width 10 height 10
click at [196, 468] on div "Shapes" at bounding box center [205, 561] width 27 height 8
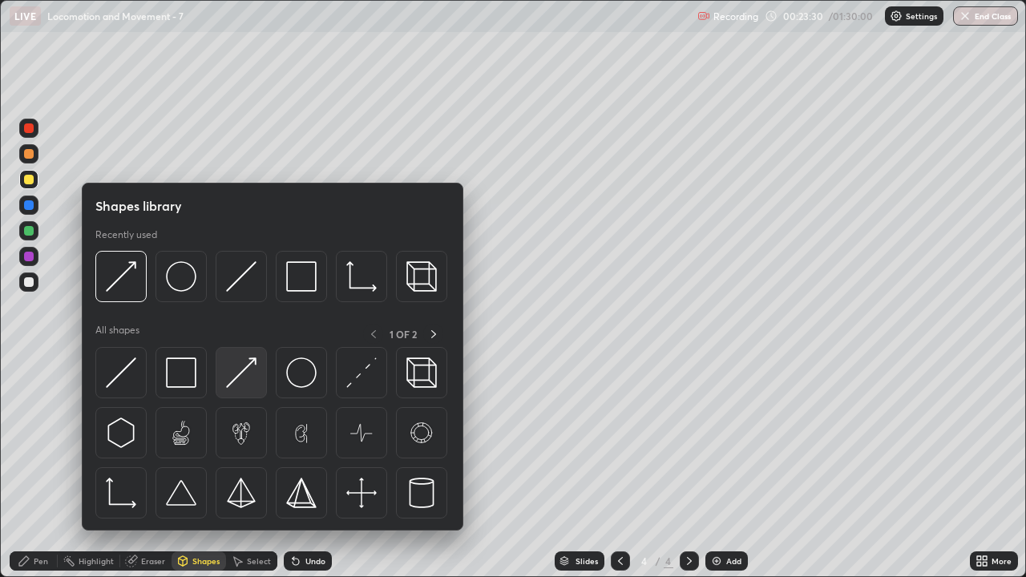
click at [252, 379] on img at bounding box center [241, 373] width 30 height 30
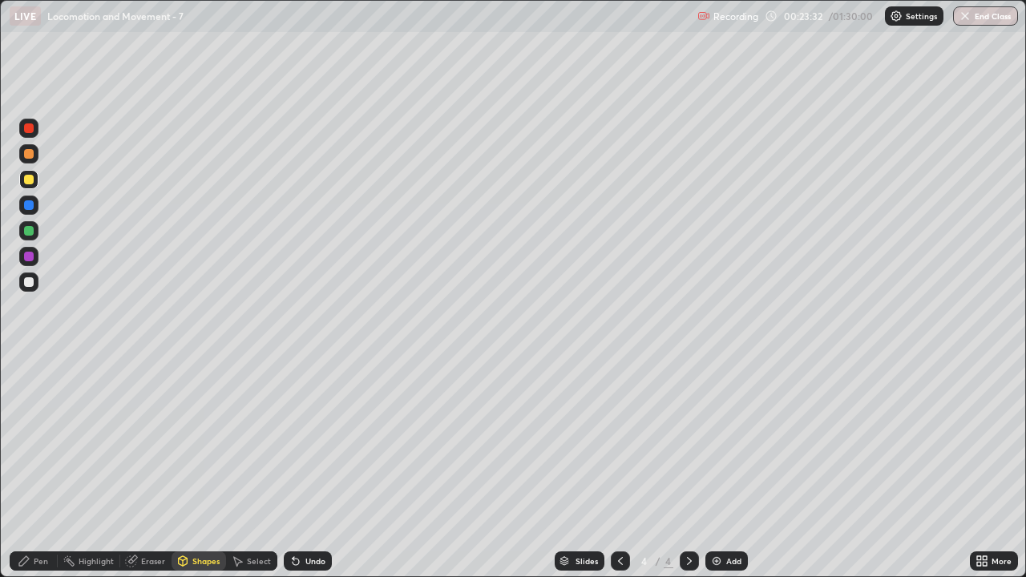
click at [42, 468] on div "Pen" at bounding box center [41, 561] width 14 height 8
click at [29, 257] on div at bounding box center [29, 257] width 10 height 10
click at [32, 184] on div at bounding box center [28, 179] width 19 height 19
click at [43, 468] on div "Pen" at bounding box center [41, 561] width 14 height 8
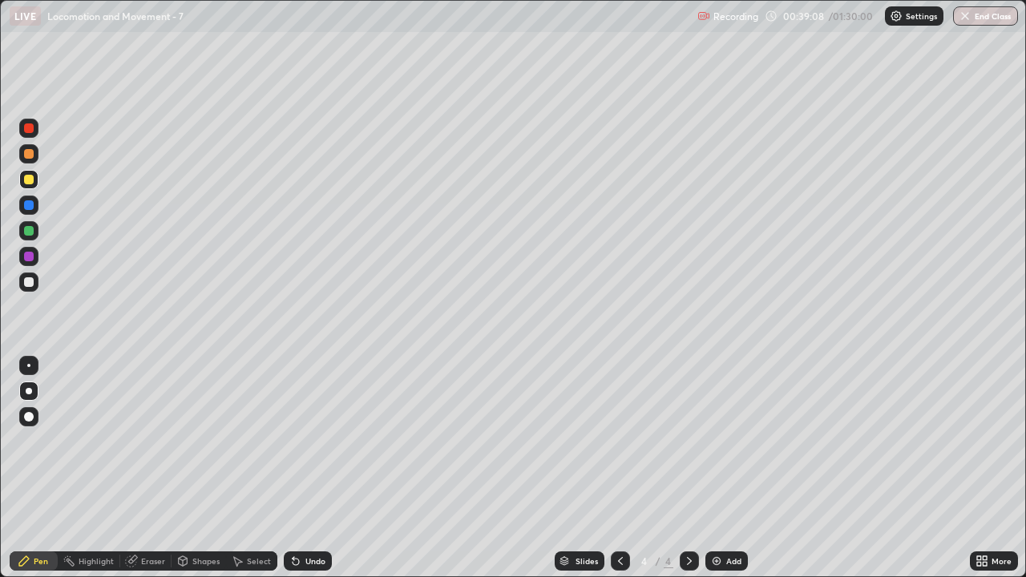
click at [30, 257] on div at bounding box center [29, 257] width 10 height 10
click at [203, 468] on div "Shapes" at bounding box center [205, 561] width 27 height 8
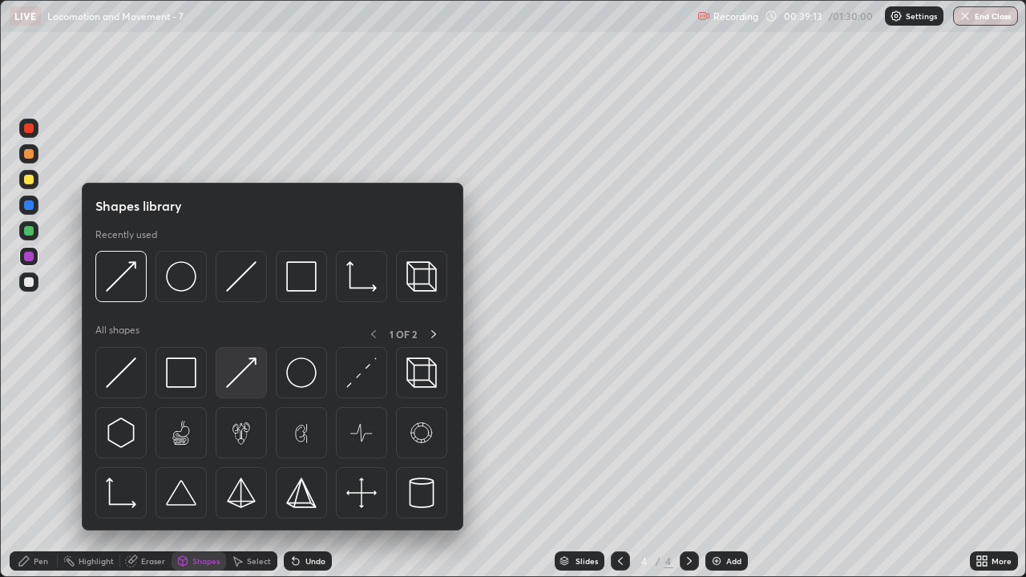
click at [242, 386] on img at bounding box center [241, 373] width 30 height 30
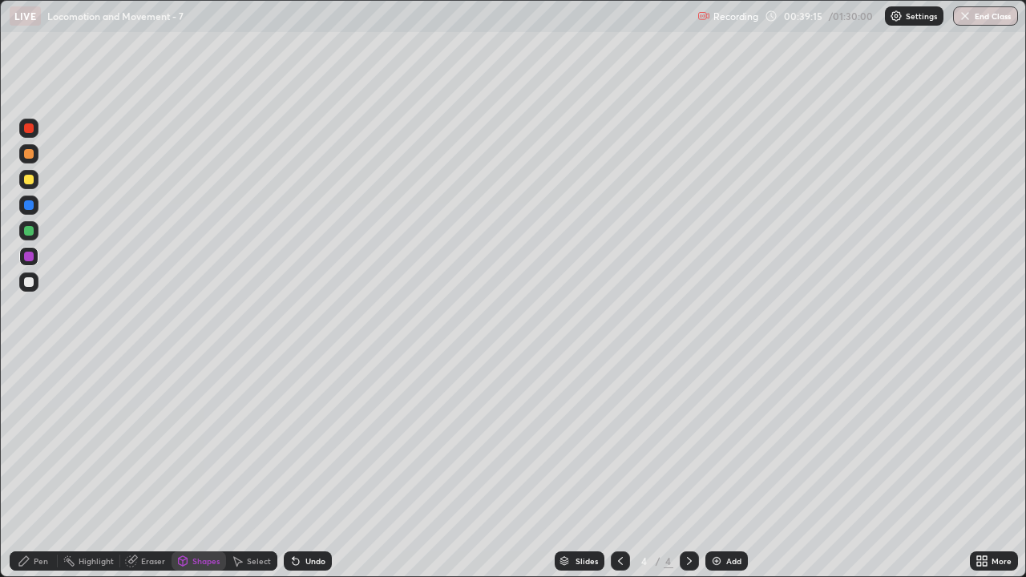
click at [48, 468] on div "Pen" at bounding box center [34, 561] width 48 height 19
click at [30, 283] on div at bounding box center [29, 282] width 10 height 10
click at [33, 285] on div at bounding box center [28, 282] width 19 height 19
click at [29, 180] on div at bounding box center [29, 180] width 10 height 10
click at [204, 468] on div "Shapes" at bounding box center [205, 561] width 27 height 8
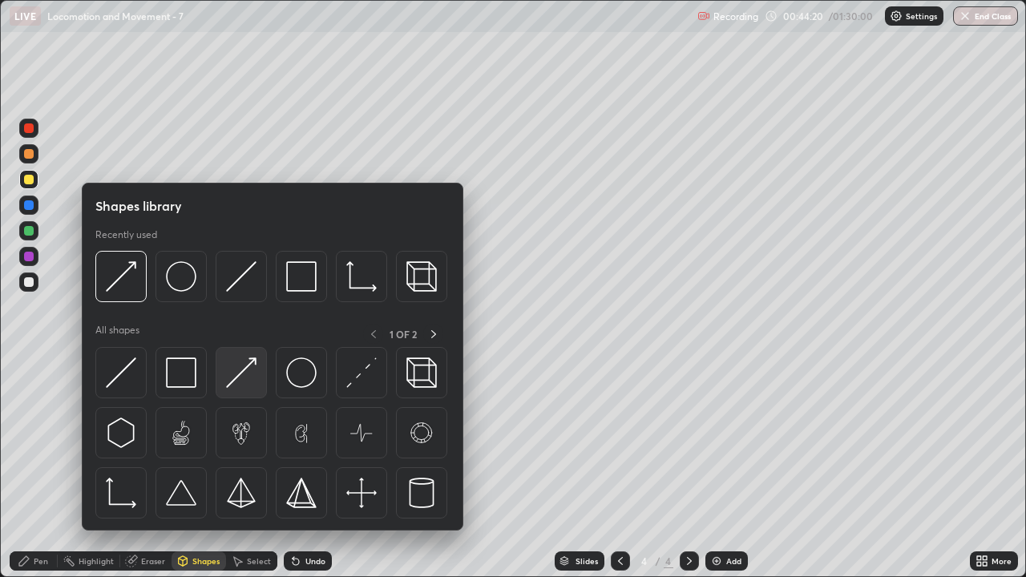
click at [247, 386] on img at bounding box center [241, 373] width 30 height 30
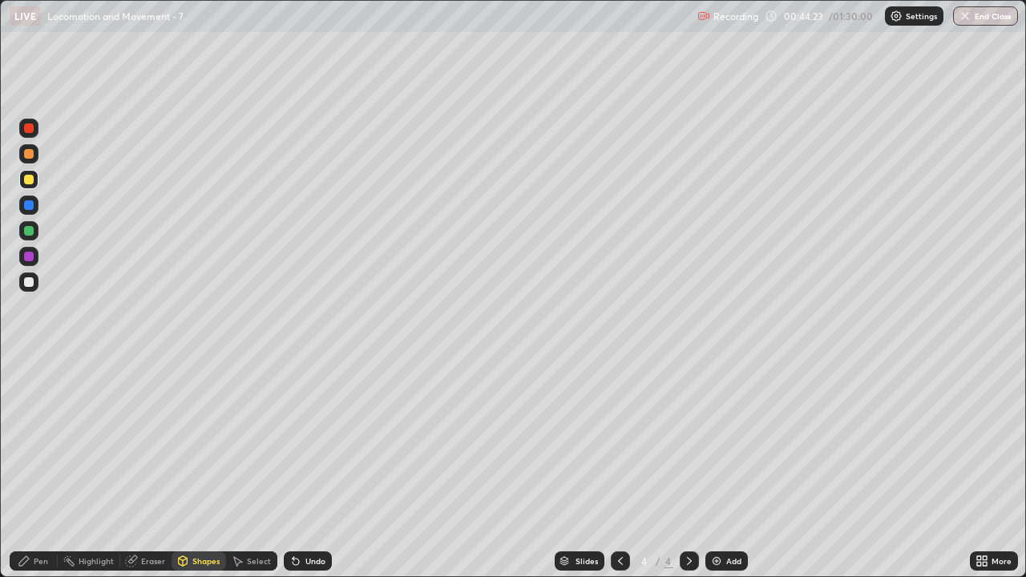
click at [46, 468] on div "Pen" at bounding box center [41, 561] width 14 height 8
click at [30, 156] on div at bounding box center [29, 154] width 10 height 10
click at [32, 187] on div at bounding box center [28, 179] width 19 height 19
click at [196, 468] on div "Shapes" at bounding box center [205, 561] width 27 height 8
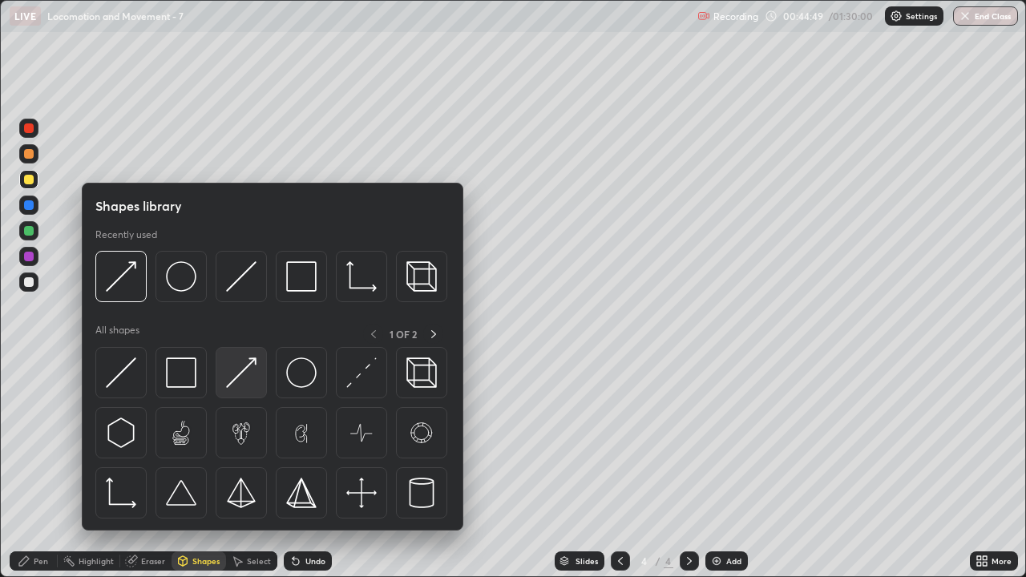
click at [247, 370] on img at bounding box center [241, 373] width 30 height 30
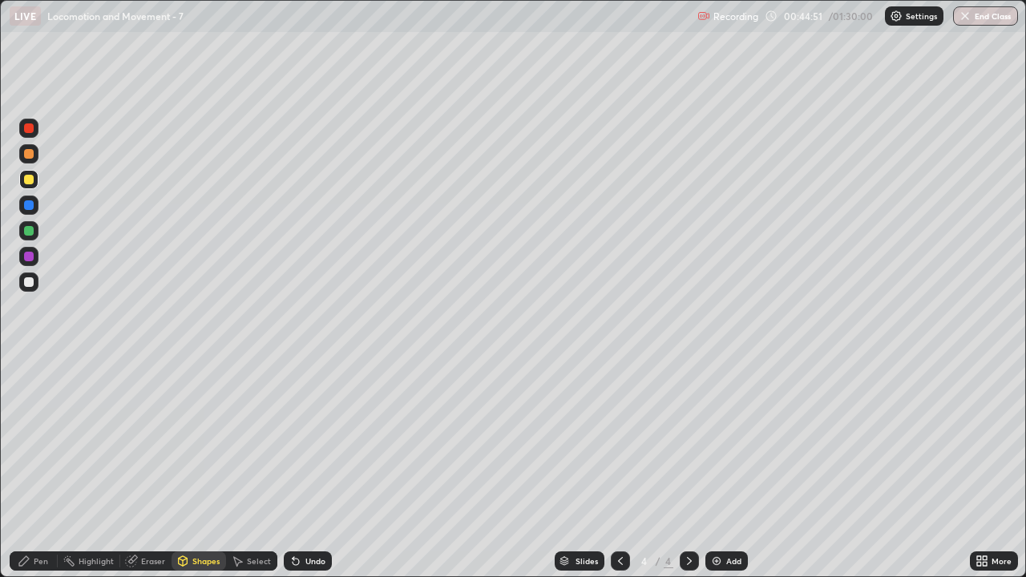
click at [42, 468] on div "Pen" at bounding box center [41, 561] width 14 height 8
click at [30, 283] on div at bounding box center [29, 282] width 10 height 10
click at [198, 468] on div "Shapes" at bounding box center [205, 561] width 27 height 8
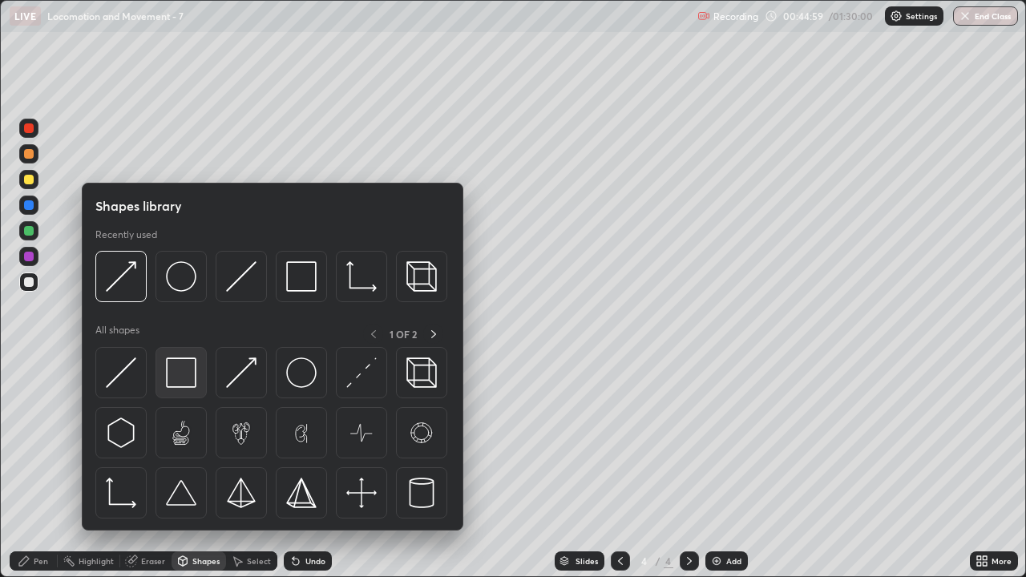
click at [180, 374] on img at bounding box center [181, 373] width 30 height 30
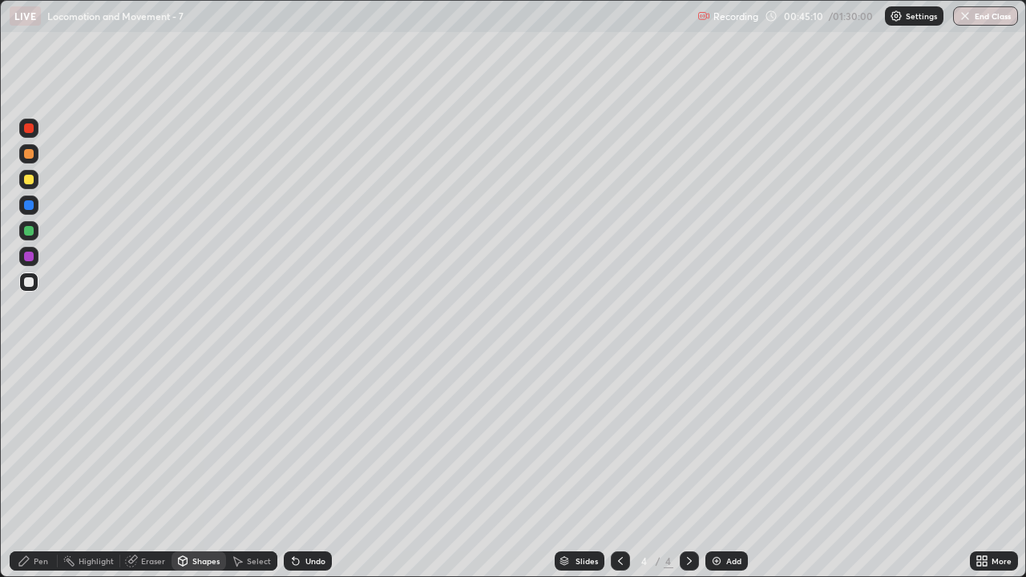
click at [41, 468] on div "Pen" at bounding box center [41, 561] width 14 height 8
click at [32, 182] on div at bounding box center [29, 180] width 10 height 10
click at [32, 286] on div at bounding box center [28, 282] width 19 height 19
click at [197, 468] on div "Shapes" at bounding box center [205, 561] width 27 height 8
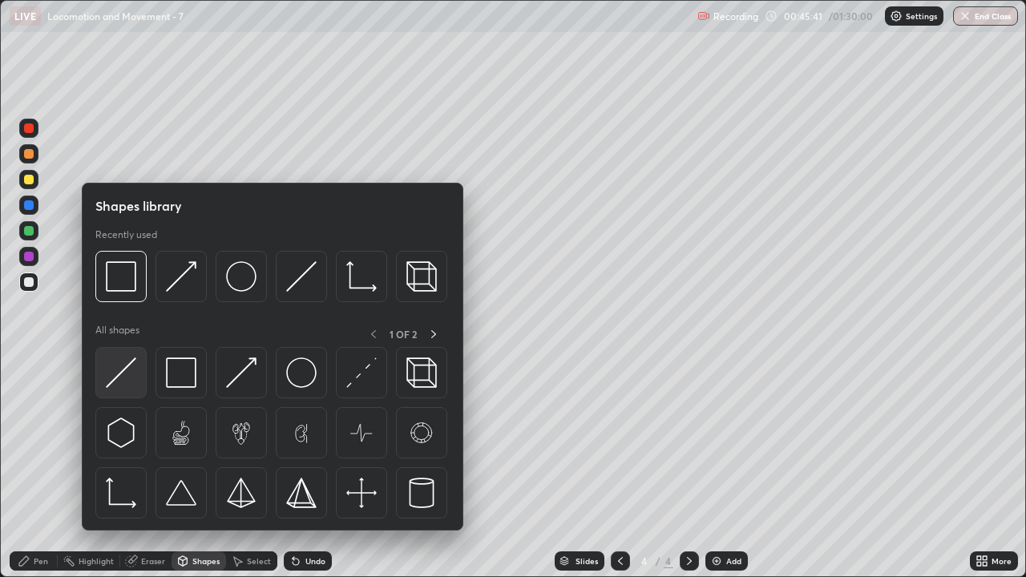
click at [136, 384] on img at bounding box center [121, 373] width 30 height 30
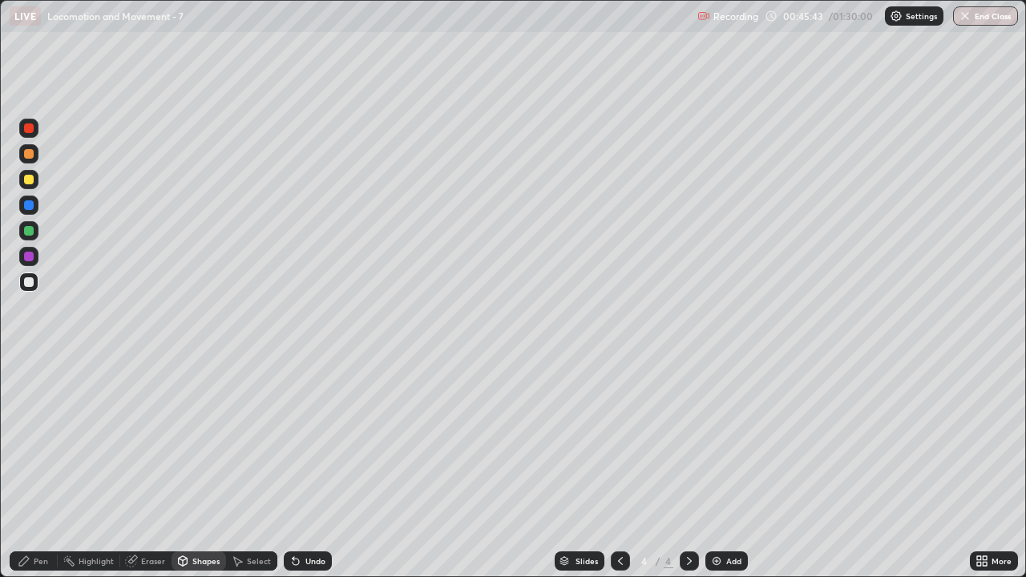
click at [38, 468] on div "Pen" at bounding box center [41, 561] width 14 height 8
click at [981, 468] on icon at bounding box center [979, 564] width 4 height 4
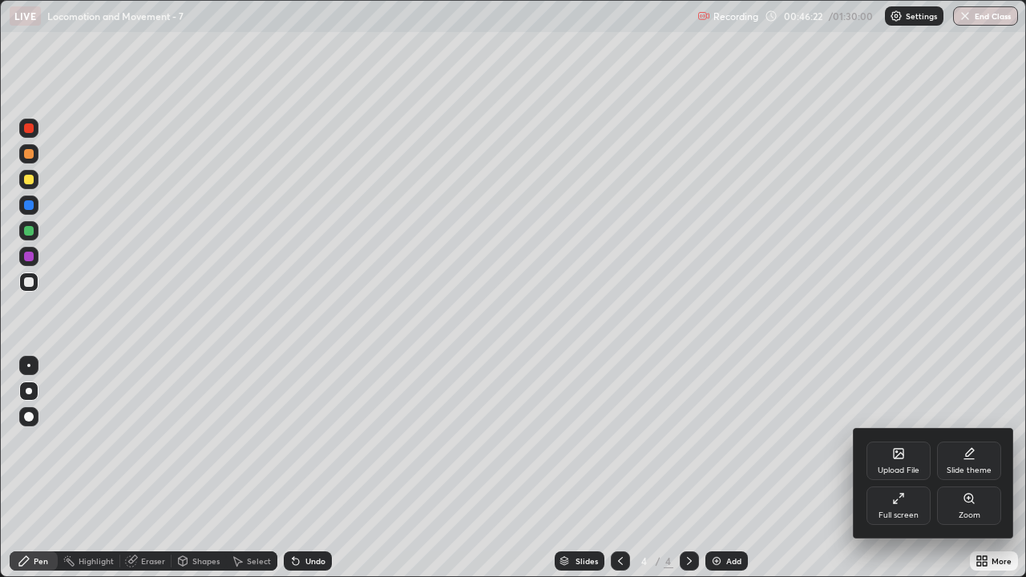
click at [909, 468] on div "Full screen" at bounding box center [899, 506] width 64 height 38
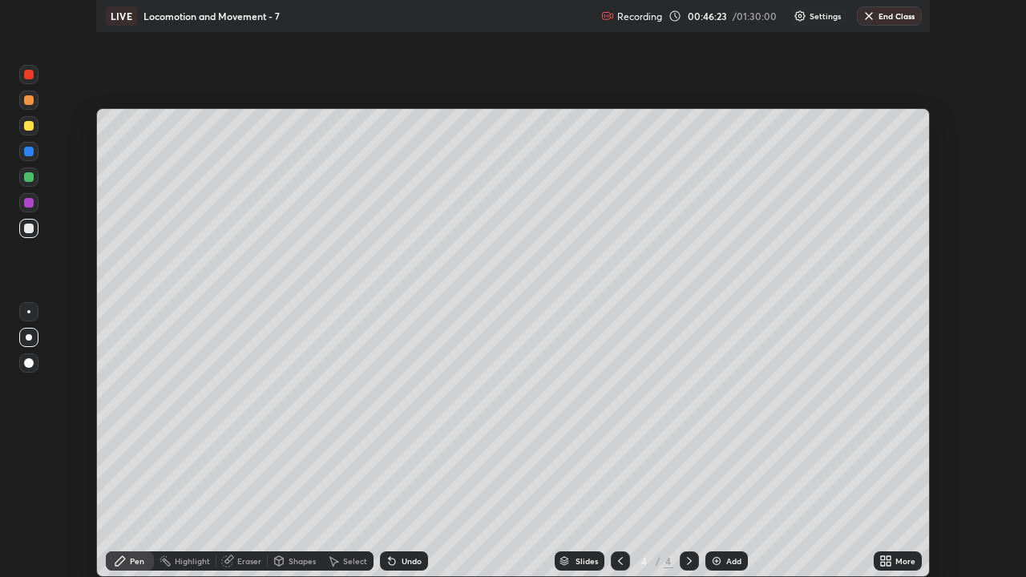
scroll to position [79704, 79146]
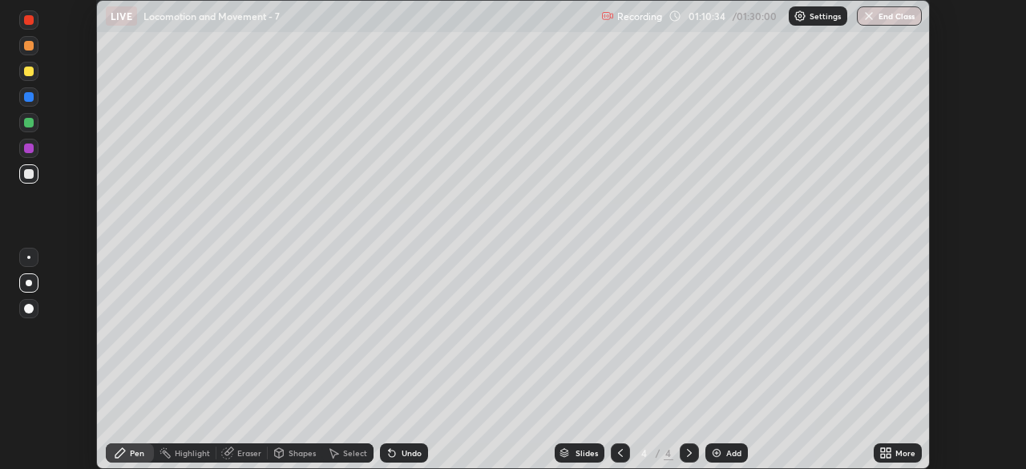
click at [887, 457] on icon at bounding box center [889, 456] width 4 height 4
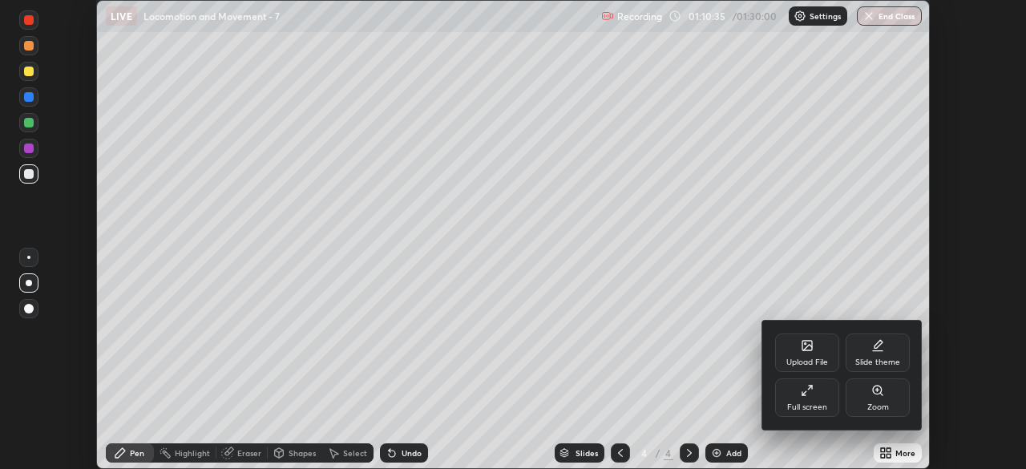
click at [811, 400] on div "Full screen" at bounding box center [807, 397] width 64 height 38
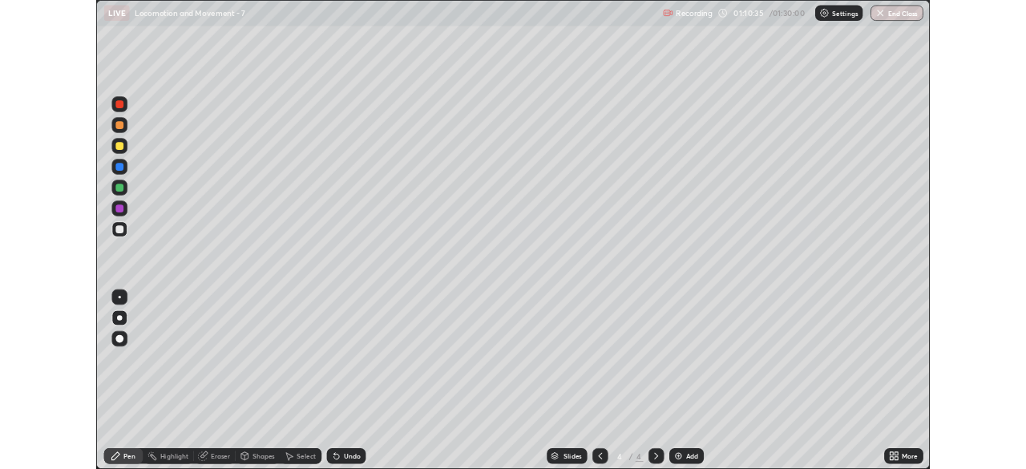
scroll to position [577, 1026]
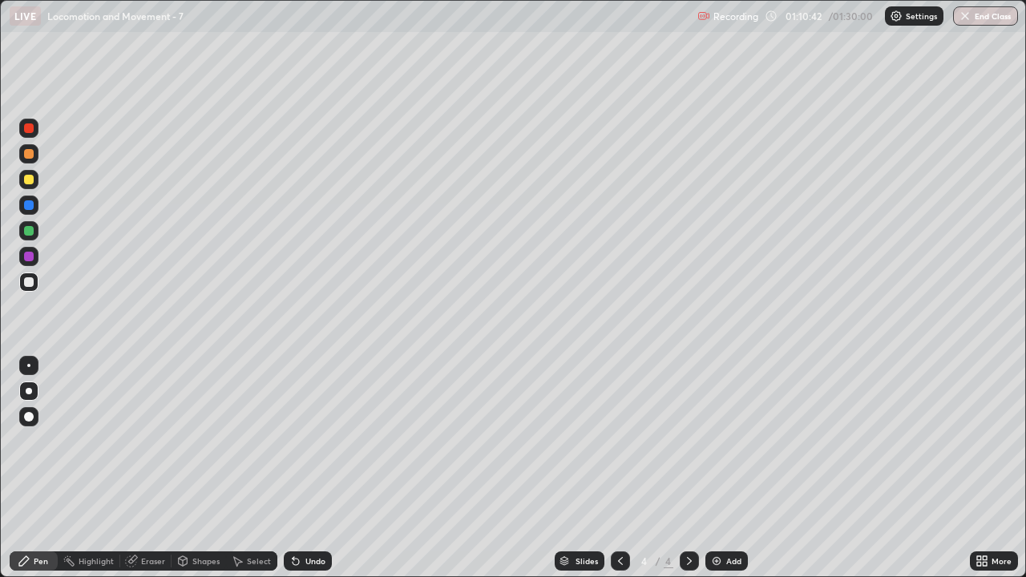
click at [150, 468] on div "Eraser" at bounding box center [153, 561] width 24 height 8
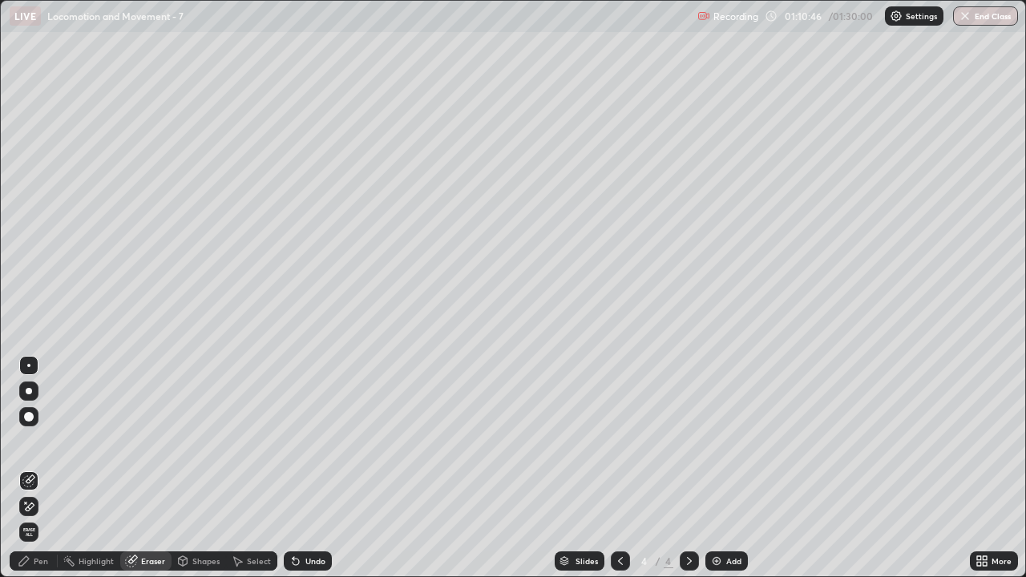
click at [33, 468] on div "Pen" at bounding box center [34, 561] width 48 height 19
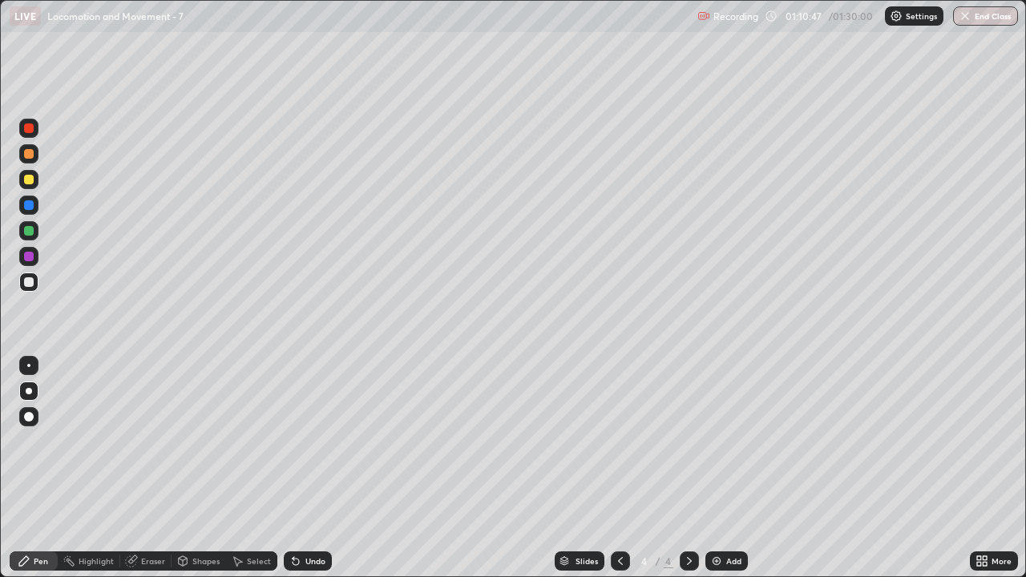
click at [31, 156] on div at bounding box center [29, 154] width 10 height 10
click at [207, 468] on div "Shapes" at bounding box center [199, 561] width 55 height 19
click at [148, 468] on div "Eraser" at bounding box center [153, 561] width 24 height 8
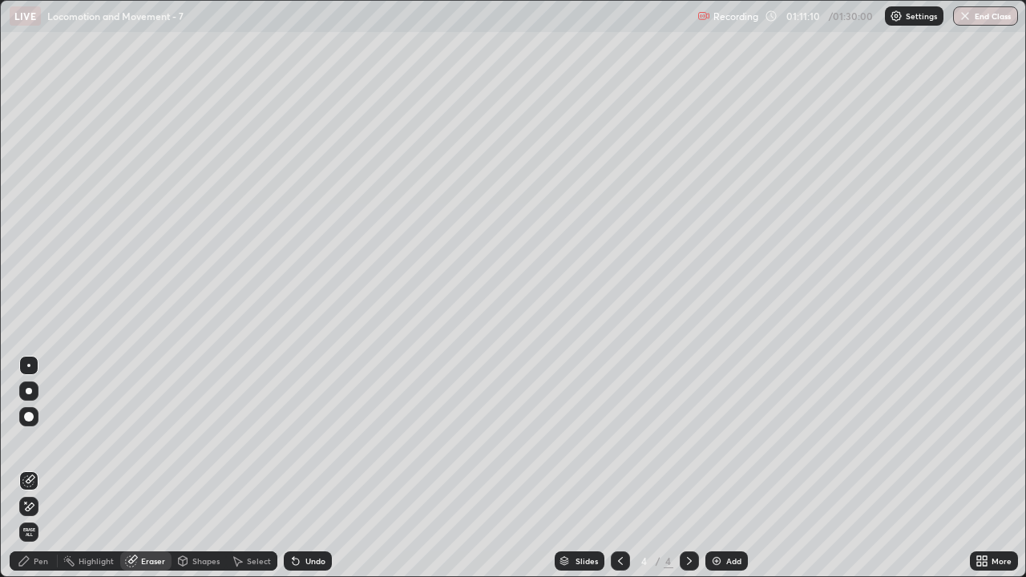
click at [710, 468] on img at bounding box center [716, 561] width 13 height 13
click at [38, 468] on div "Pen" at bounding box center [41, 561] width 14 height 8
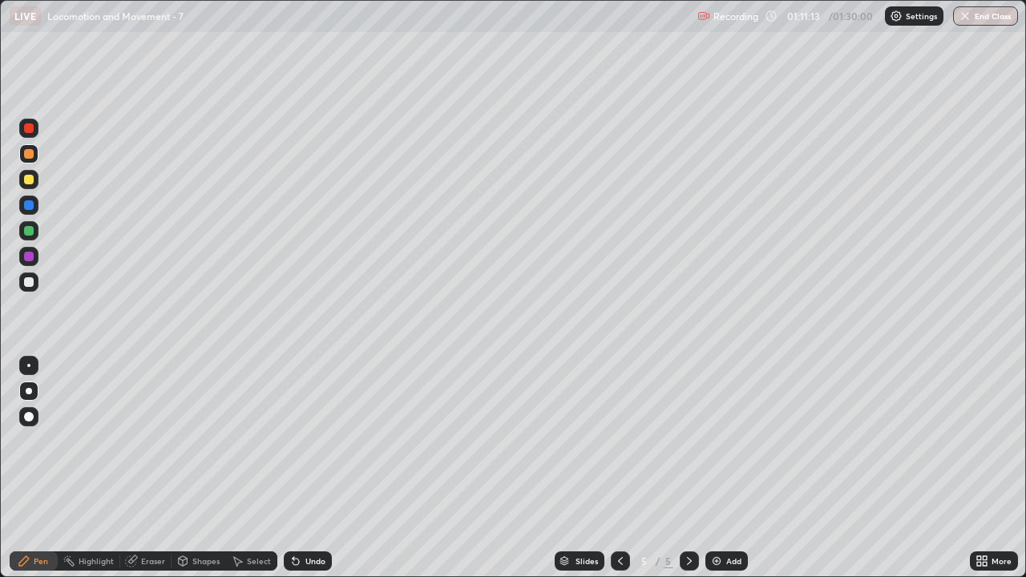
click at [34, 156] on div at bounding box center [28, 153] width 19 height 19
click at [30, 155] on div at bounding box center [29, 154] width 10 height 10
click at [32, 184] on div at bounding box center [29, 180] width 10 height 10
click at [27, 284] on div at bounding box center [29, 282] width 10 height 10
click at [203, 468] on div "Shapes" at bounding box center [205, 561] width 27 height 8
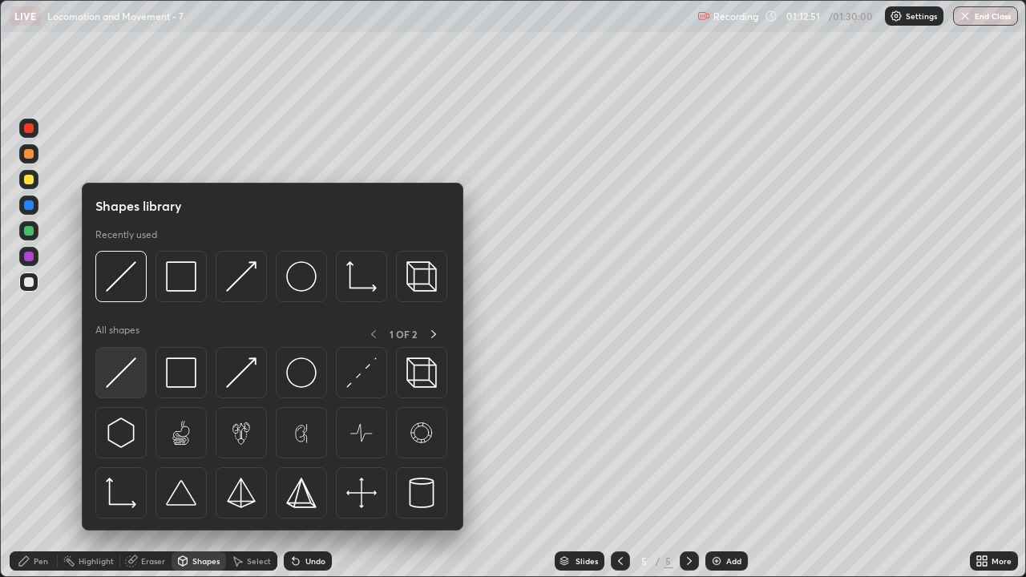
click at [133, 384] on img at bounding box center [121, 373] width 30 height 30
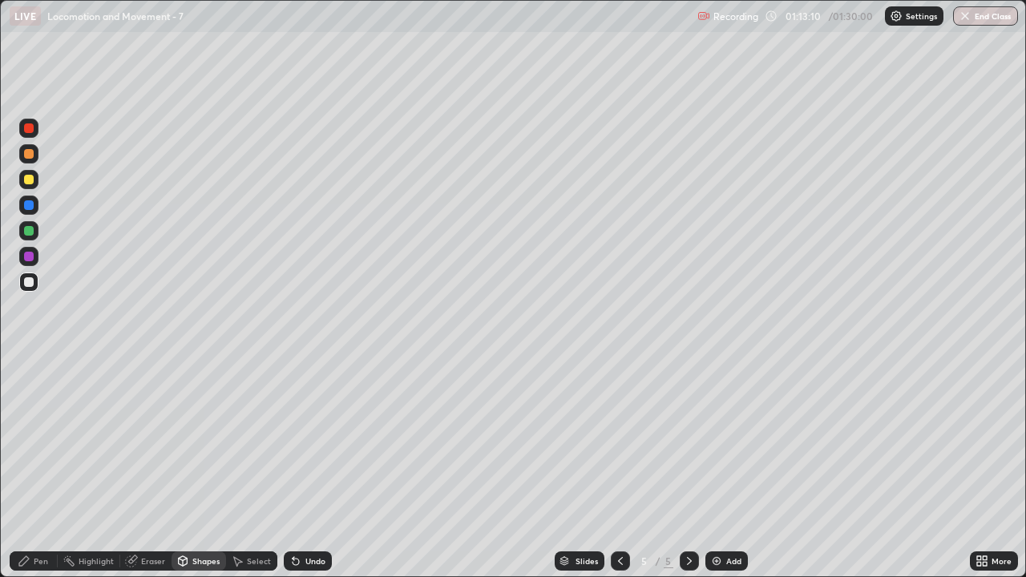
click at [617, 468] on icon at bounding box center [620, 561] width 13 height 13
click at [688, 468] on icon at bounding box center [689, 561] width 13 height 13
click at [685, 468] on icon at bounding box center [689, 561] width 13 height 13
click at [28, 180] on div at bounding box center [29, 180] width 10 height 10
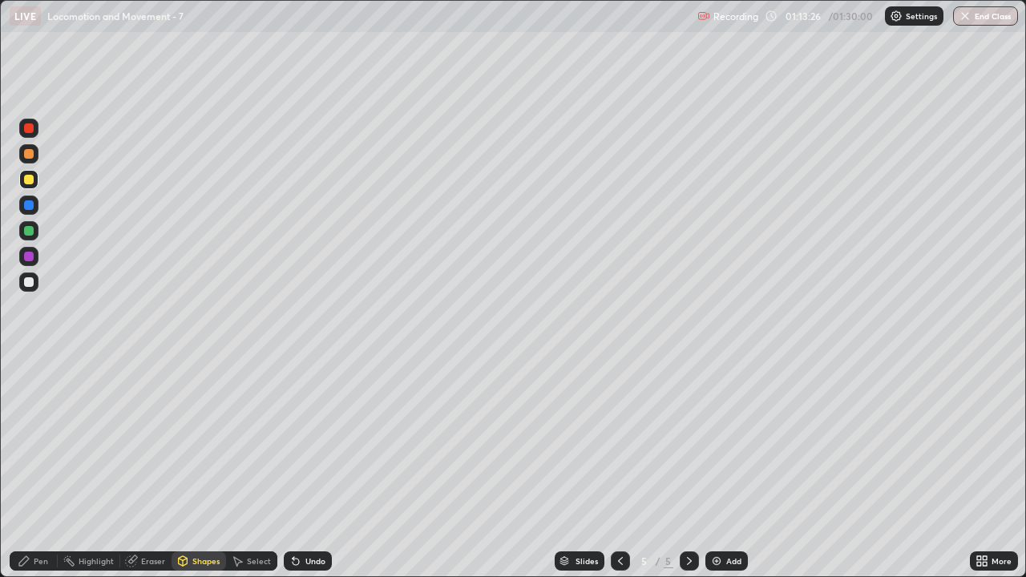
click at [30, 156] on div at bounding box center [29, 154] width 10 height 10
click at [44, 468] on div "Pen" at bounding box center [41, 561] width 14 height 8
click at [28, 282] on div at bounding box center [29, 282] width 10 height 10
click at [196, 468] on div "Shapes" at bounding box center [199, 561] width 55 height 19
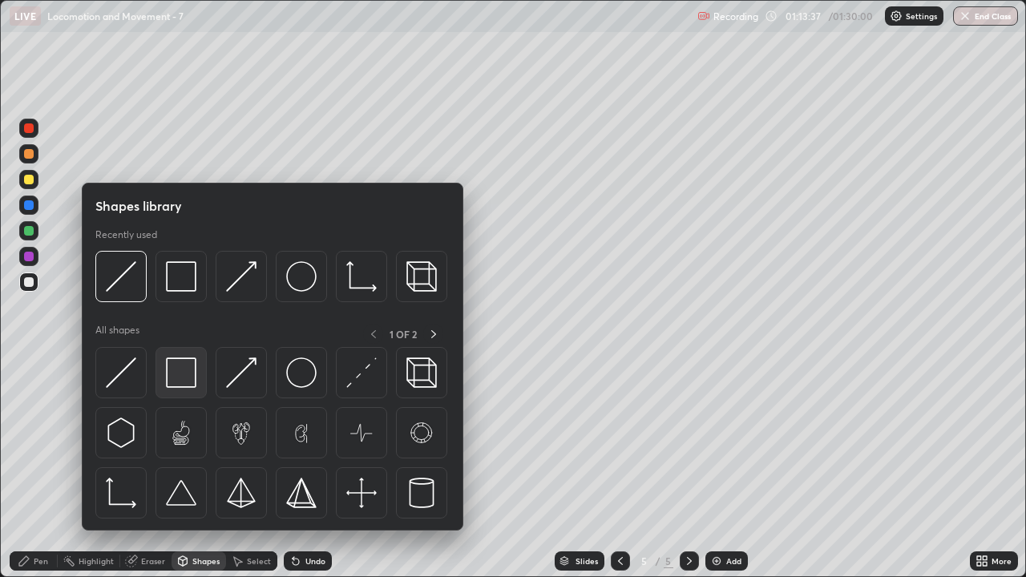
click at [179, 380] on img at bounding box center [181, 373] width 30 height 30
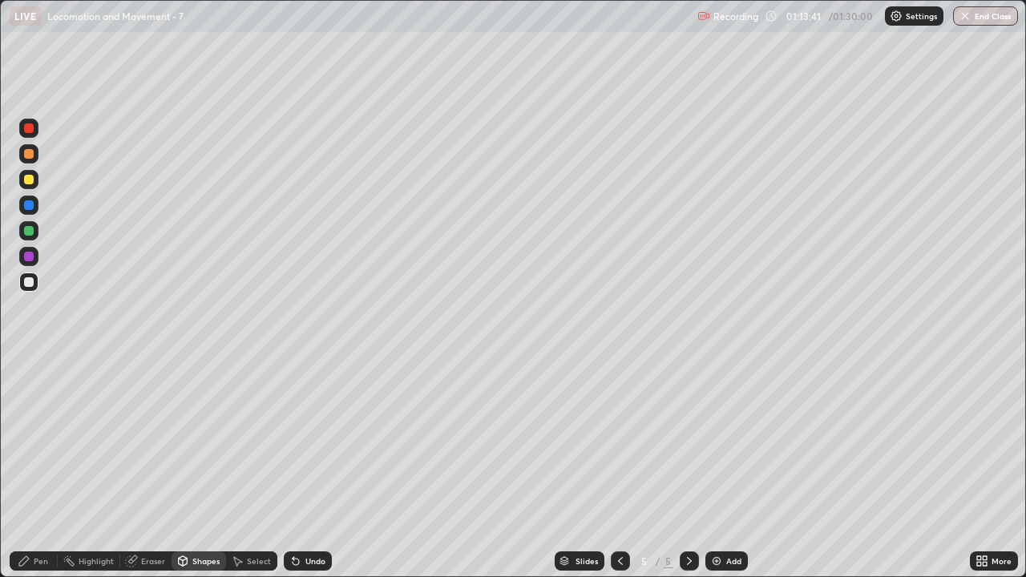
click at [198, 468] on div "Shapes" at bounding box center [205, 561] width 27 height 8
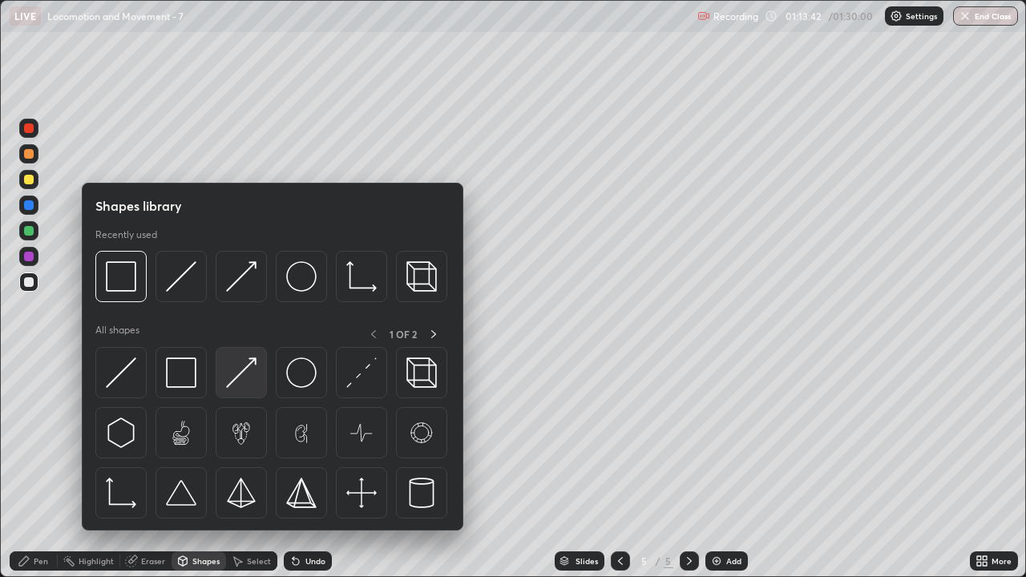
click at [245, 382] on img at bounding box center [241, 373] width 30 height 30
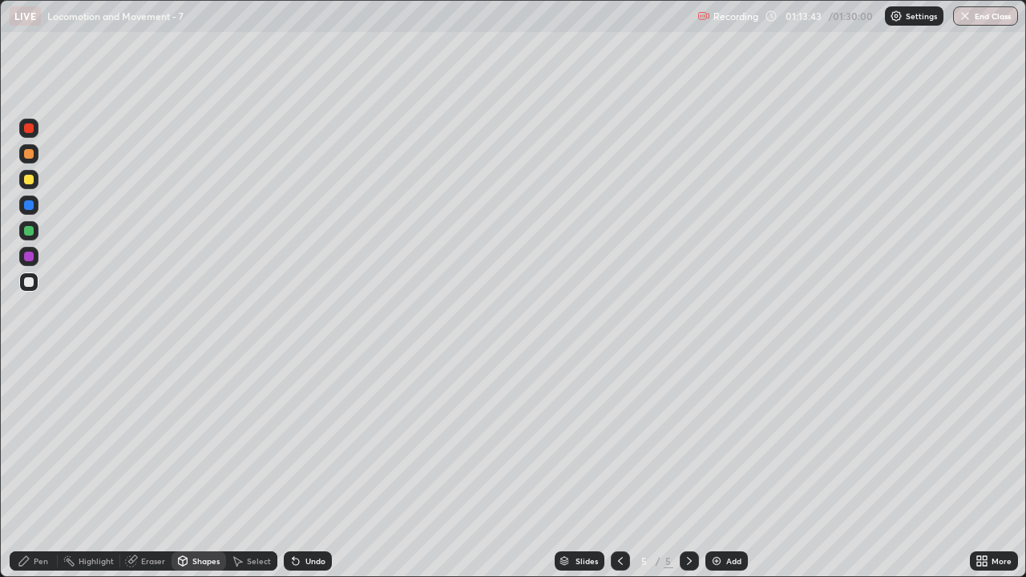
click at [31, 184] on div at bounding box center [29, 180] width 10 height 10
click at [46, 468] on div "Pen" at bounding box center [41, 561] width 14 height 8
click at [153, 468] on div "Eraser" at bounding box center [153, 561] width 24 height 8
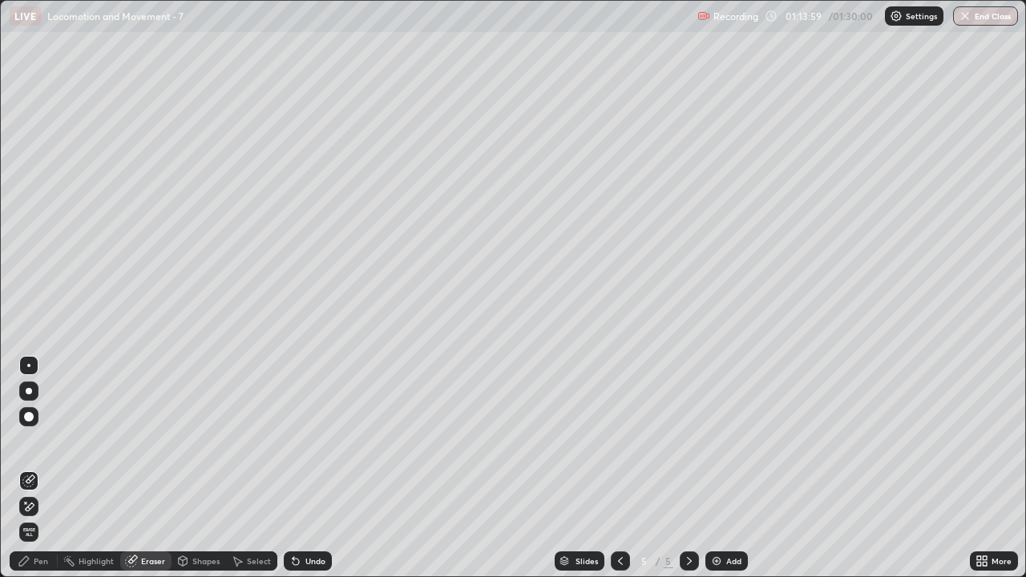
click at [204, 468] on div "Shapes" at bounding box center [205, 561] width 27 height 8
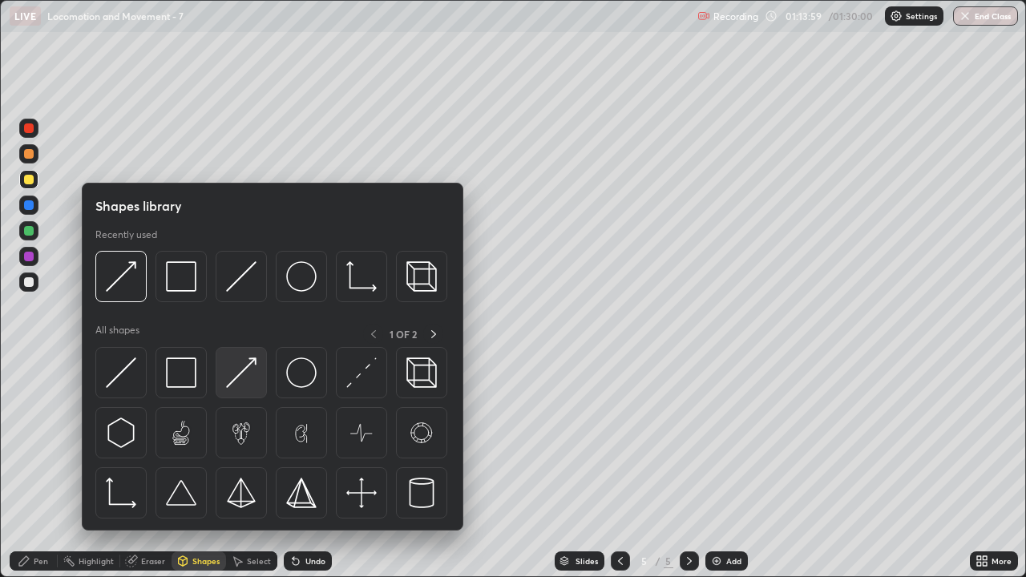
click at [244, 382] on img at bounding box center [241, 373] width 30 height 30
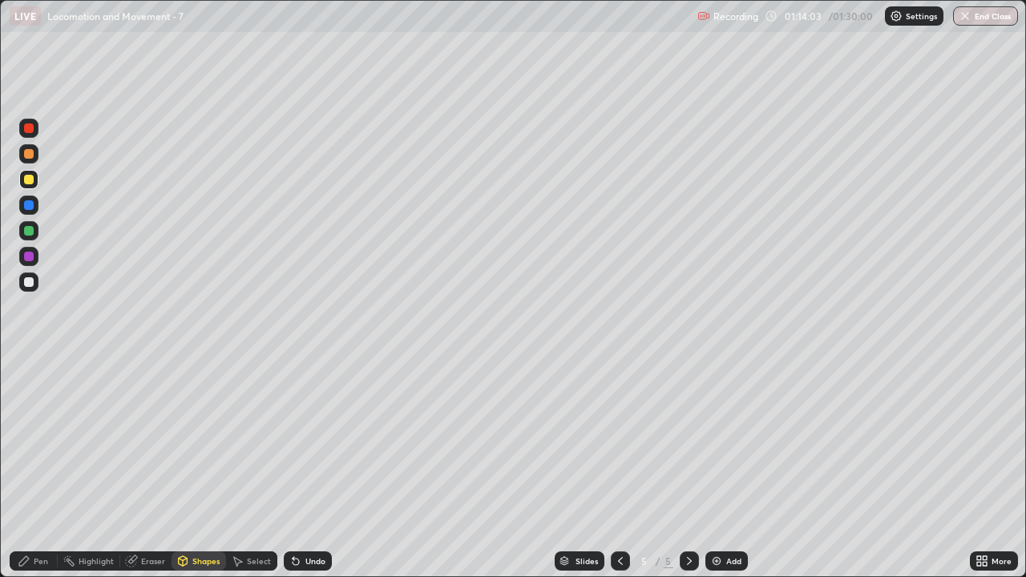
click at [37, 468] on div "Pen" at bounding box center [41, 561] width 14 height 8
click at [200, 468] on div "Shapes" at bounding box center [205, 561] width 27 height 8
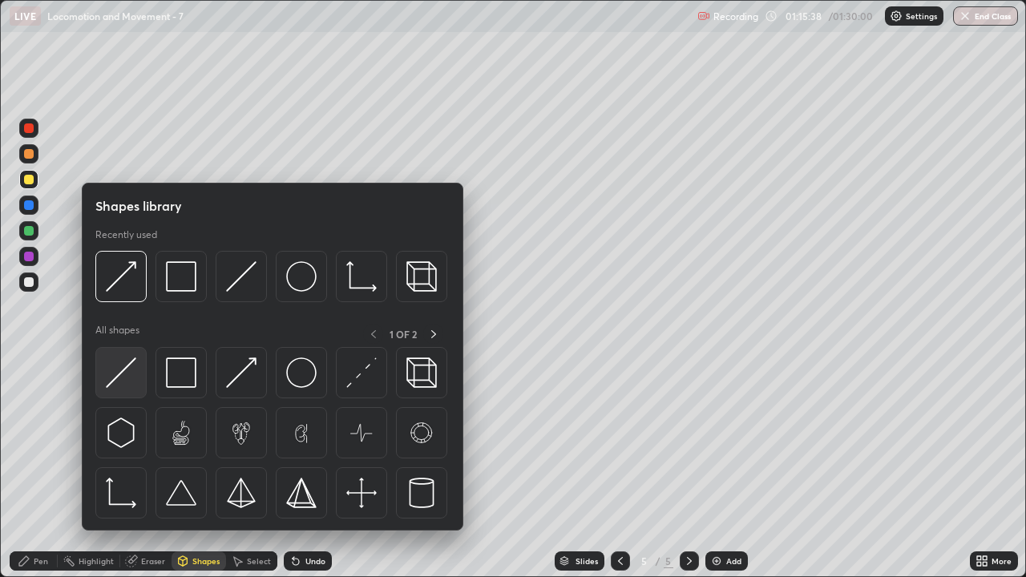
click at [134, 378] on img at bounding box center [121, 373] width 30 height 30
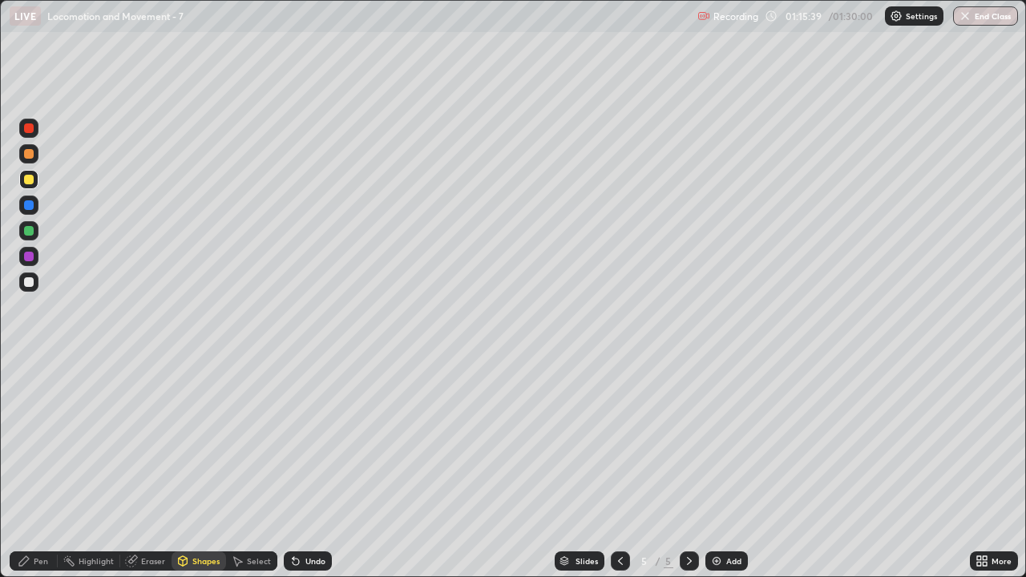
click at [32, 288] on div at bounding box center [28, 282] width 19 height 19
click at [43, 468] on div "Pen" at bounding box center [41, 561] width 14 height 8
click at [33, 182] on div at bounding box center [29, 180] width 10 height 10
click at [29, 180] on div at bounding box center [29, 180] width 10 height 10
click at [40, 468] on div "Pen" at bounding box center [41, 561] width 14 height 8
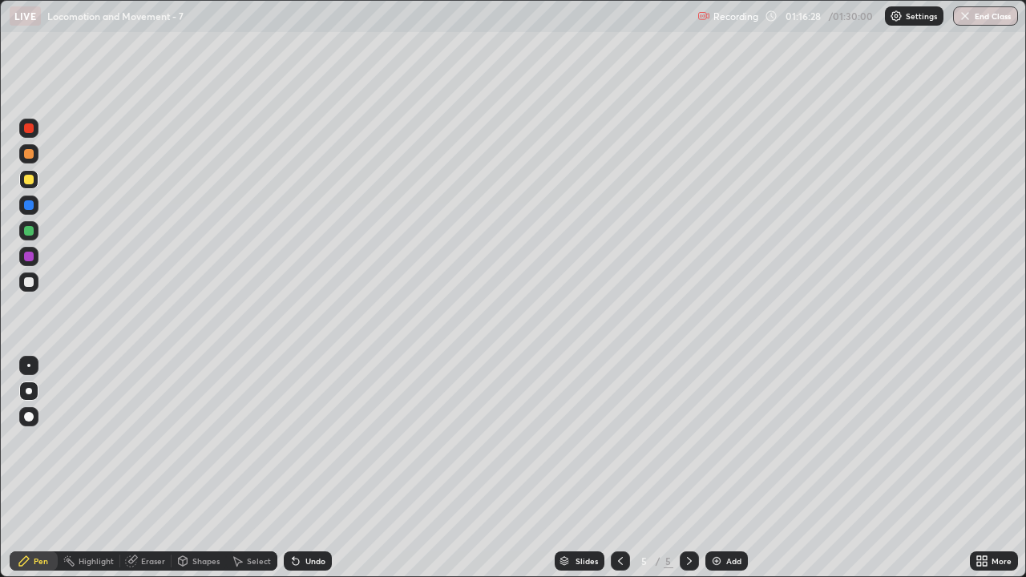
click at [30, 282] on div at bounding box center [29, 282] width 10 height 10
click at [203, 468] on div "Shapes" at bounding box center [205, 561] width 27 height 8
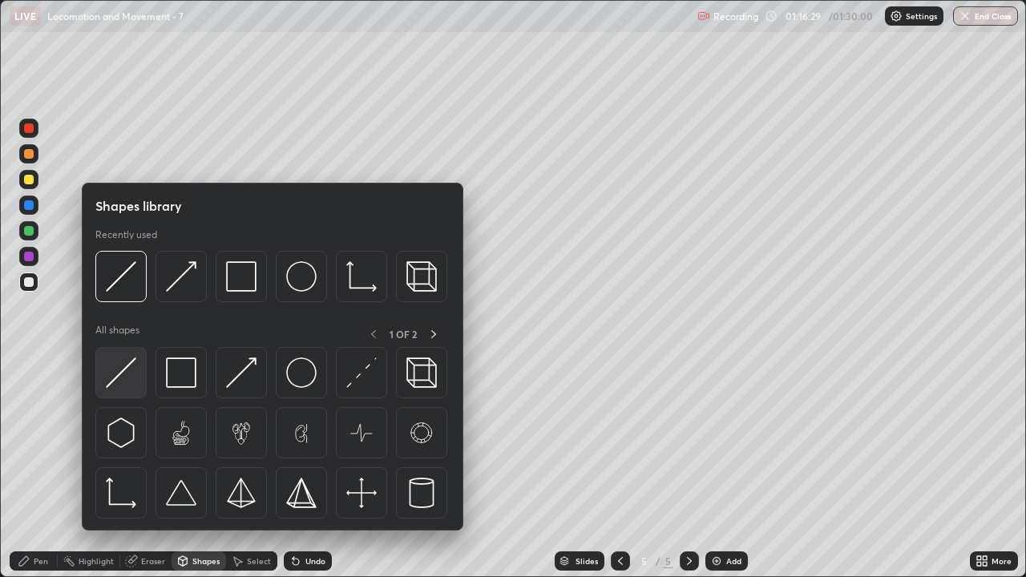
click at [131, 384] on img at bounding box center [121, 373] width 30 height 30
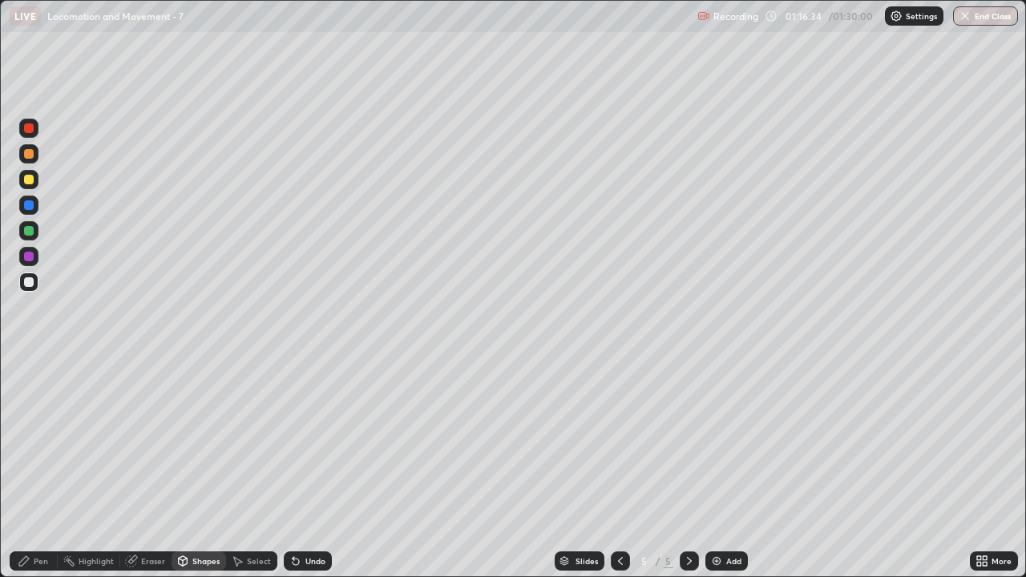
click at [40, 468] on div "Pen" at bounding box center [41, 561] width 14 height 8
click at [31, 156] on div at bounding box center [29, 154] width 10 height 10
click at [42, 468] on div "Pen" at bounding box center [41, 561] width 14 height 8
click at [30, 282] on div at bounding box center [29, 282] width 10 height 10
click at [192, 468] on div "Shapes" at bounding box center [205, 561] width 27 height 8
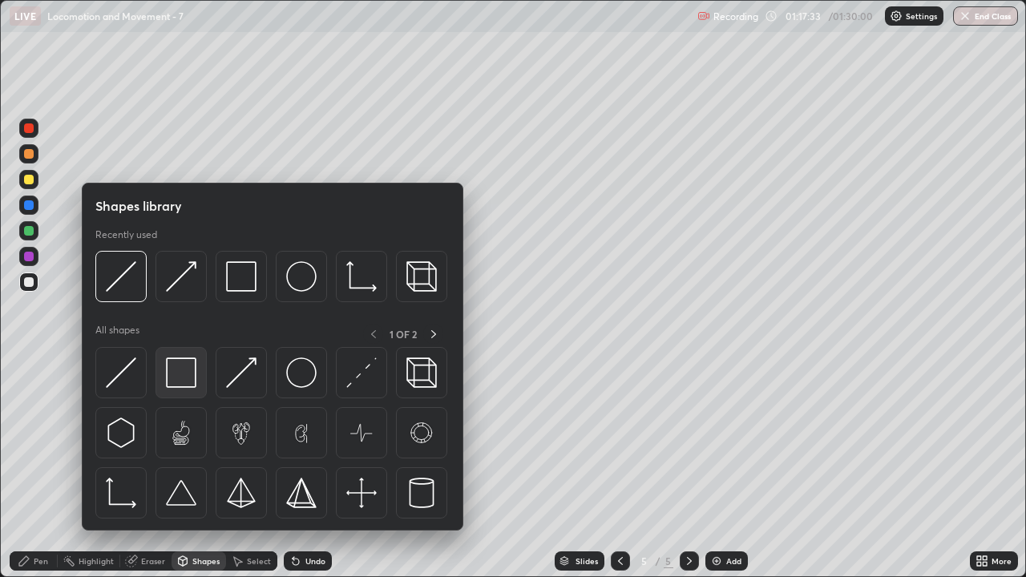
click at [182, 369] on img at bounding box center [181, 373] width 30 height 30
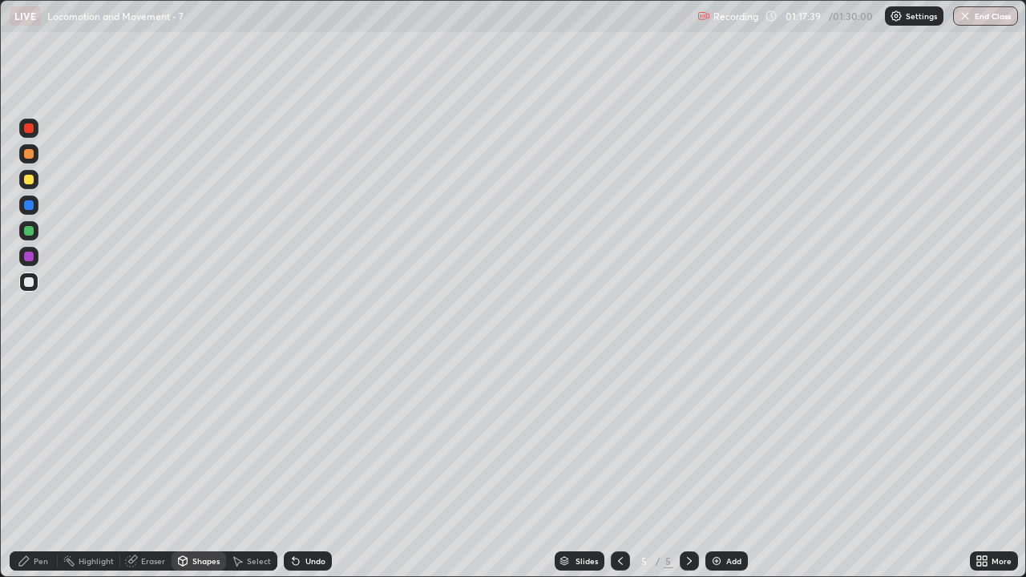
click at [41, 468] on div "Pen" at bounding box center [34, 561] width 48 height 19
click at [200, 468] on div "Shapes" at bounding box center [205, 561] width 27 height 8
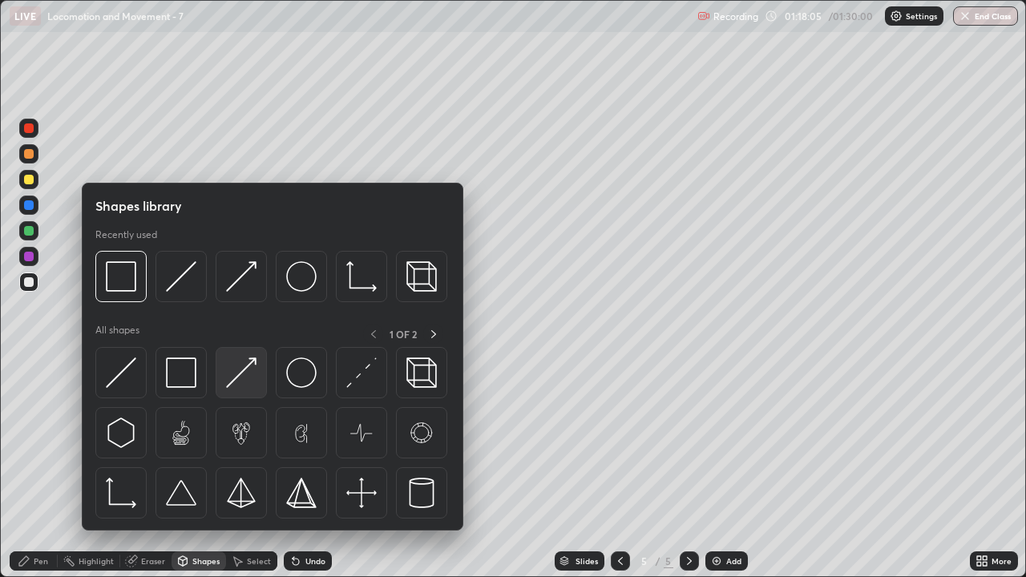
click at [253, 377] on img at bounding box center [241, 373] width 30 height 30
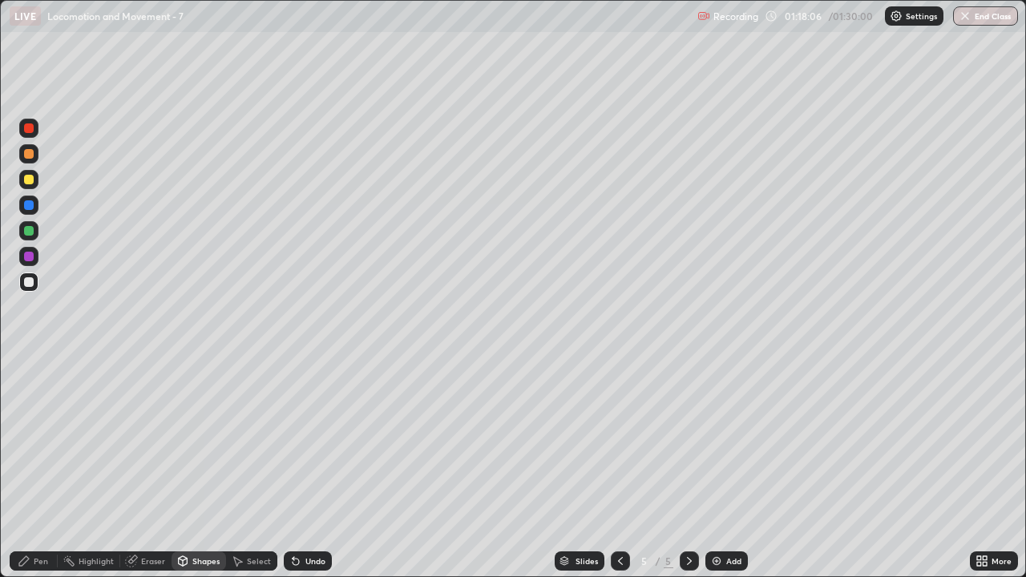
click at [30, 180] on div at bounding box center [29, 180] width 10 height 10
click at [40, 468] on div "Pen" at bounding box center [41, 561] width 14 height 8
click at [42, 468] on div "Pen" at bounding box center [41, 561] width 14 height 8
click at [32, 281] on div at bounding box center [29, 282] width 10 height 10
click at [47, 468] on div "Pen" at bounding box center [34, 561] width 48 height 19
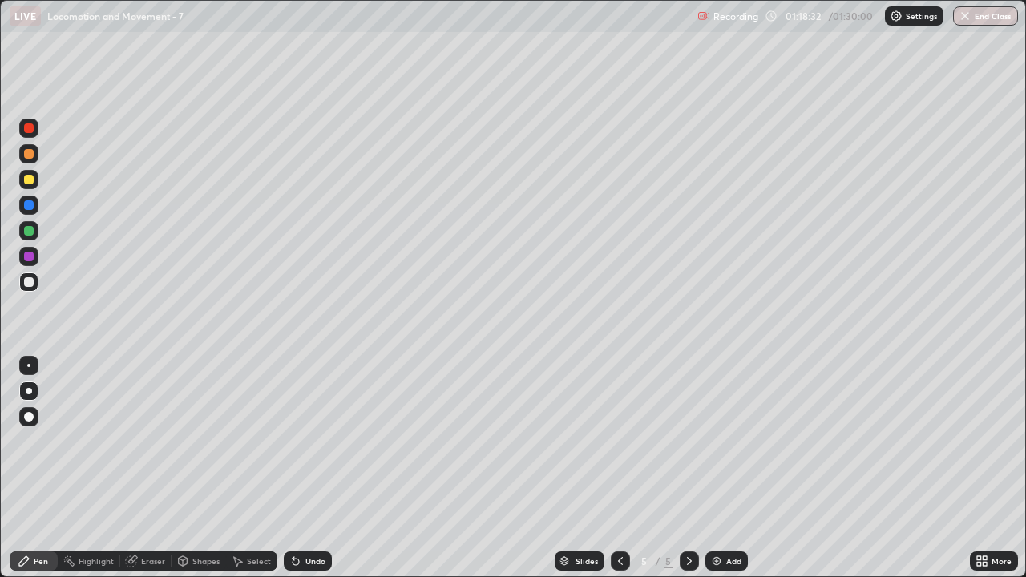
click at [192, 468] on div "Shapes" at bounding box center [205, 561] width 27 height 8
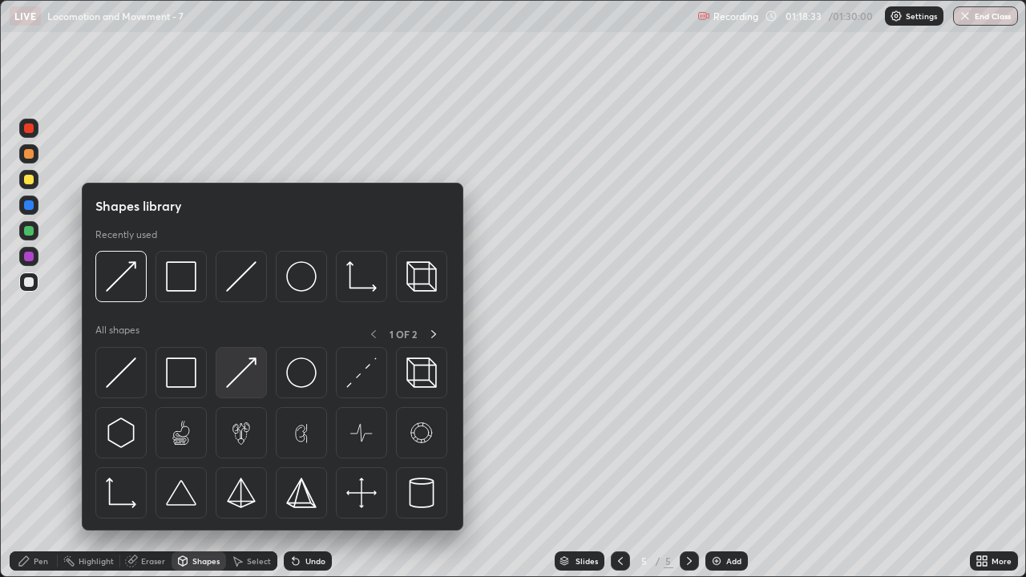
click at [245, 382] on img at bounding box center [241, 373] width 30 height 30
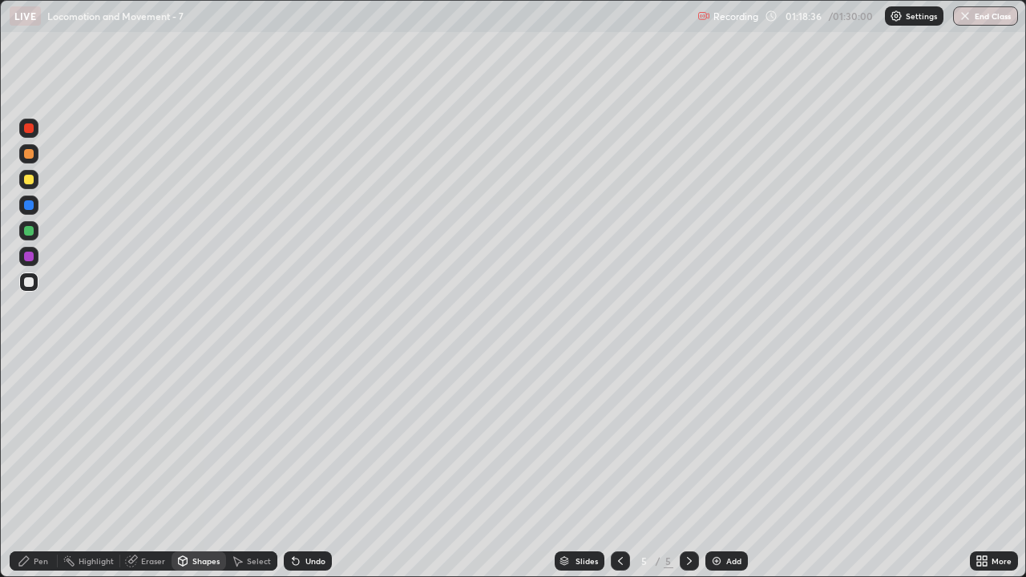
click at [40, 468] on div "Pen" at bounding box center [41, 561] width 14 height 8
click at [36, 468] on div "Pen" at bounding box center [41, 561] width 14 height 8
click at [35, 281] on div at bounding box center [28, 282] width 19 height 19
click at [45, 468] on div "Pen" at bounding box center [41, 561] width 14 height 8
click at [200, 468] on div "Shapes" at bounding box center [205, 561] width 27 height 8
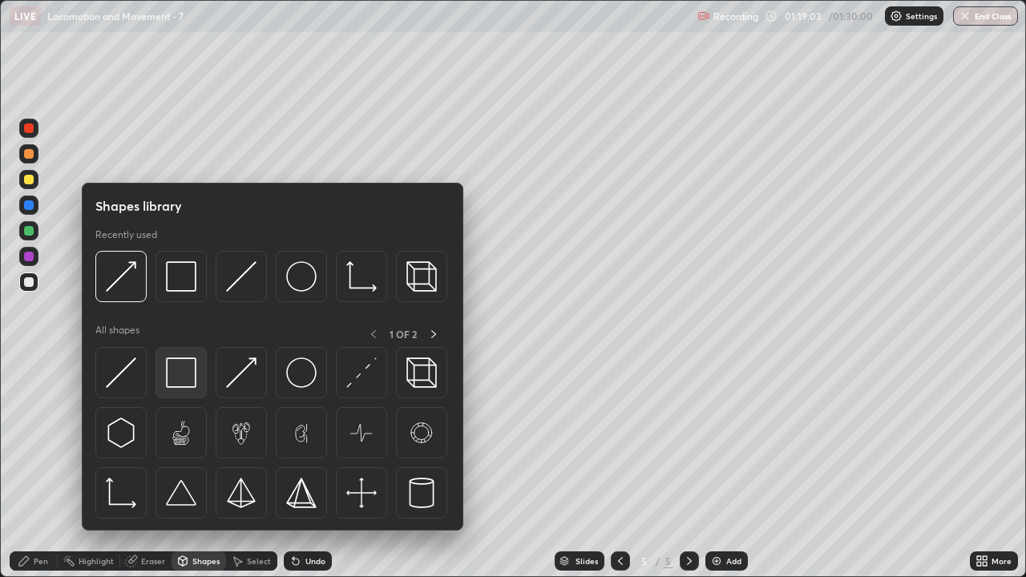
click at [184, 374] on img at bounding box center [181, 373] width 30 height 30
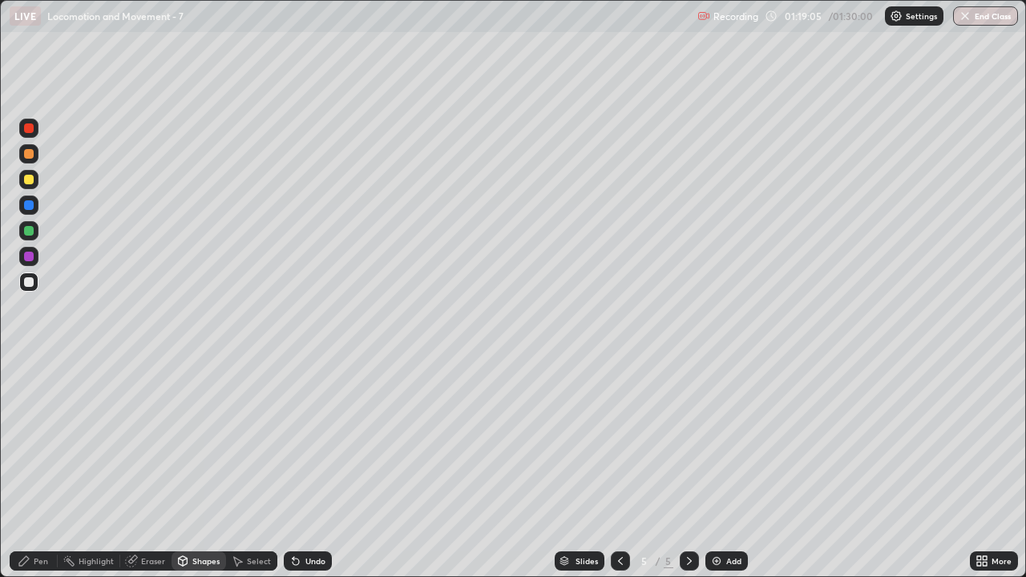
click at [200, 468] on div "Shapes" at bounding box center [205, 561] width 27 height 8
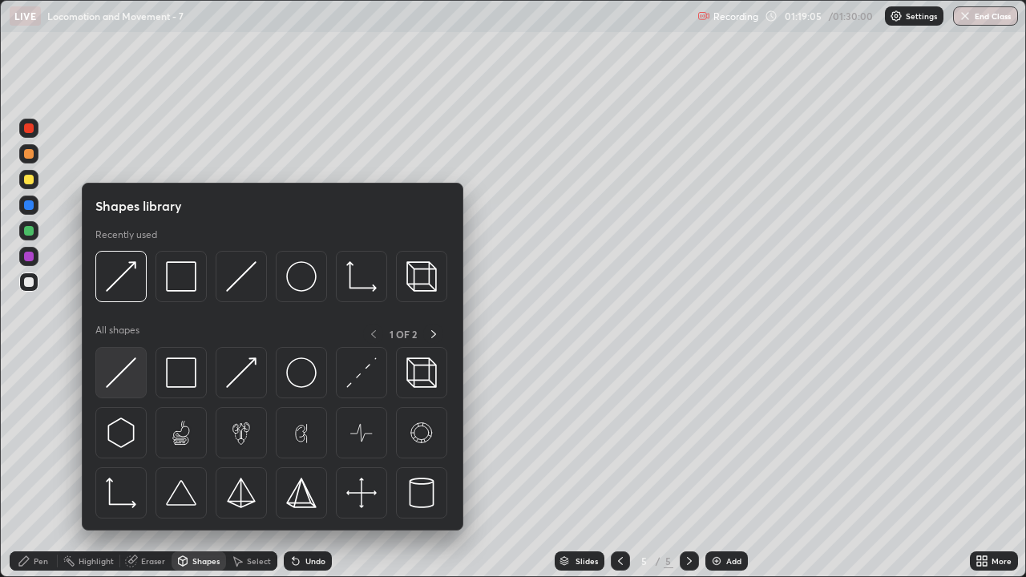
click at [131, 378] on img at bounding box center [121, 373] width 30 height 30
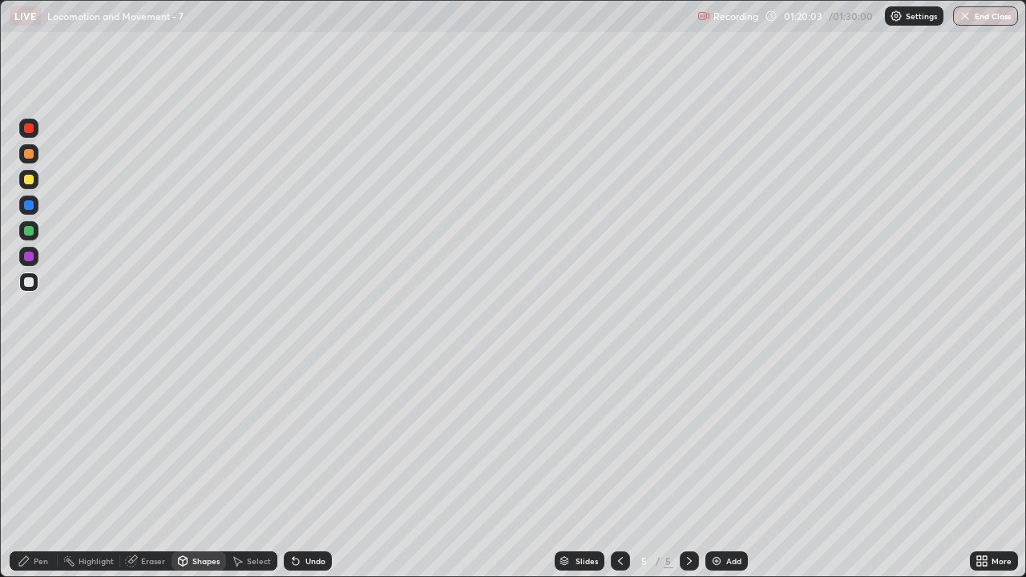
click at [31, 156] on div at bounding box center [29, 154] width 10 height 10
click at [148, 468] on div "Eraser" at bounding box center [153, 561] width 24 height 8
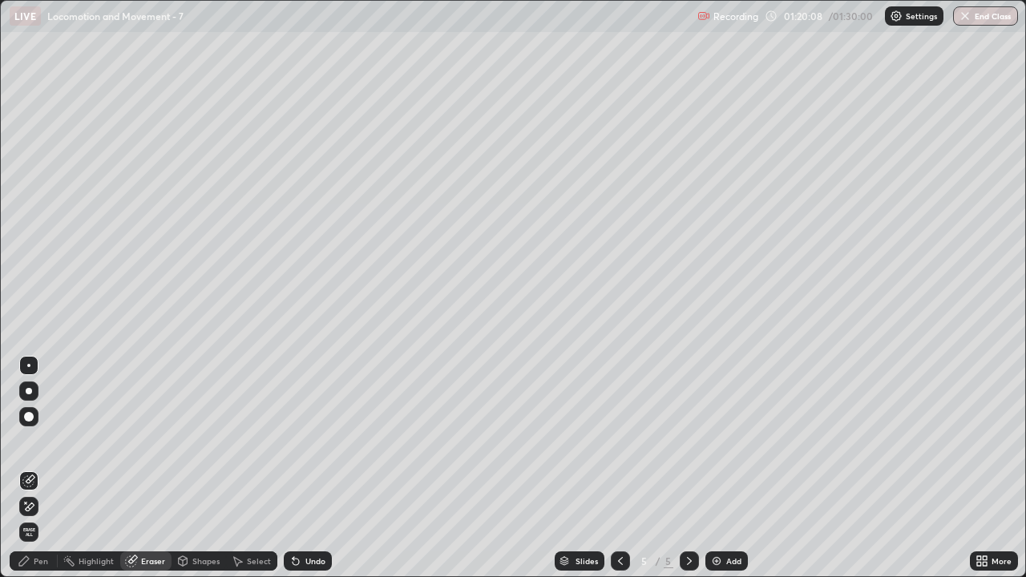
click at [40, 468] on div "Pen" at bounding box center [41, 561] width 14 height 8
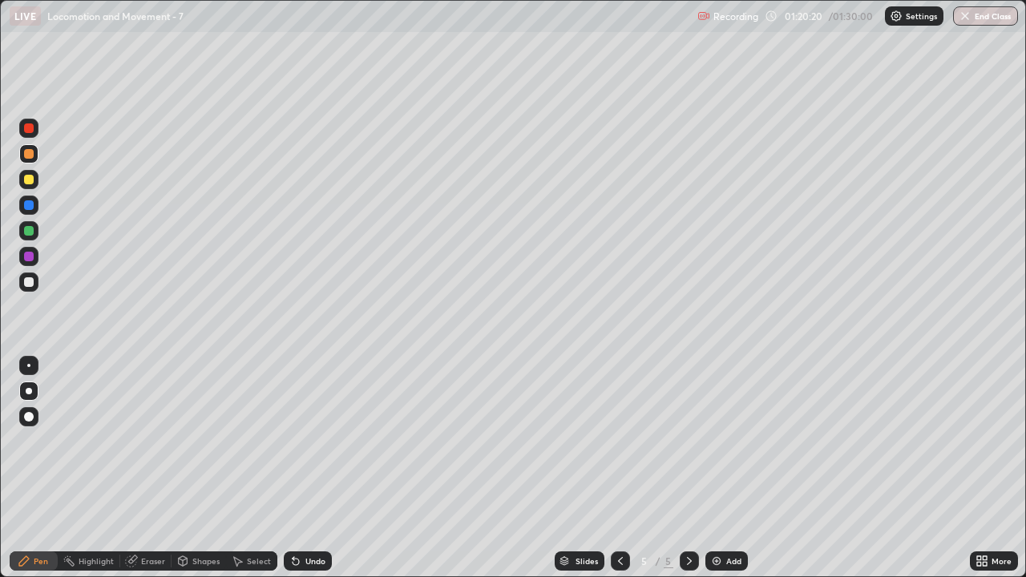
click at [30, 183] on div at bounding box center [29, 180] width 10 height 10
click at [195, 468] on div "Shapes" at bounding box center [205, 561] width 27 height 8
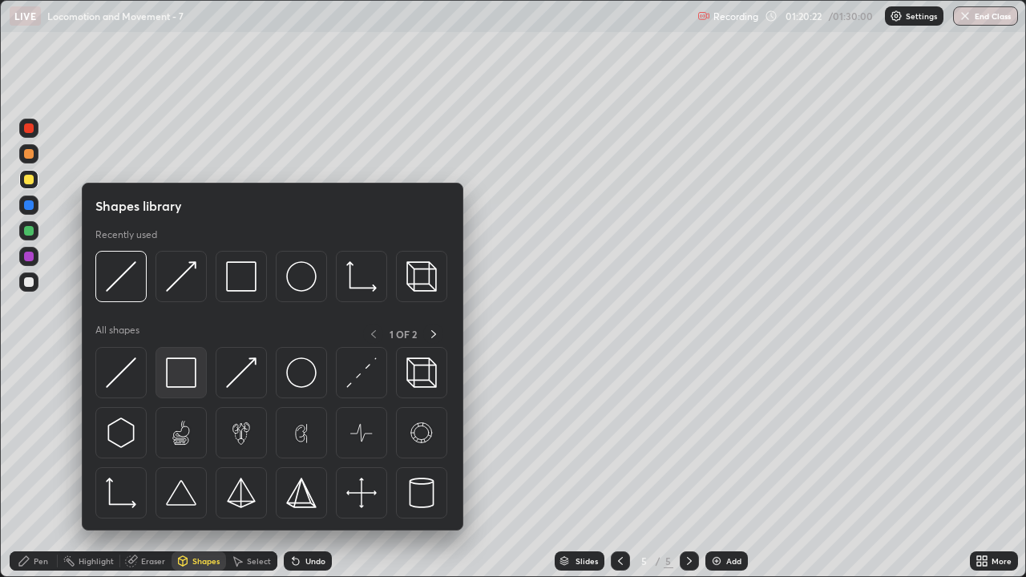
click at [179, 378] on img at bounding box center [181, 373] width 30 height 30
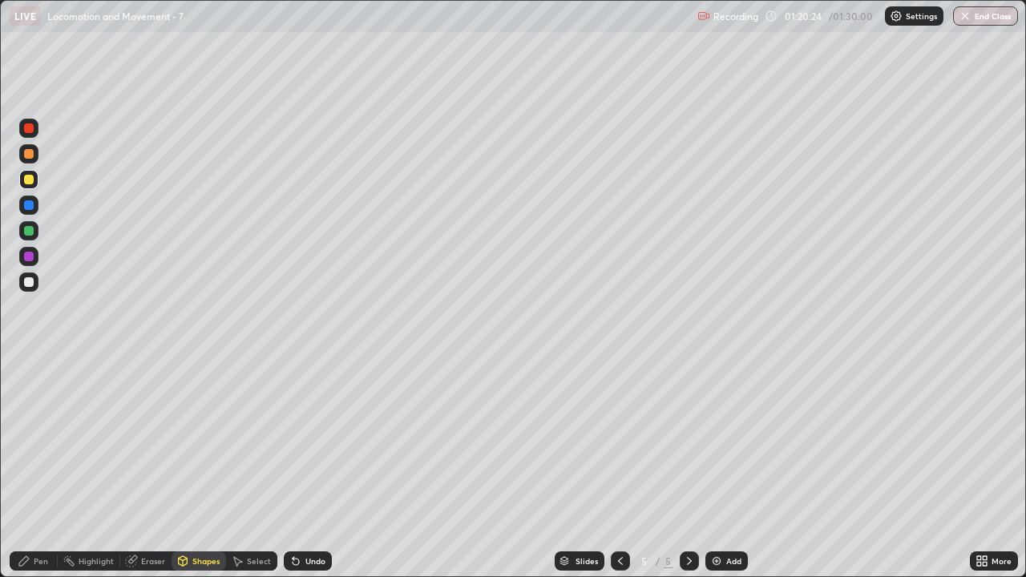
click at [196, 468] on div "Shapes" at bounding box center [205, 561] width 27 height 8
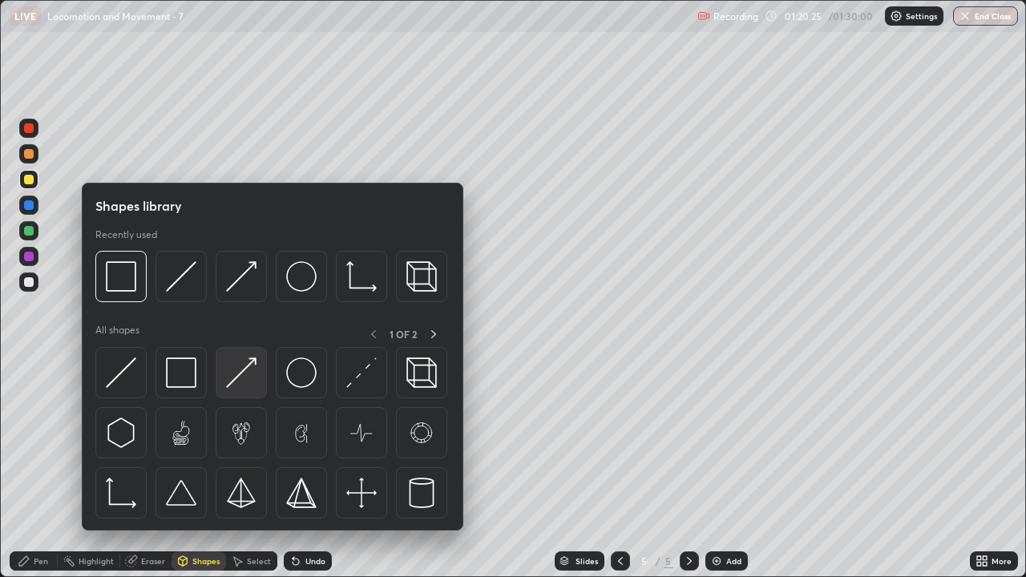
click at [245, 382] on img at bounding box center [241, 373] width 30 height 30
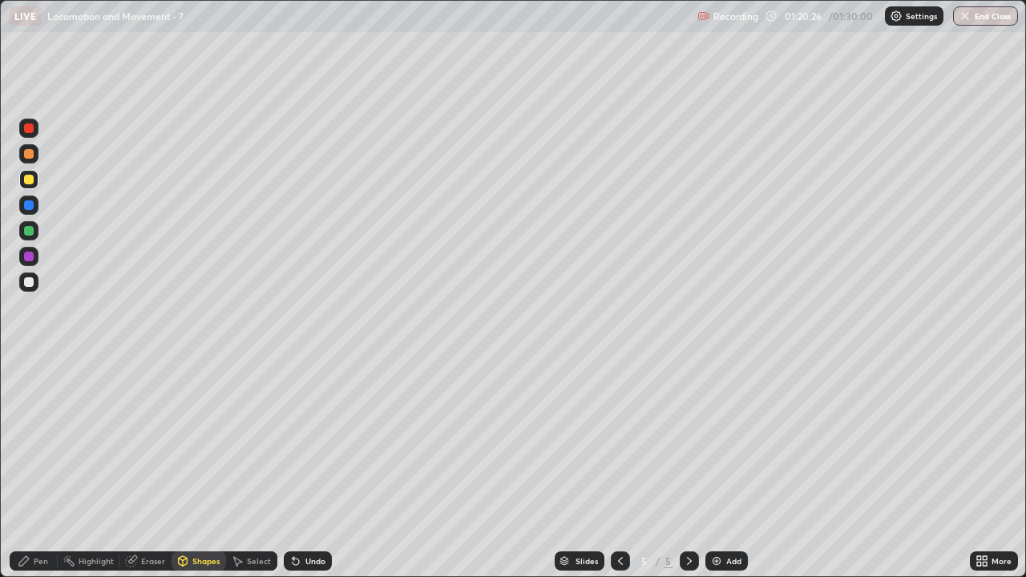
click at [45, 468] on div "Pen" at bounding box center [41, 561] width 14 height 8
click at [44, 468] on div "Pen" at bounding box center [41, 561] width 14 height 8
click at [32, 281] on div at bounding box center [29, 282] width 10 height 10
click at [204, 468] on div "Shapes" at bounding box center [205, 561] width 27 height 8
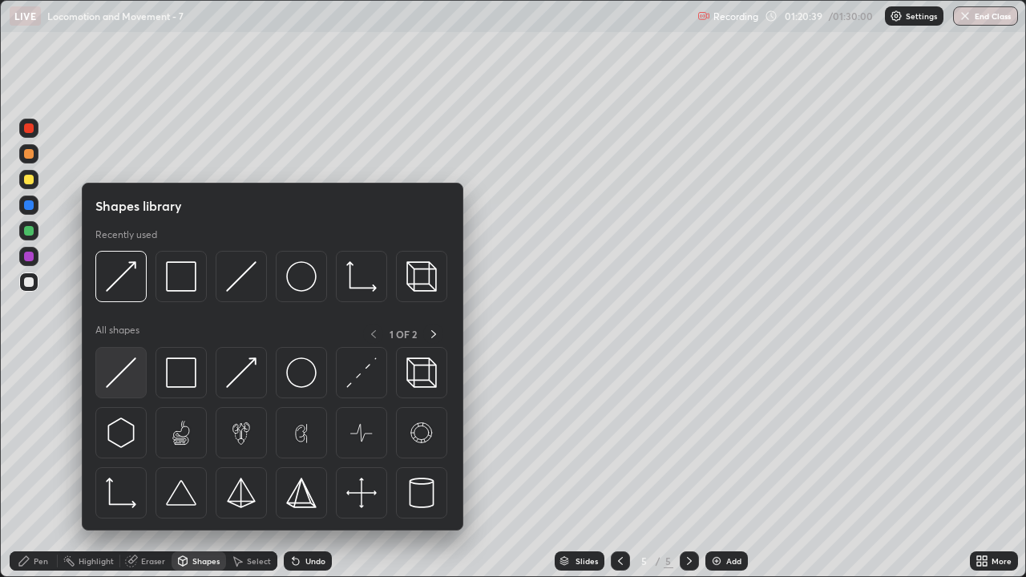
click at [127, 382] on img at bounding box center [121, 373] width 30 height 30
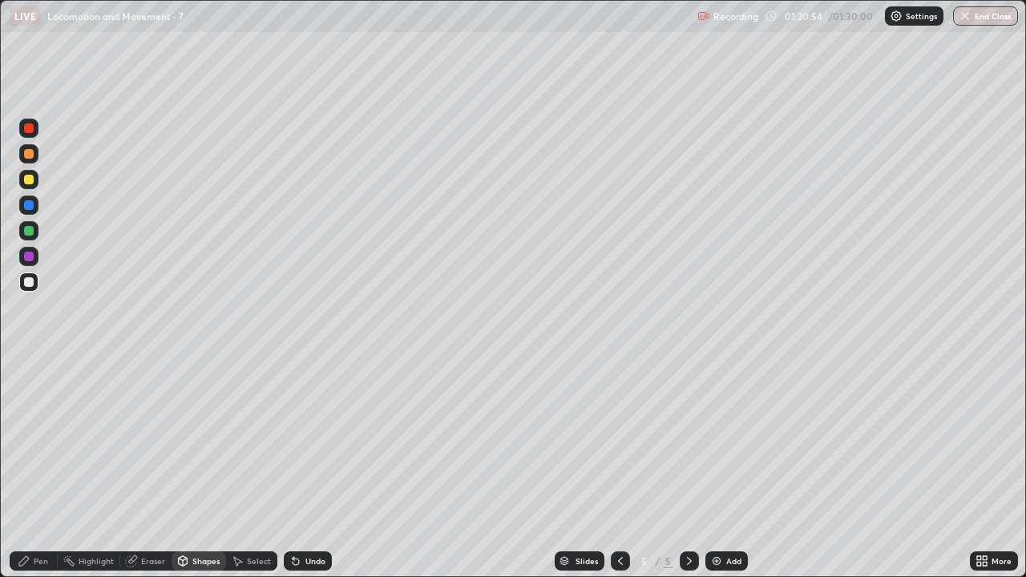
click at [29, 155] on div at bounding box center [29, 154] width 10 height 10
click at [156, 468] on div "Eraser" at bounding box center [153, 561] width 24 height 8
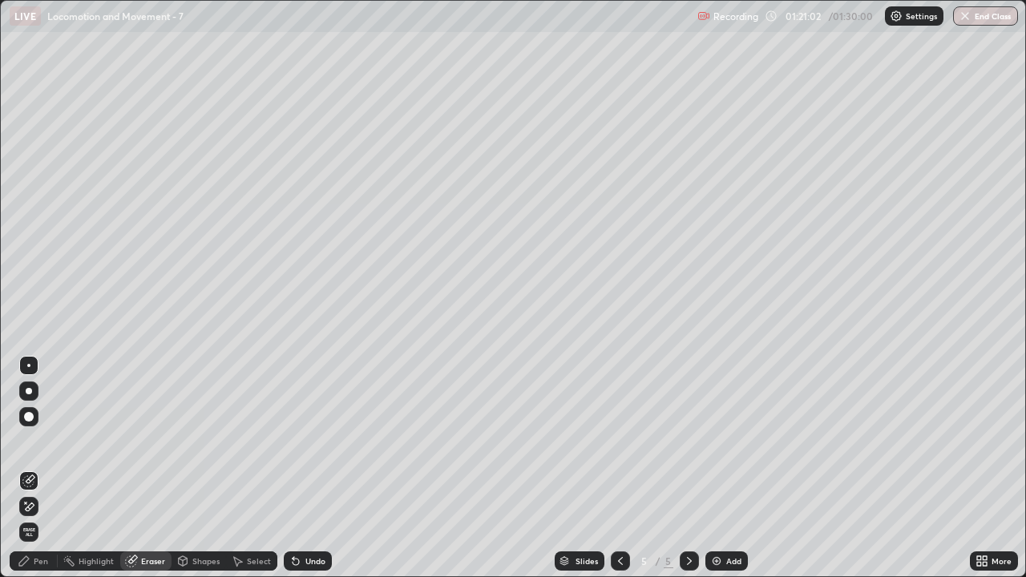
click at [41, 468] on div "Pen" at bounding box center [41, 561] width 14 height 8
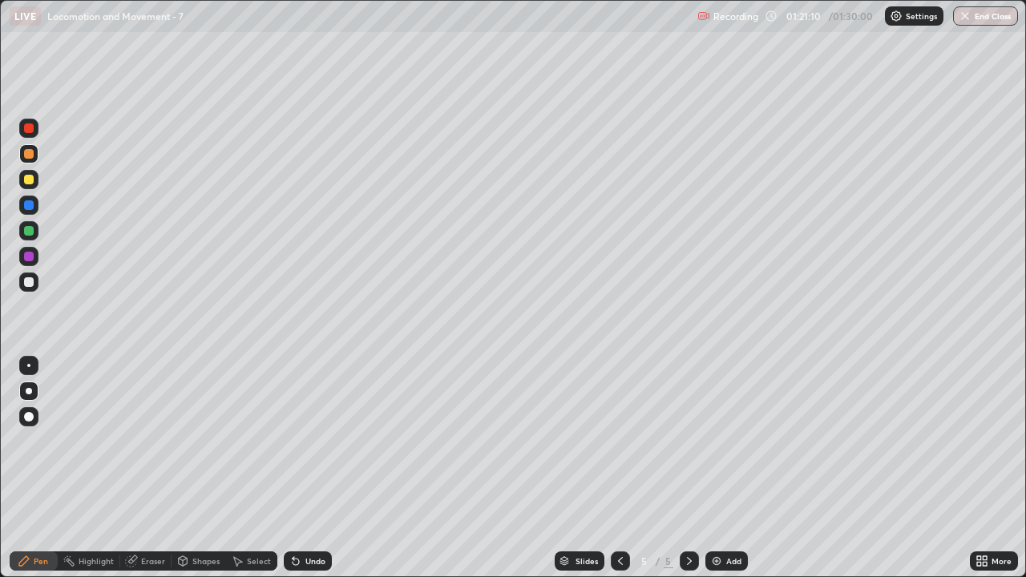
click at [34, 284] on div at bounding box center [28, 282] width 19 height 19
click at [196, 468] on div "Shapes" at bounding box center [205, 561] width 27 height 8
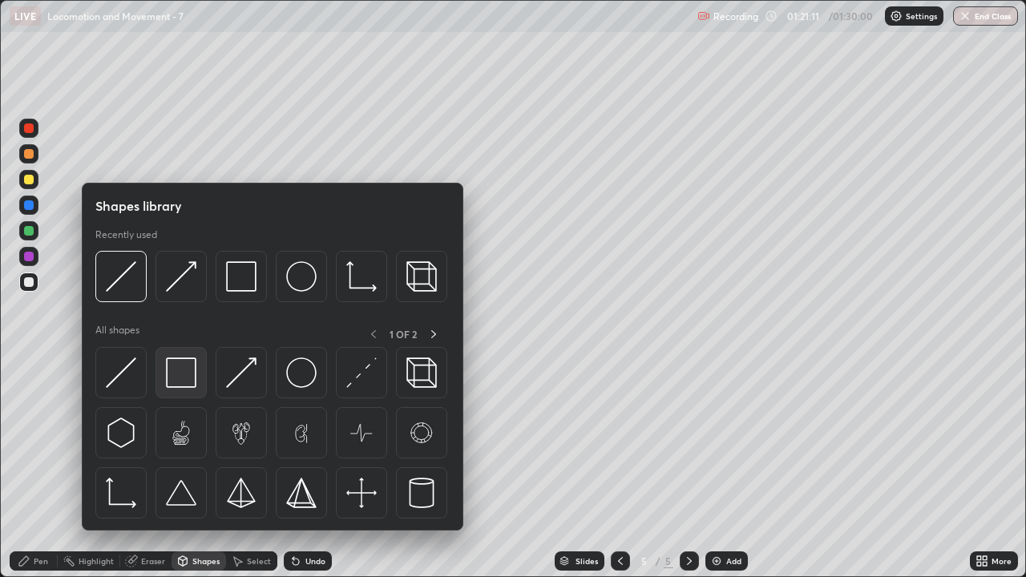
click at [184, 377] on img at bounding box center [181, 373] width 30 height 30
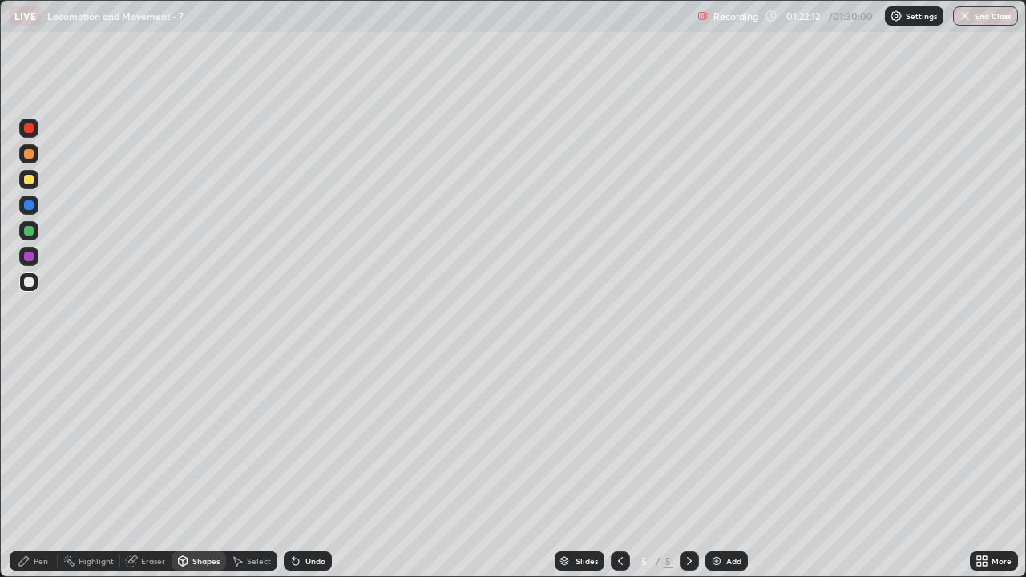
click at [33, 184] on div at bounding box center [28, 179] width 19 height 19
click at [41, 468] on div "Pen" at bounding box center [41, 561] width 14 height 8
click at [33, 284] on div at bounding box center [29, 282] width 10 height 10
click at [152, 468] on div "Eraser" at bounding box center [153, 561] width 24 height 8
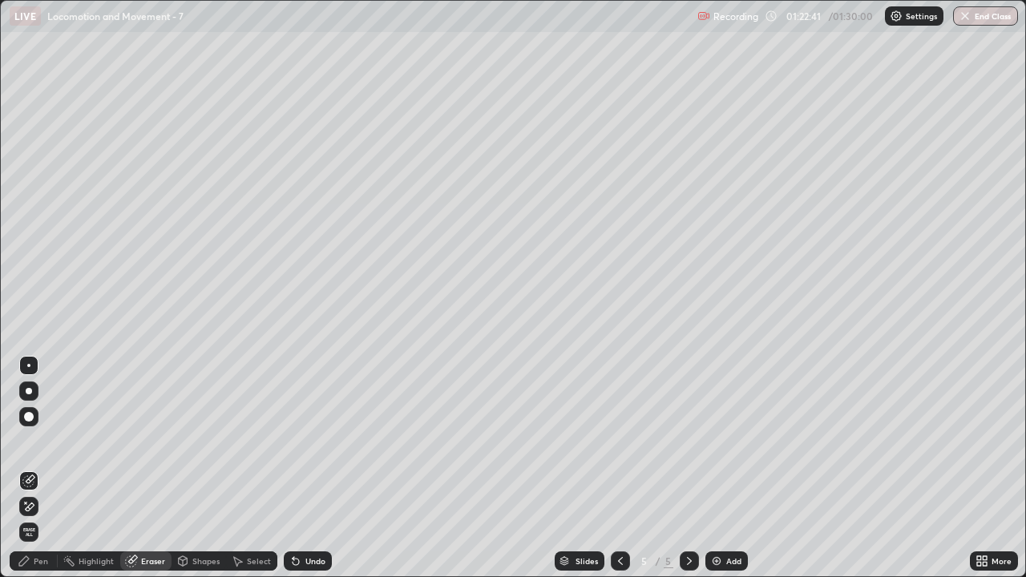
click at [198, 468] on div "Shapes" at bounding box center [205, 561] width 27 height 8
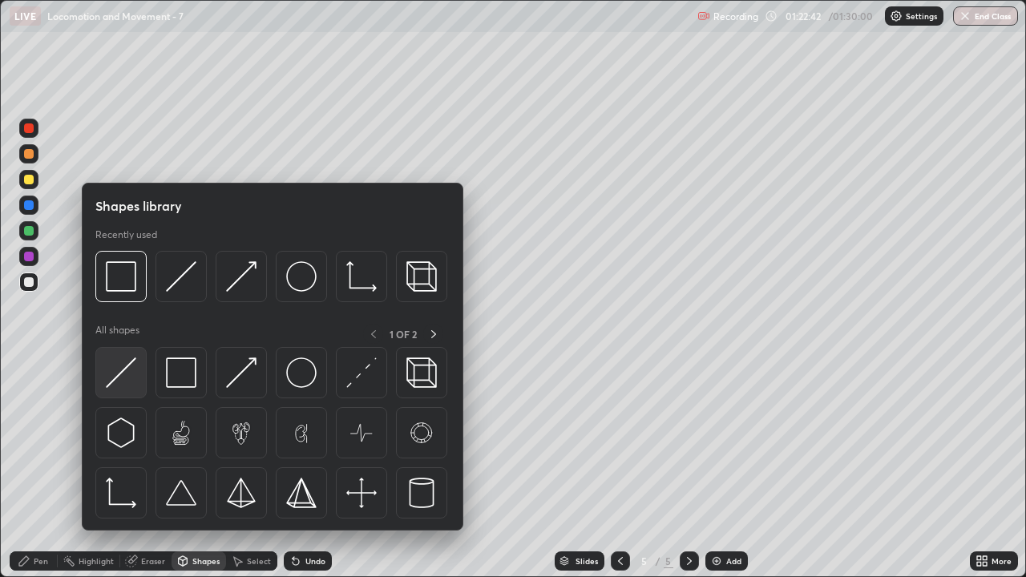
click at [131, 378] on img at bounding box center [121, 373] width 30 height 30
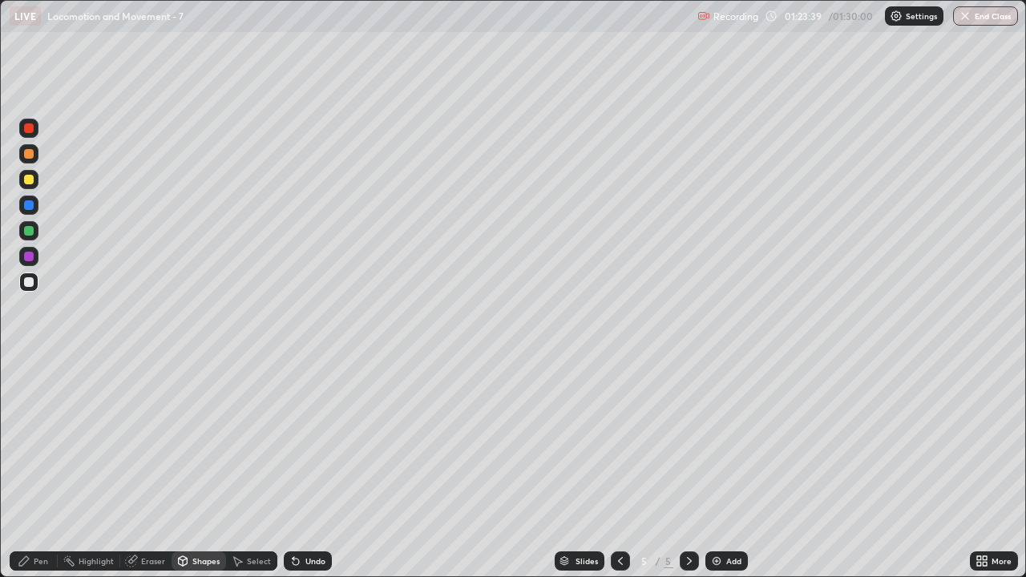
click at [984, 468] on icon at bounding box center [982, 561] width 13 height 13
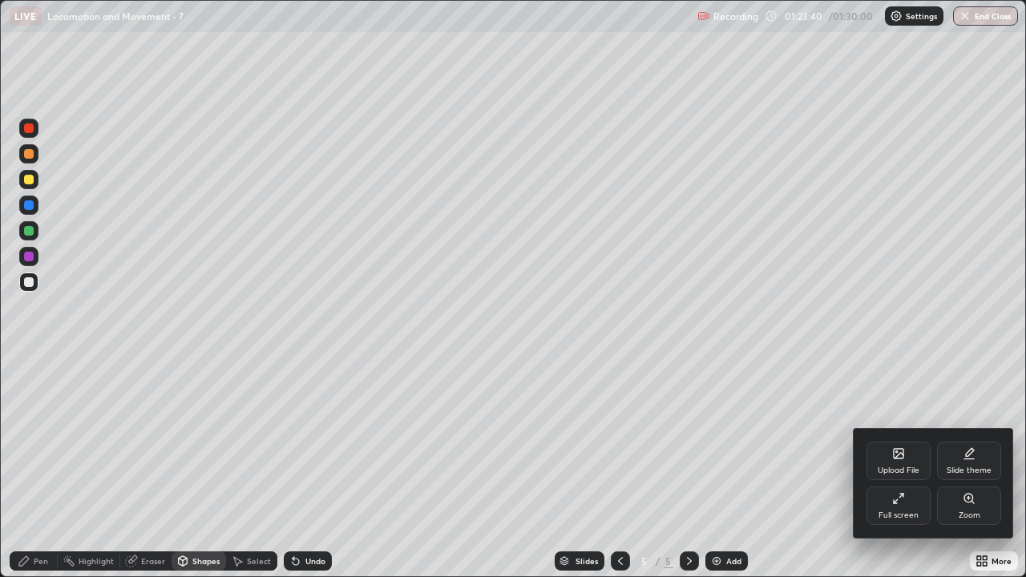
click at [898, 468] on icon at bounding box center [898, 498] width 13 height 13
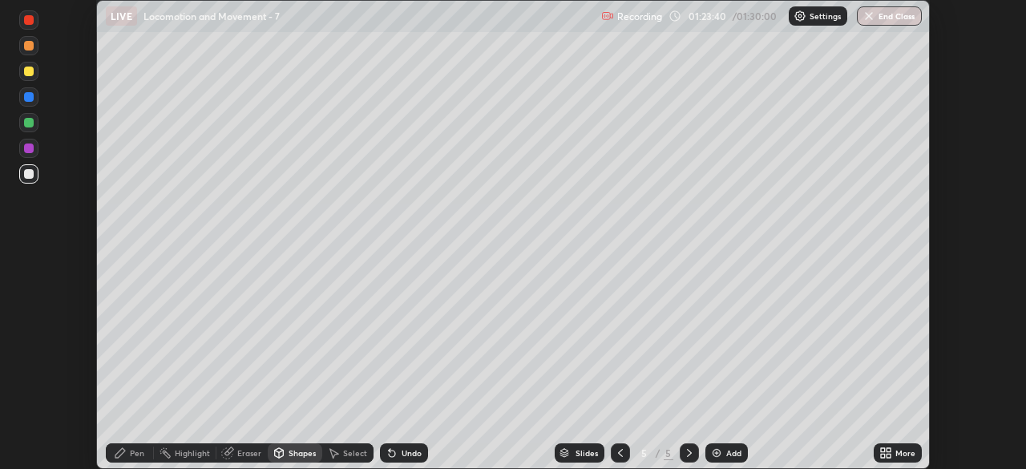
scroll to position [79704, 79146]
